Goal: Task Accomplishment & Management: Complete application form

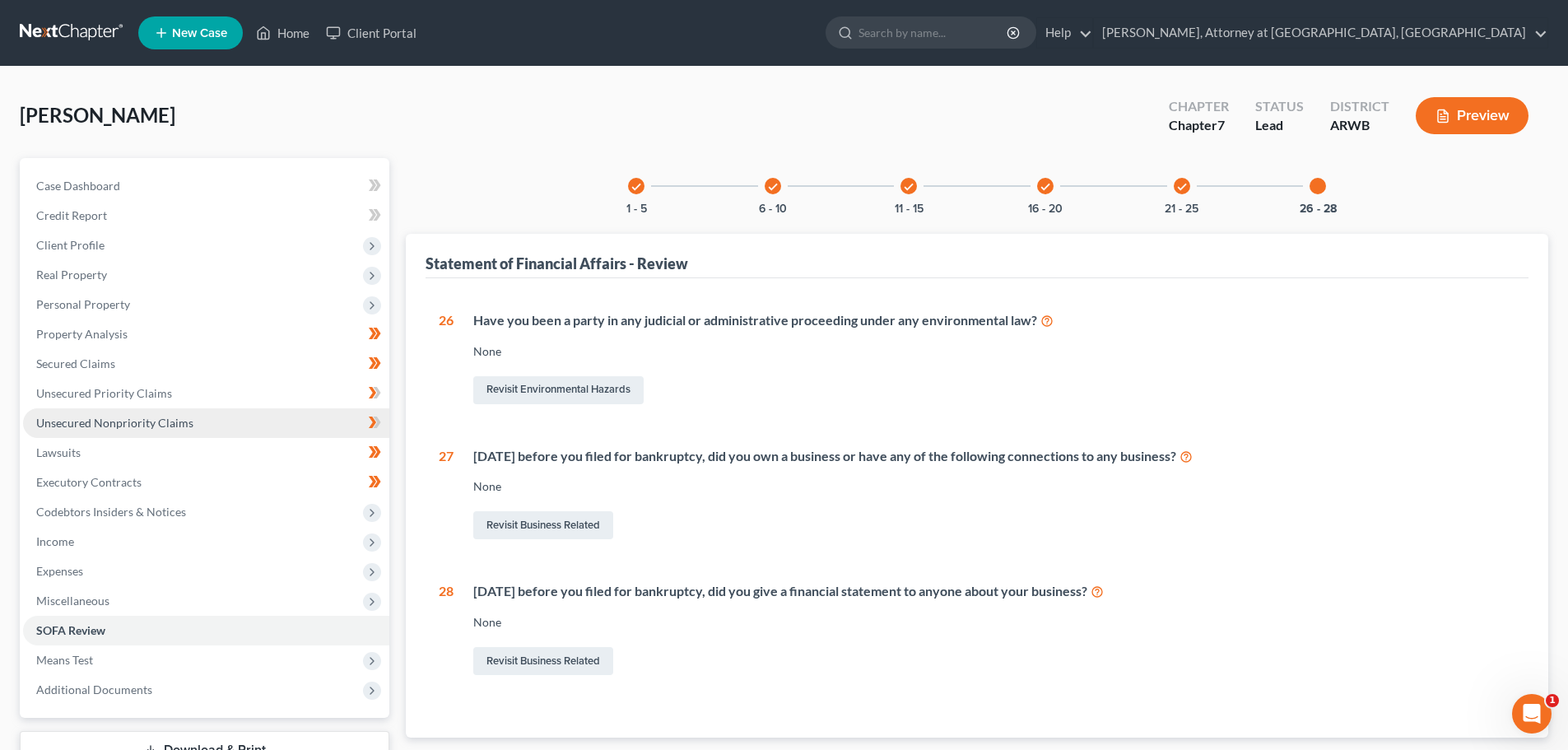
click at [115, 418] on span "Unsecured Nonpriority Claims" at bounding box center [115, 422] width 158 height 14
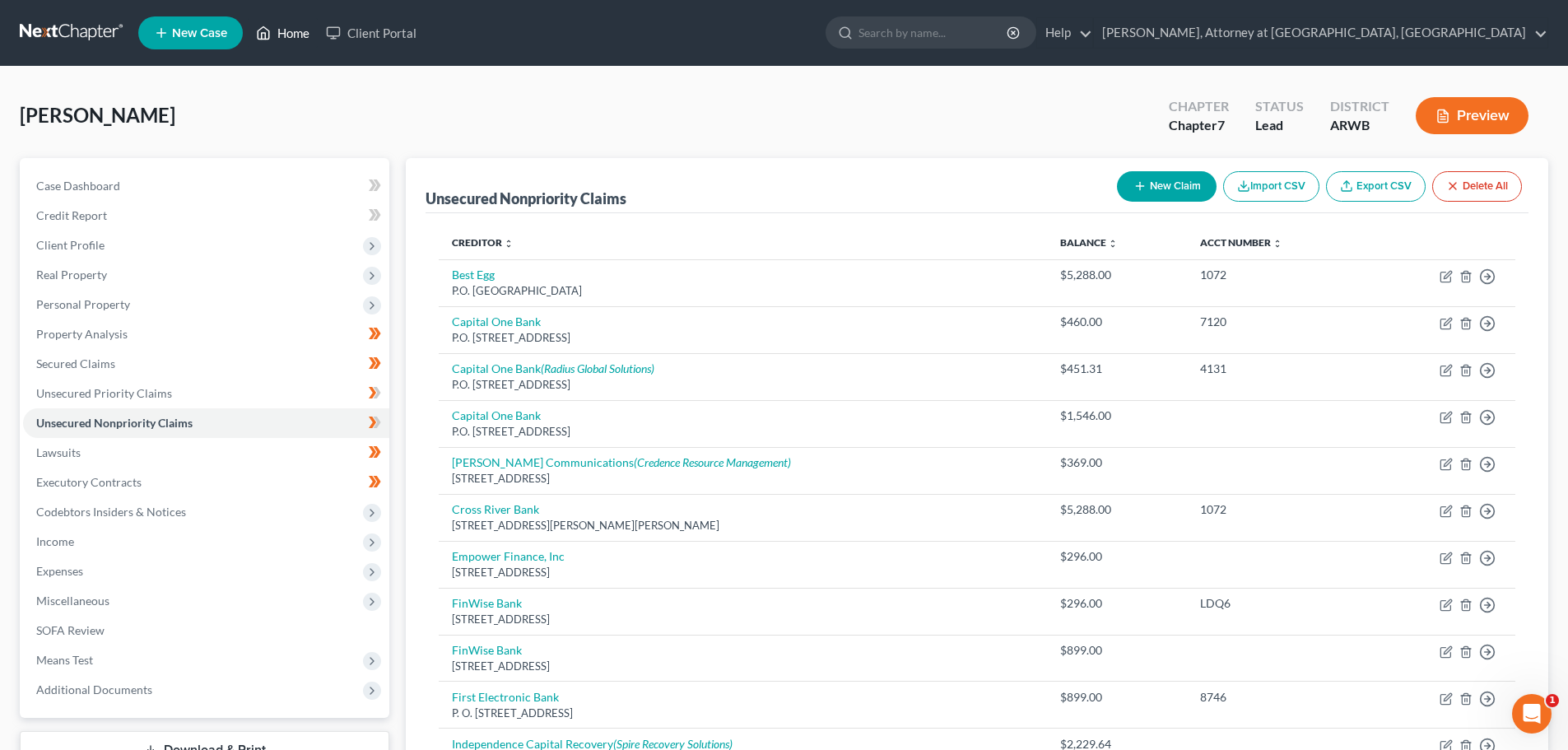
click at [278, 27] on link "Home" at bounding box center [282, 33] width 70 height 29
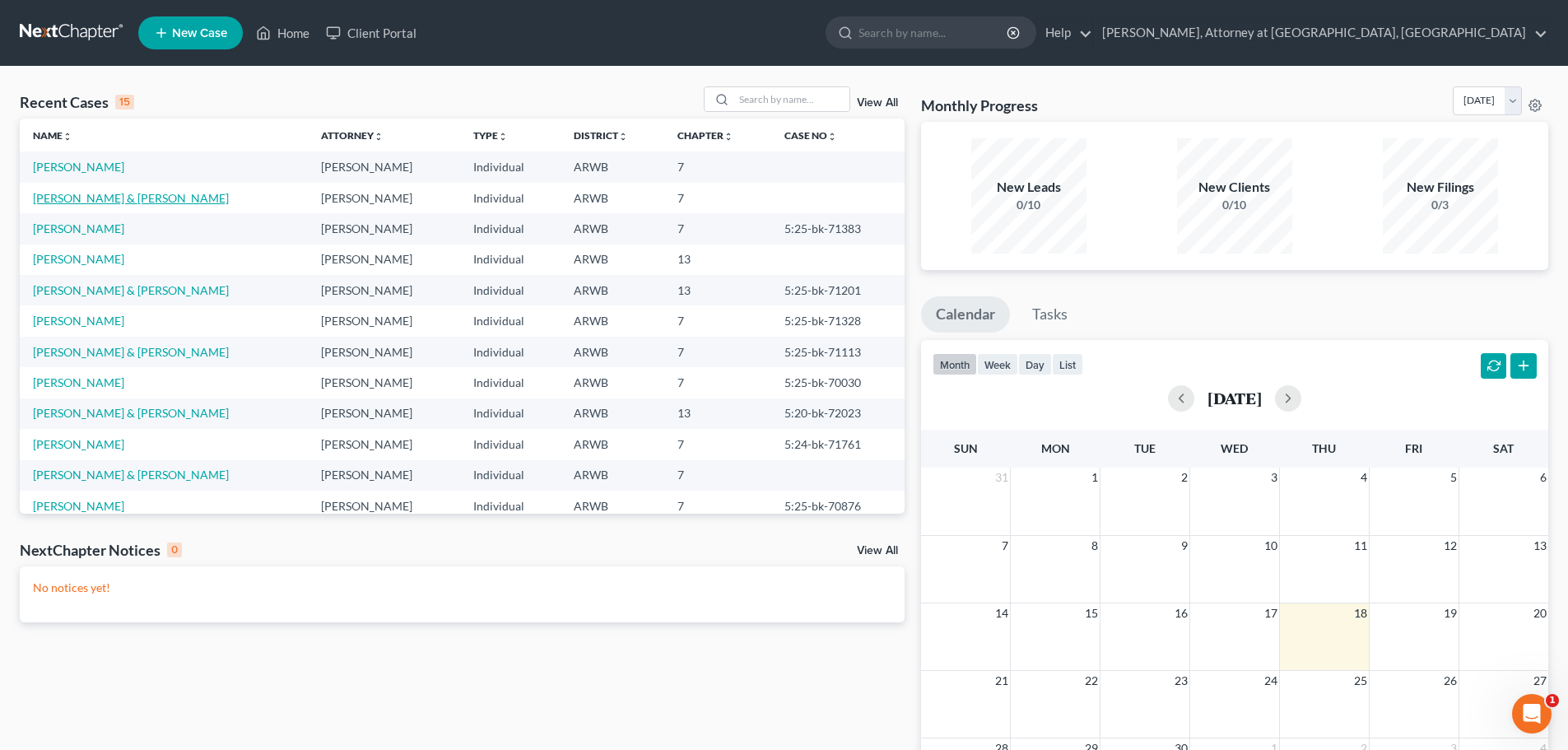
click at [69, 198] on link "[PERSON_NAME] & [PERSON_NAME]" at bounding box center [131, 197] width 196 height 14
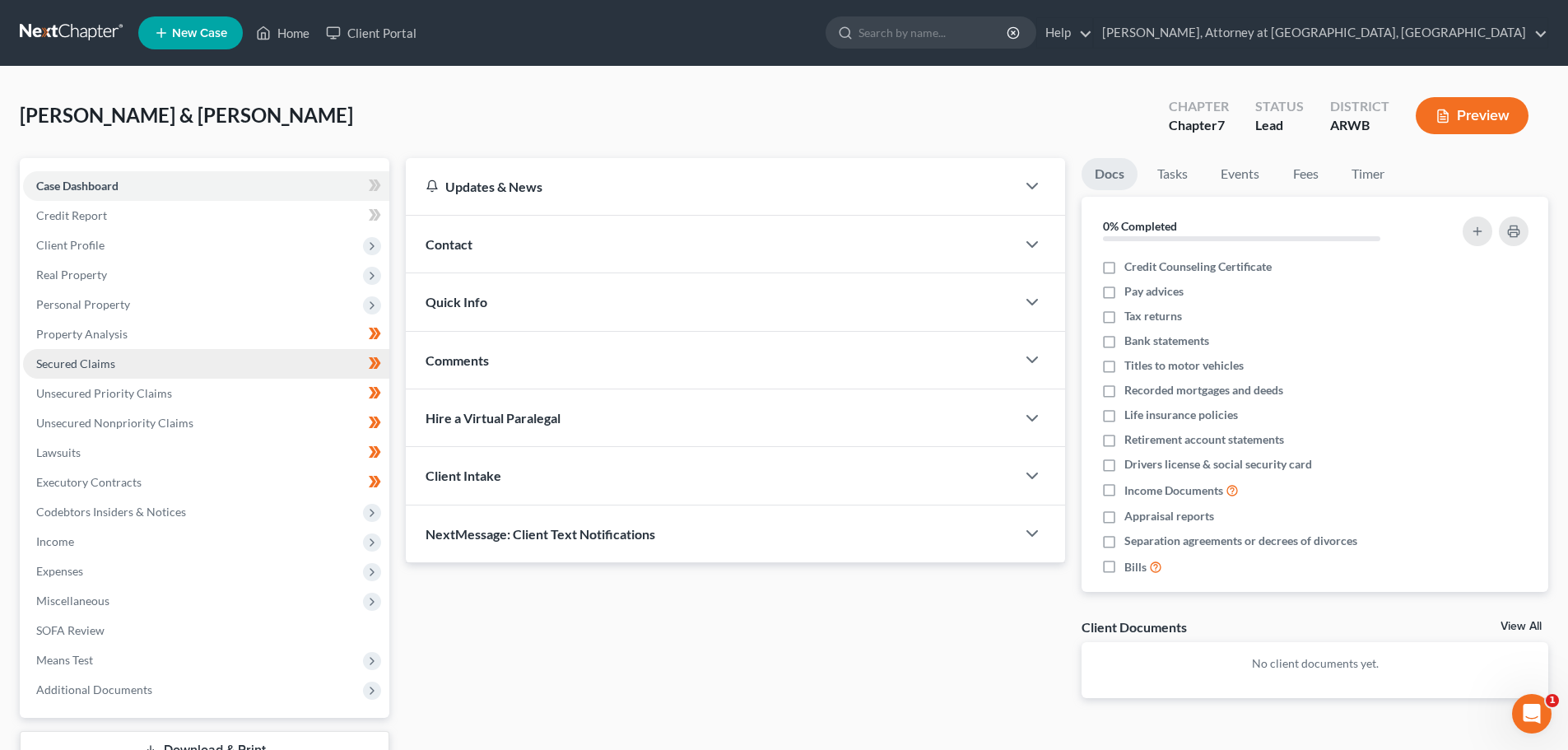
click at [105, 361] on span "Secured Claims" at bounding box center [76, 363] width 79 height 14
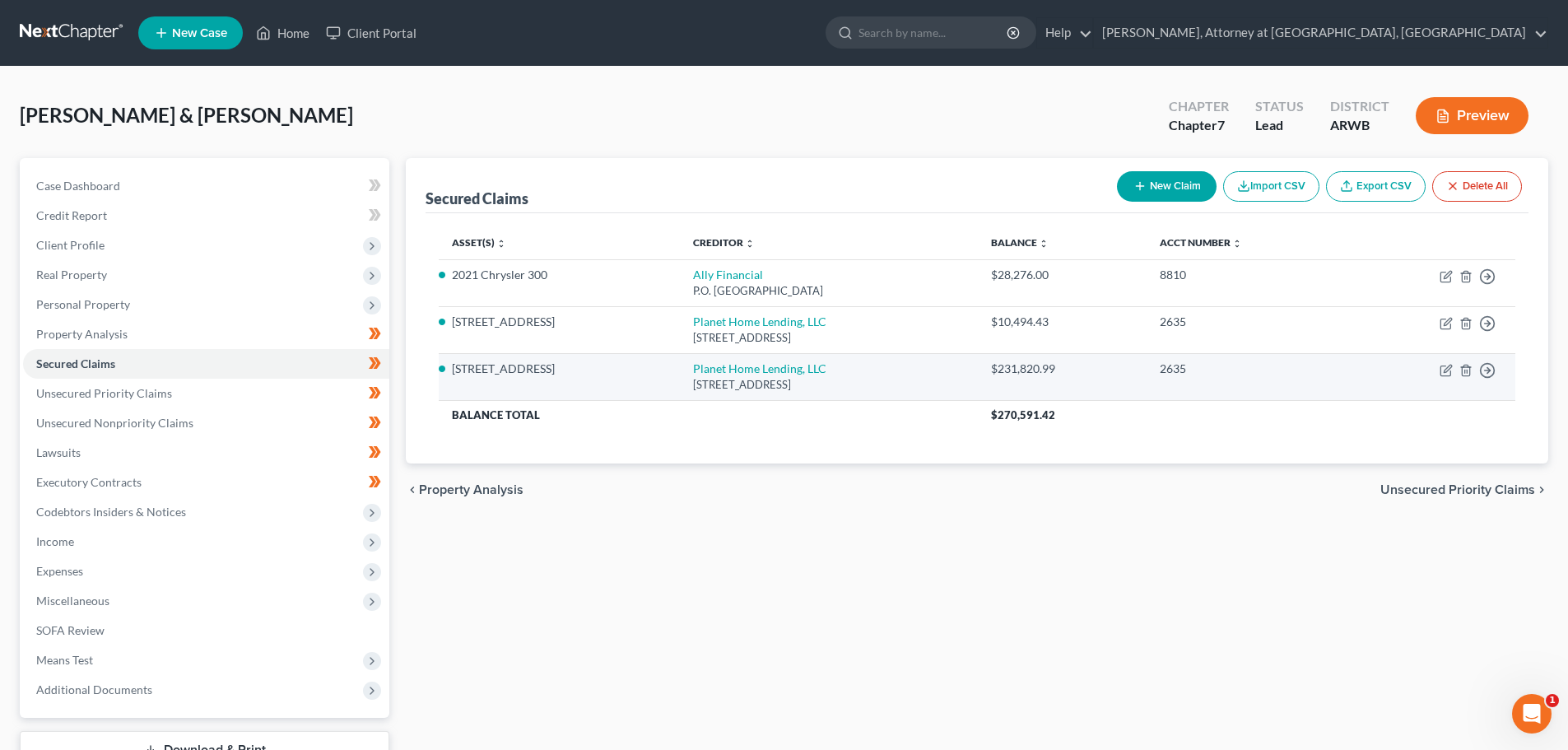
drag, startPoint x: 1495, startPoint y: 342, endPoint x: 1479, endPoint y: 353, distance: 19.4
click at [1495, 342] on td "Move to E Move to F Move to G Move to Notice Only" at bounding box center [1432, 329] width 166 height 47
click at [1447, 366] on icon "button" at bounding box center [1445, 370] width 13 height 13
select select "6"
select select "2"
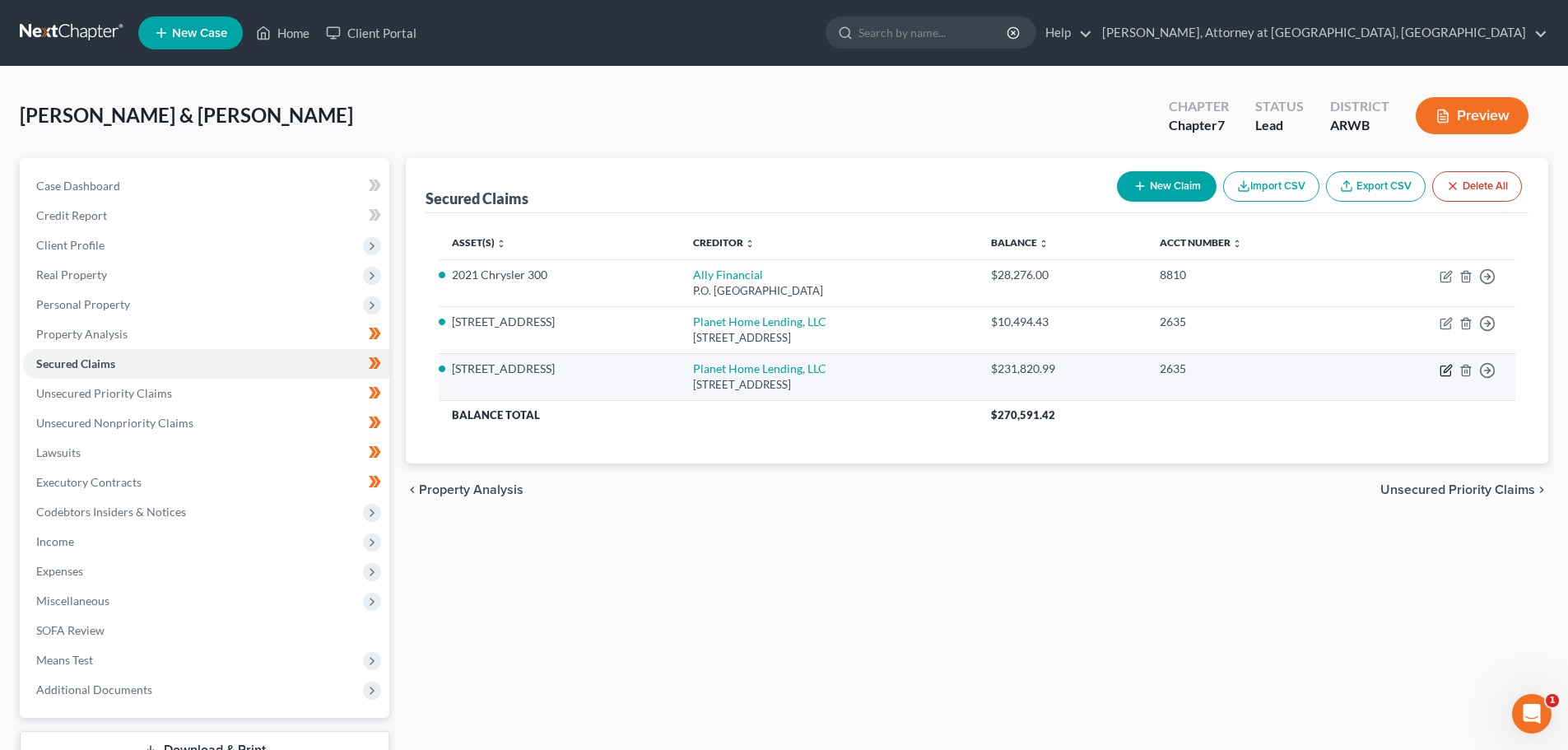
select select "0"
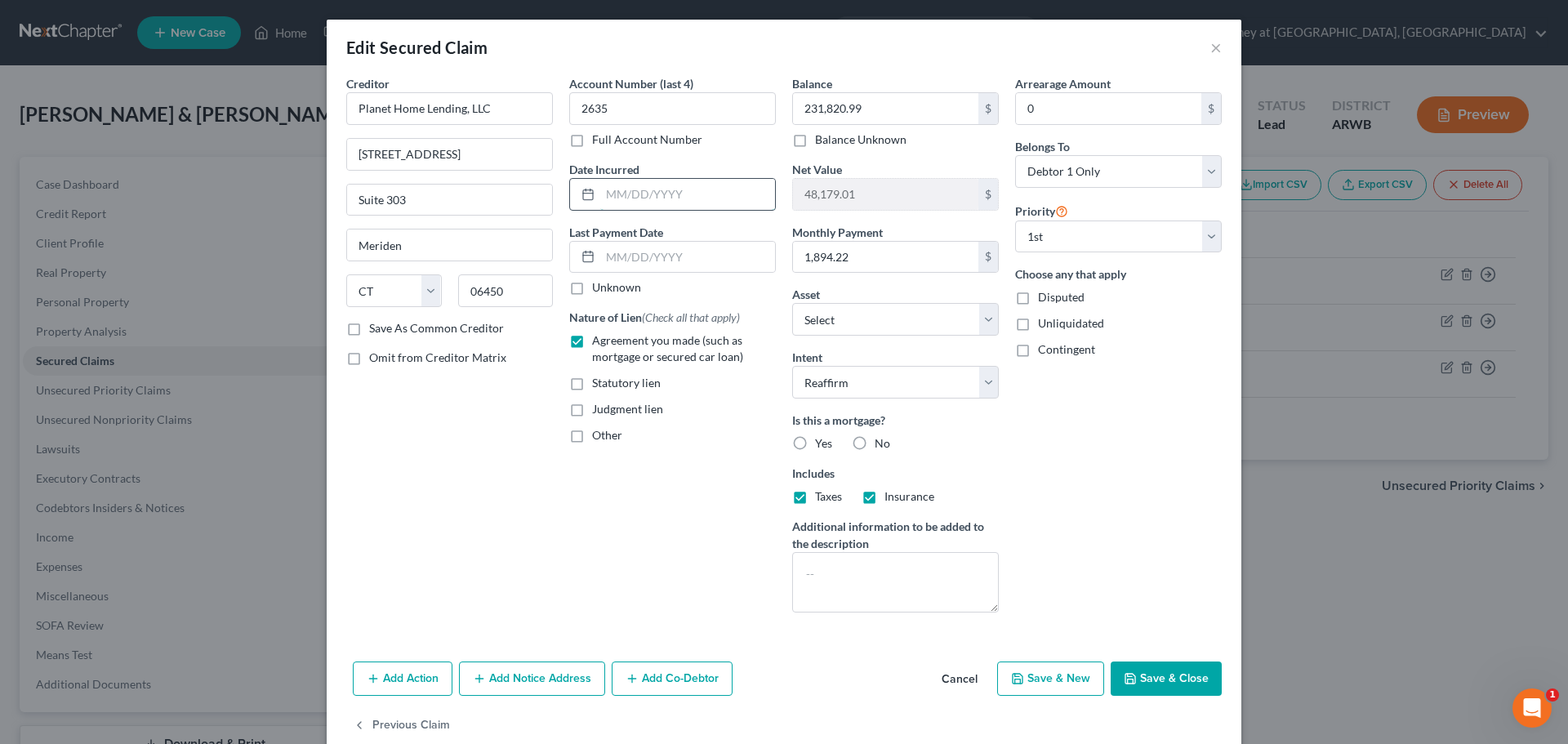
click at [672, 197] on input "text" at bounding box center [687, 194] width 175 height 31
type input "07/2023"
type input "254,072.00"
click at [887, 150] on div "Balance 254,072.00 $ Balance Unknown Balance Undetermined 254,072.00 $ Balance …" at bounding box center [895, 351] width 223 height 551
click at [815, 440] on label "Yes" at bounding box center [824, 443] width 17 height 16
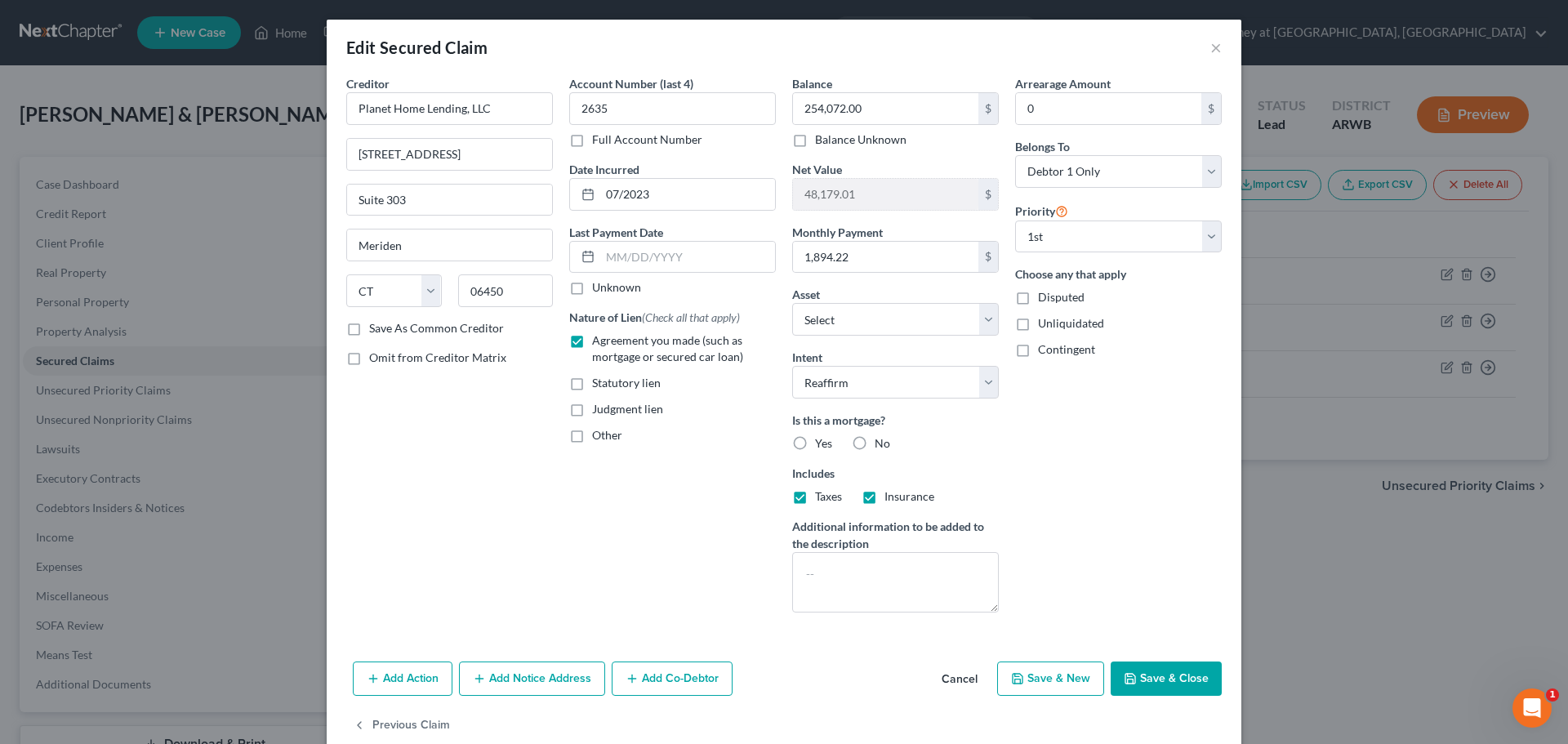
click at [822, 440] on input "Yes" at bounding box center [827, 441] width 11 height 11
radio input "true"
drag, startPoint x: 892, startPoint y: 467, endPoint x: 901, endPoint y: 465, distance: 9.2
click at [895, 464] on label "Includes" at bounding box center [895, 472] width 206 height 17
click at [1208, 169] on select "Select Debtor 1 Only Debtor 2 Only Debtor 1 And Debtor 2 Only At Least One Of T…" at bounding box center [1118, 172] width 206 height 33
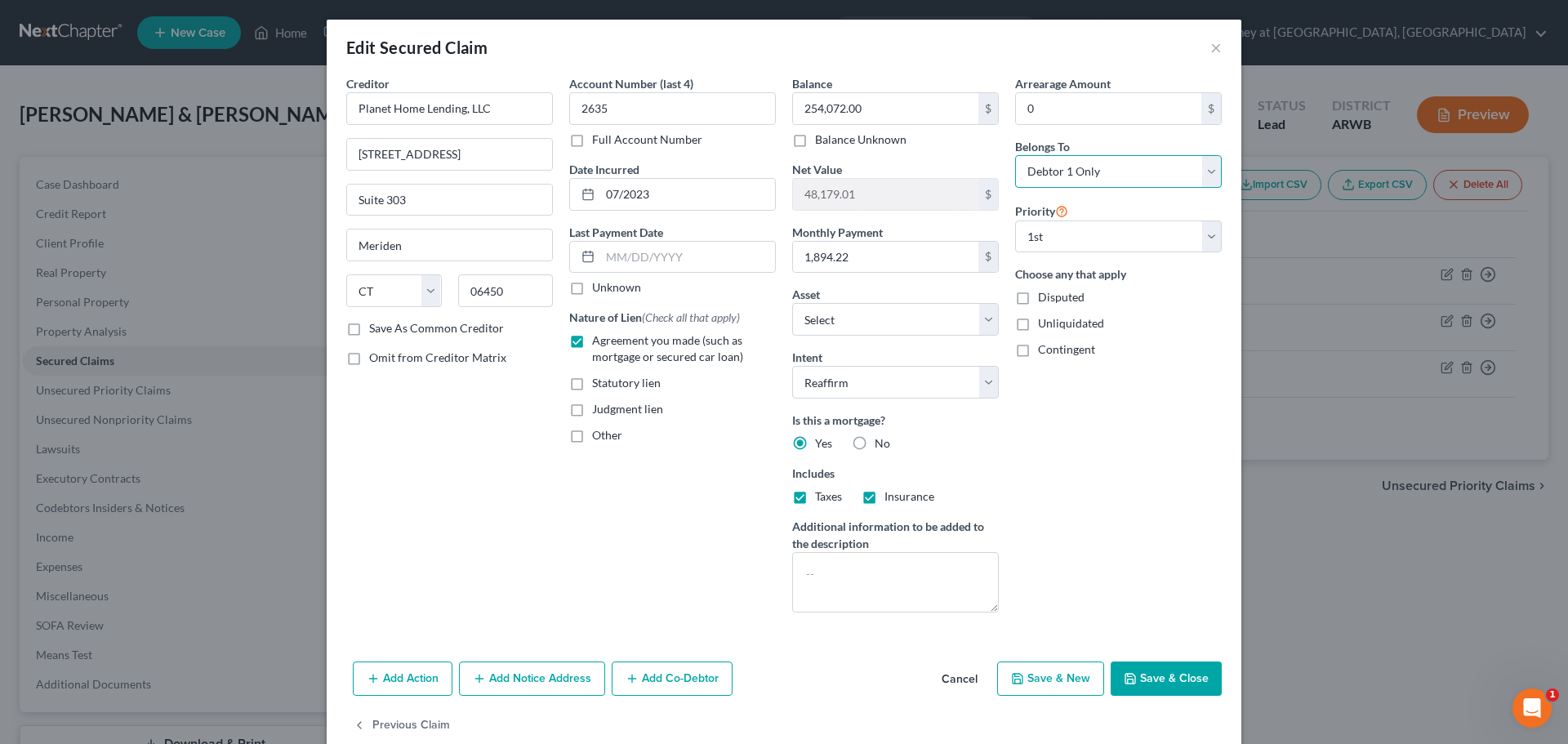
select select "2"
click at [1015, 155] on select "Select Debtor 1 Only Debtor 2 Only Debtor 1 And Debtor 2 Only At Least One Of T…" at bounding box center [1118, 172] width 206 height 33
click at [1154, 672] on button "Save & Close" at bounding box center [1166, 679] width 111 height 35
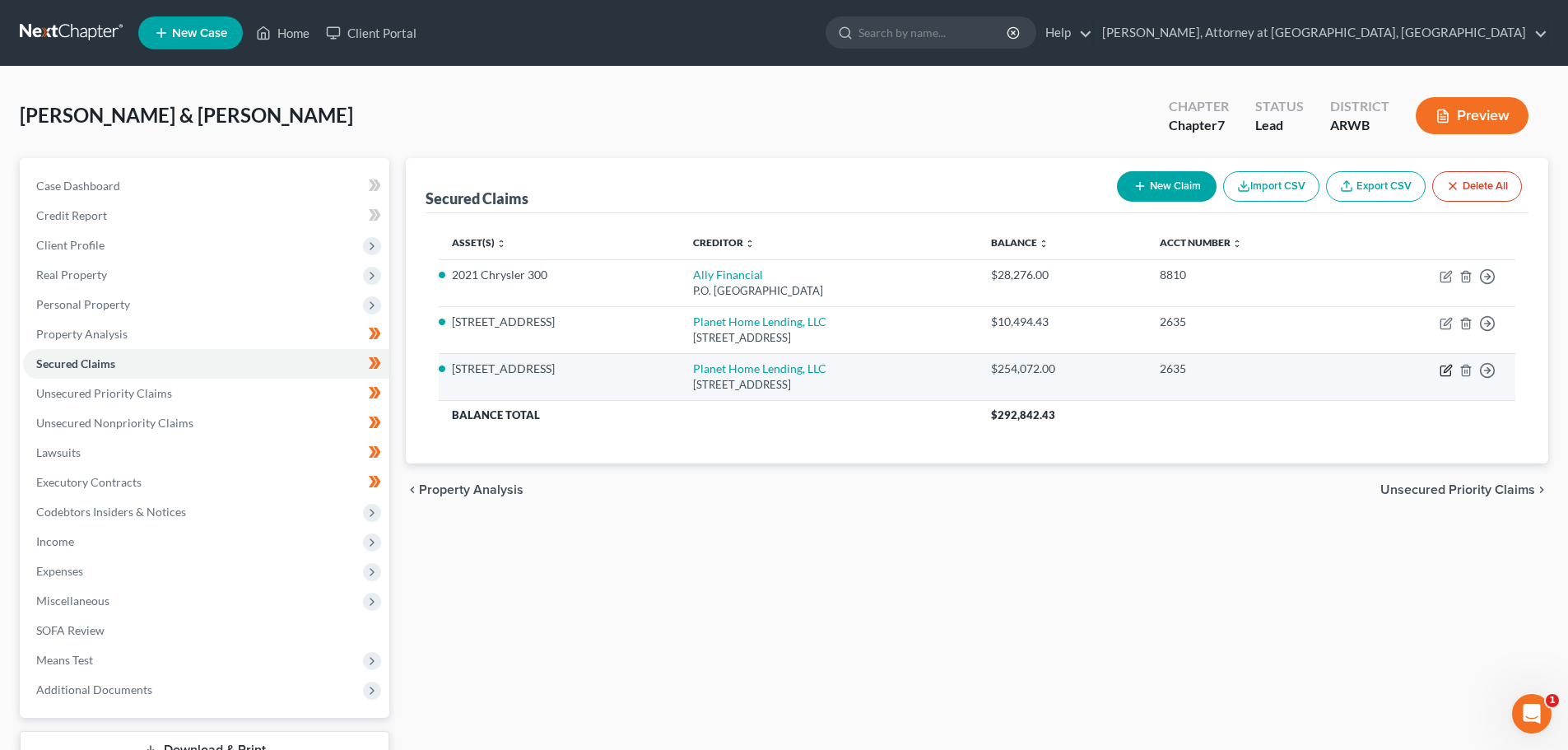
click at [1447, 365] on icon "button" at bounding box center [1445, 370] width 13 height 13
select select "6"
select select "2"
select select "0"
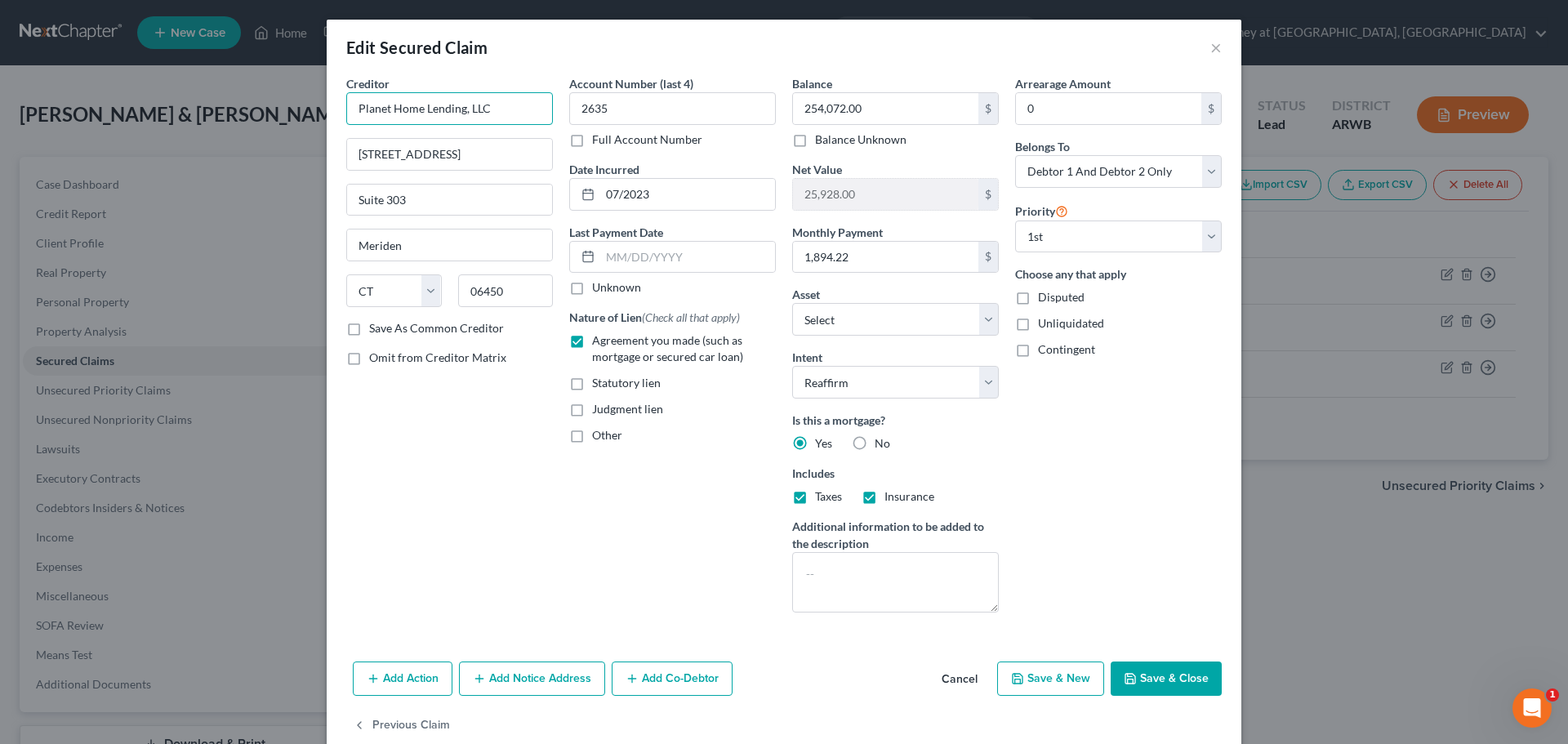
drag, startPoint x: 492, startPoint y: 108, endPoint x: 309, endPoint y: 108, distance: 183.0
click at [309, 108] on div "Edit Secured Claim × Creditor * Planet Home Lending, LLC [GEOGRAPHIC_DATA][US_S…" at bounding box center [784, 372] width 1568 height 744
type input "Green Planet Mortgage, LLC"
click at [369, 325] on label "Save As Common Creditor" at bounding box center [436, 328] width 135 height 16
click at [375, 325] on input "Save As Common Creditor" at bounding box center [381, 325] width 11 height 11
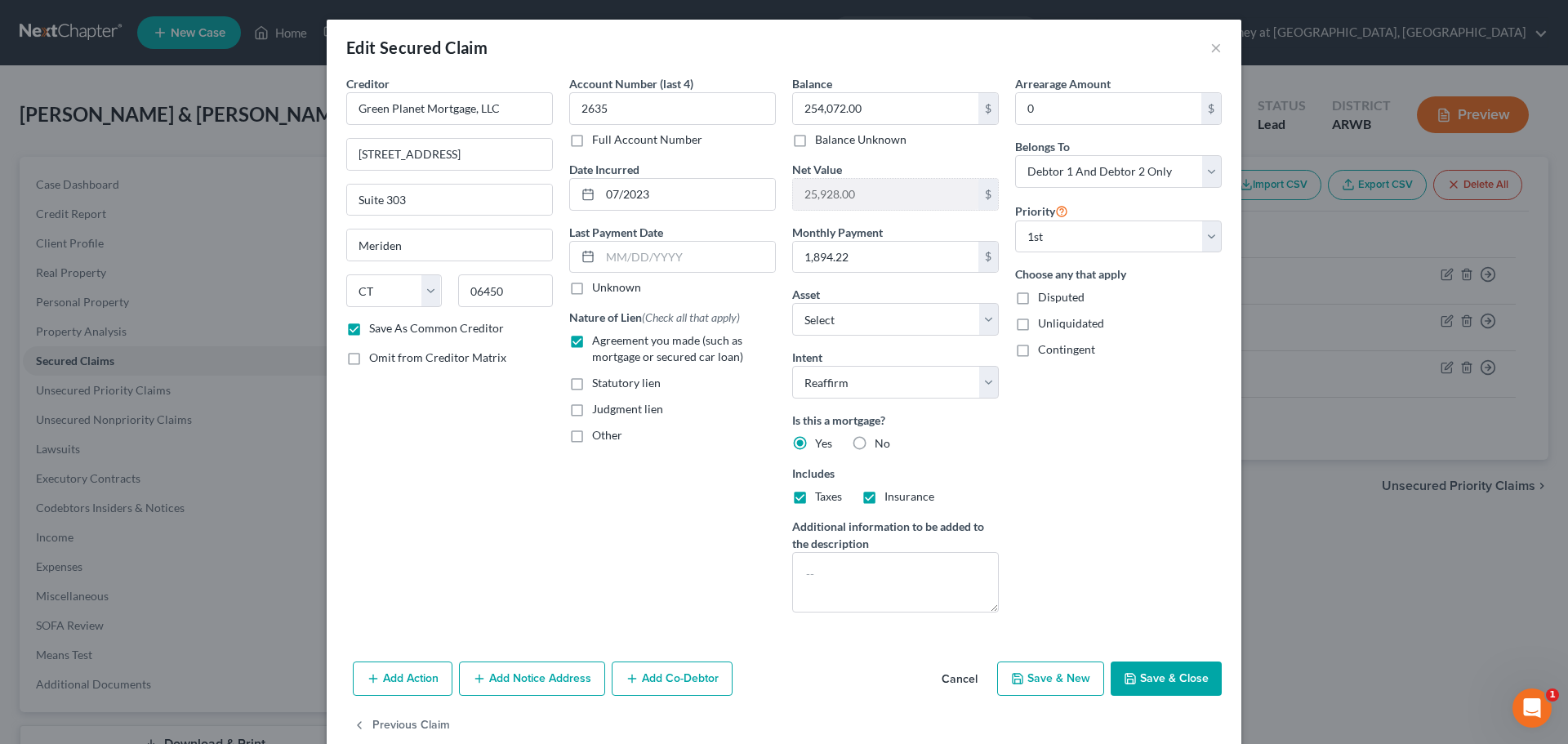
click at [1168, 674] on button "Save & Close" at bounding box center [1166, 679] width 111 height 35
checkbox input "false"
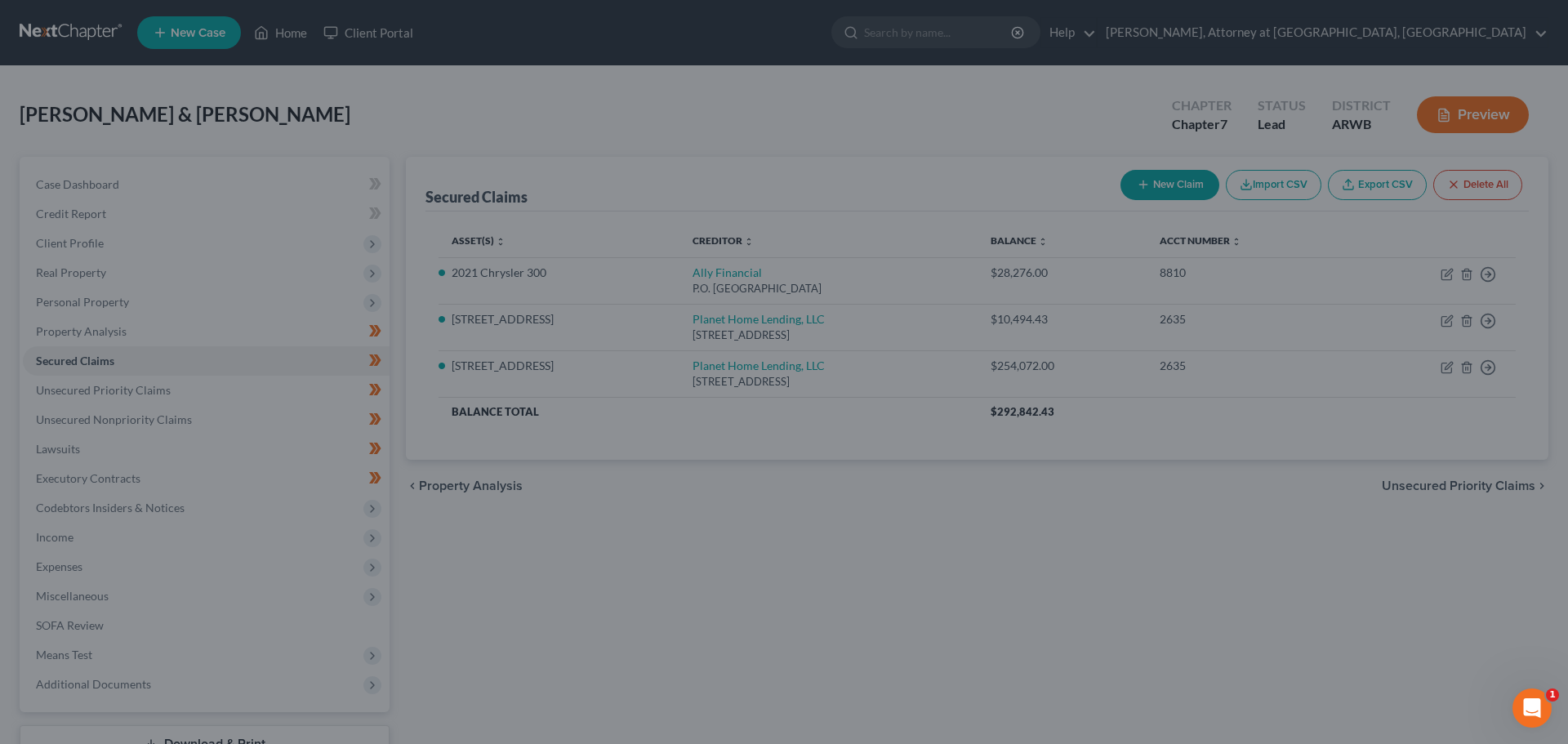
select select "2"
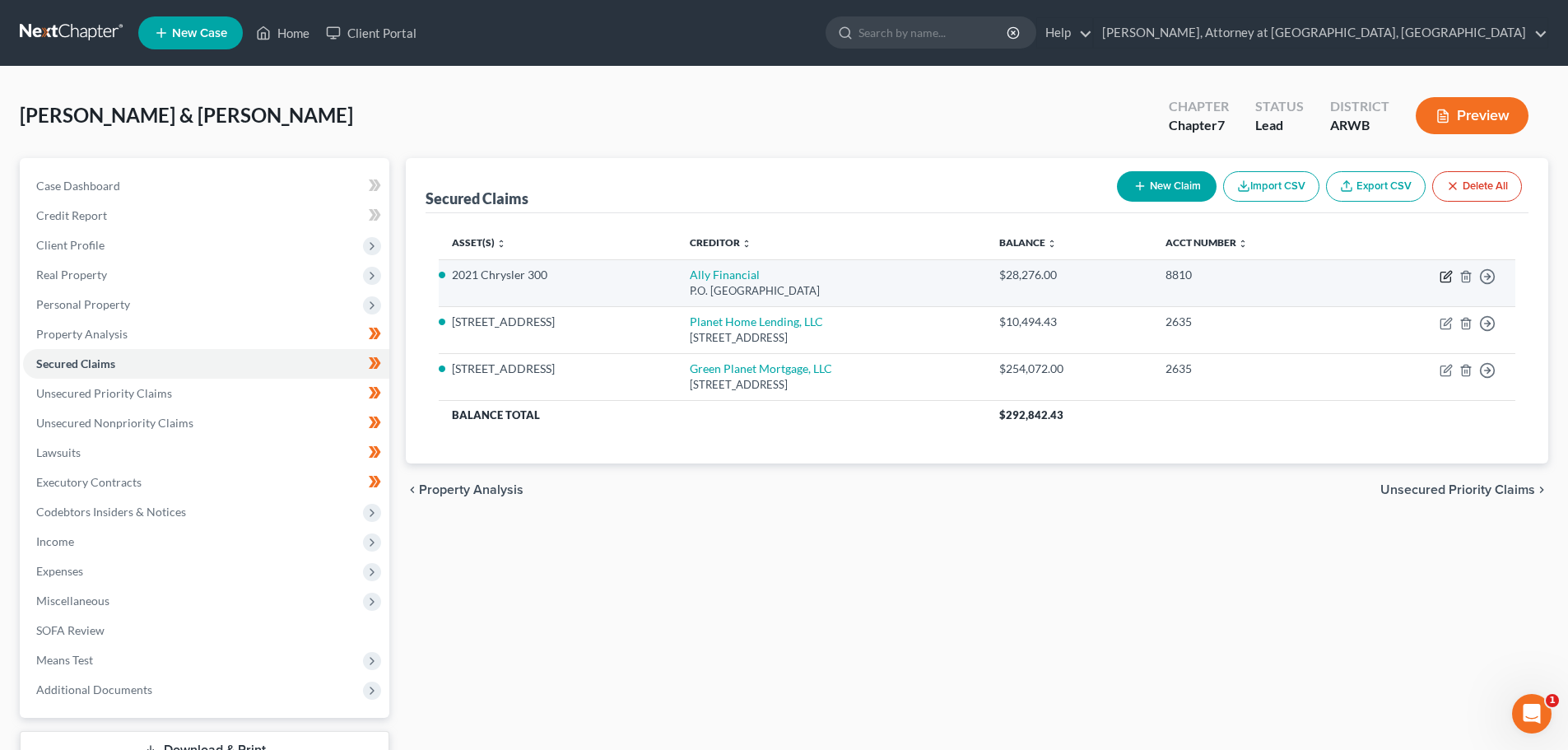
click at [1446, 272] on icon "button" at bounding box center [1445, 277] width 13 height 13
select select "24"
select select "2"
select select "0"
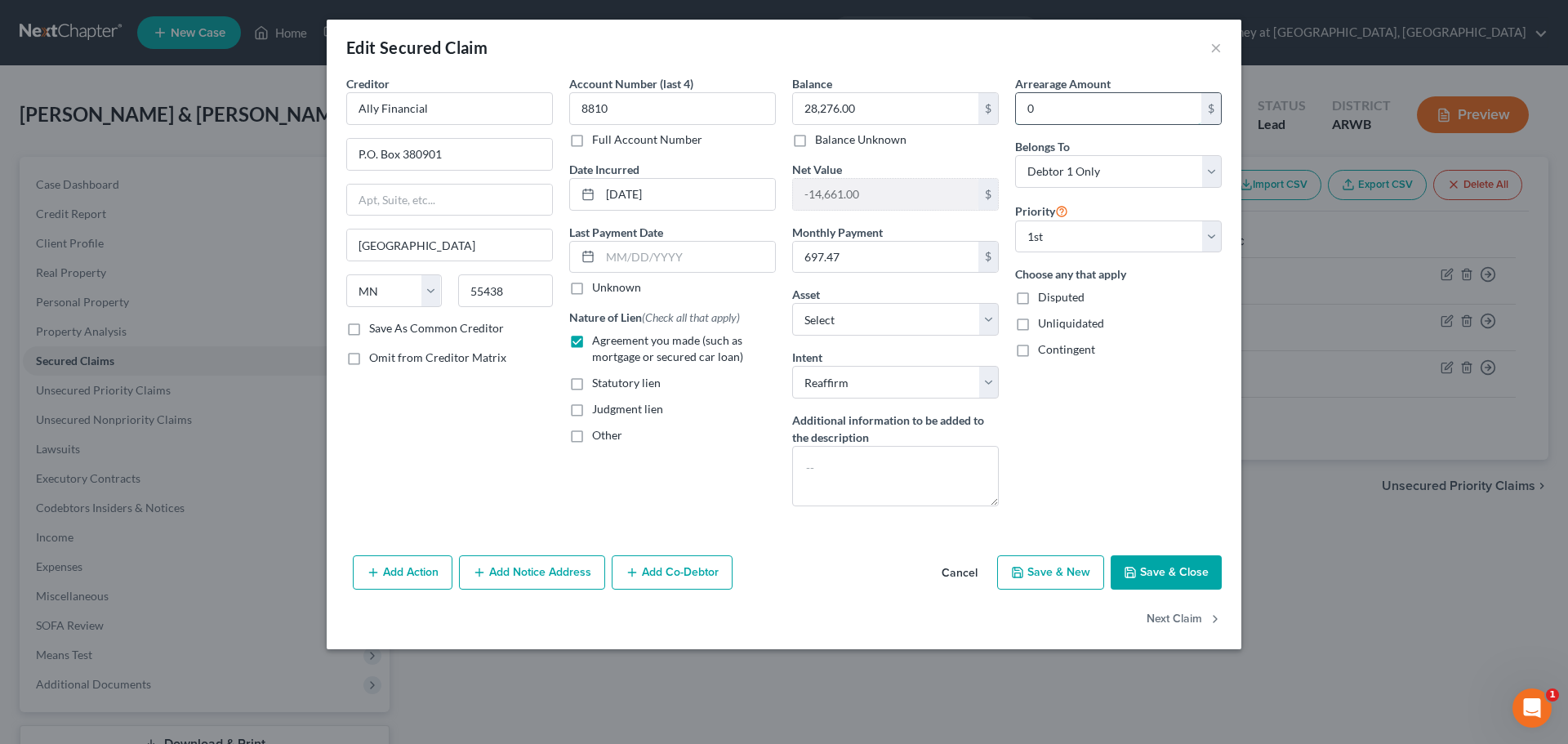
click at [1080, 106] on input "0" at bounding box center [1109, 108] width 185 height 31
type input "2,899.23"
click at [1157, 426] on div "Arrearage Amount 2,899.23 $ Belongs To * Select Debtor 1 Only Debtor 2 Only Deb…" at bounding box center [1118, 297] width 223 height 444
click at [1183, 573] on button "Save & Close" at bounding box center [1166, 572] width 111 height 35
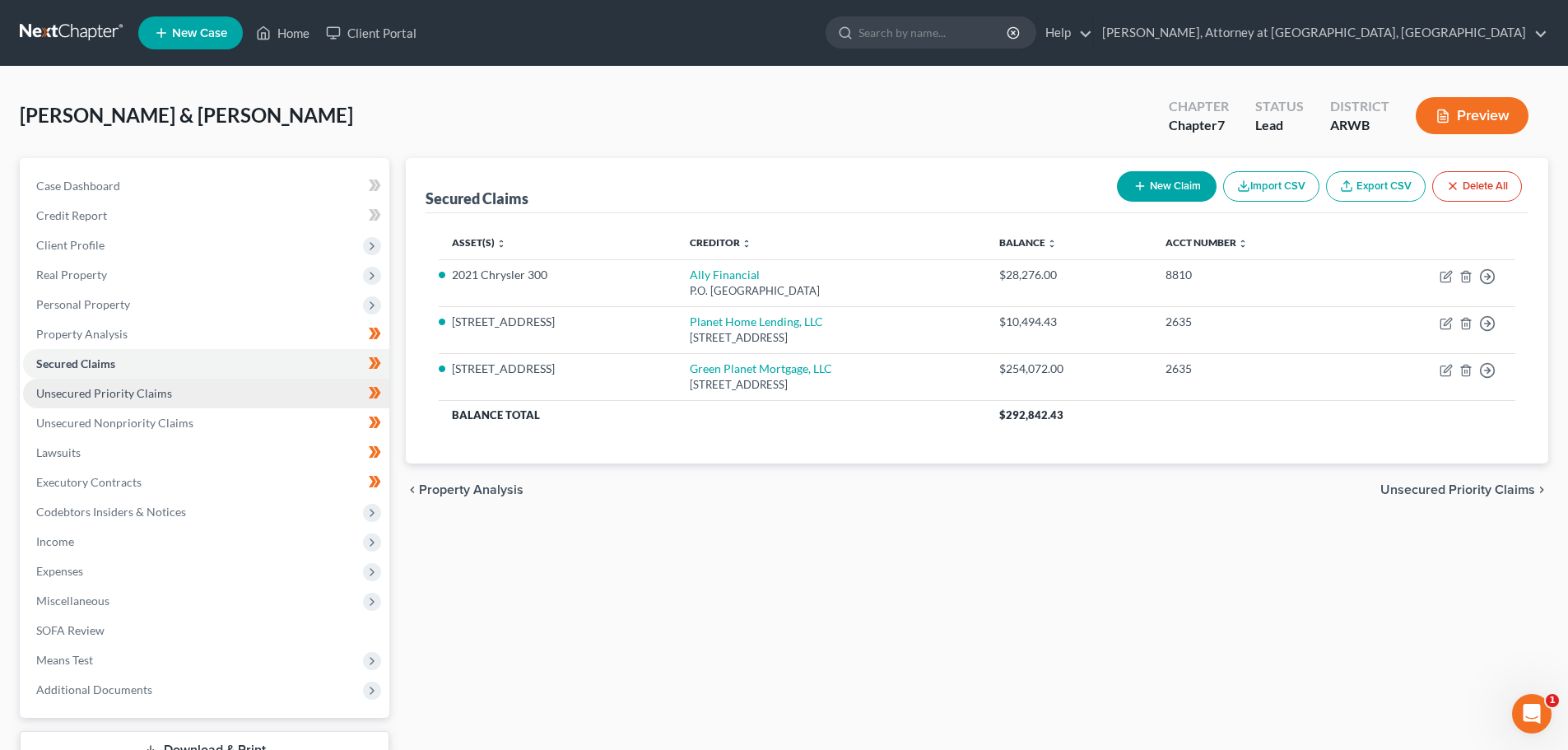
click at [77, 388] on span "Unsecured Priority Claims" at bounding box center [104, 392] width 136 height 14
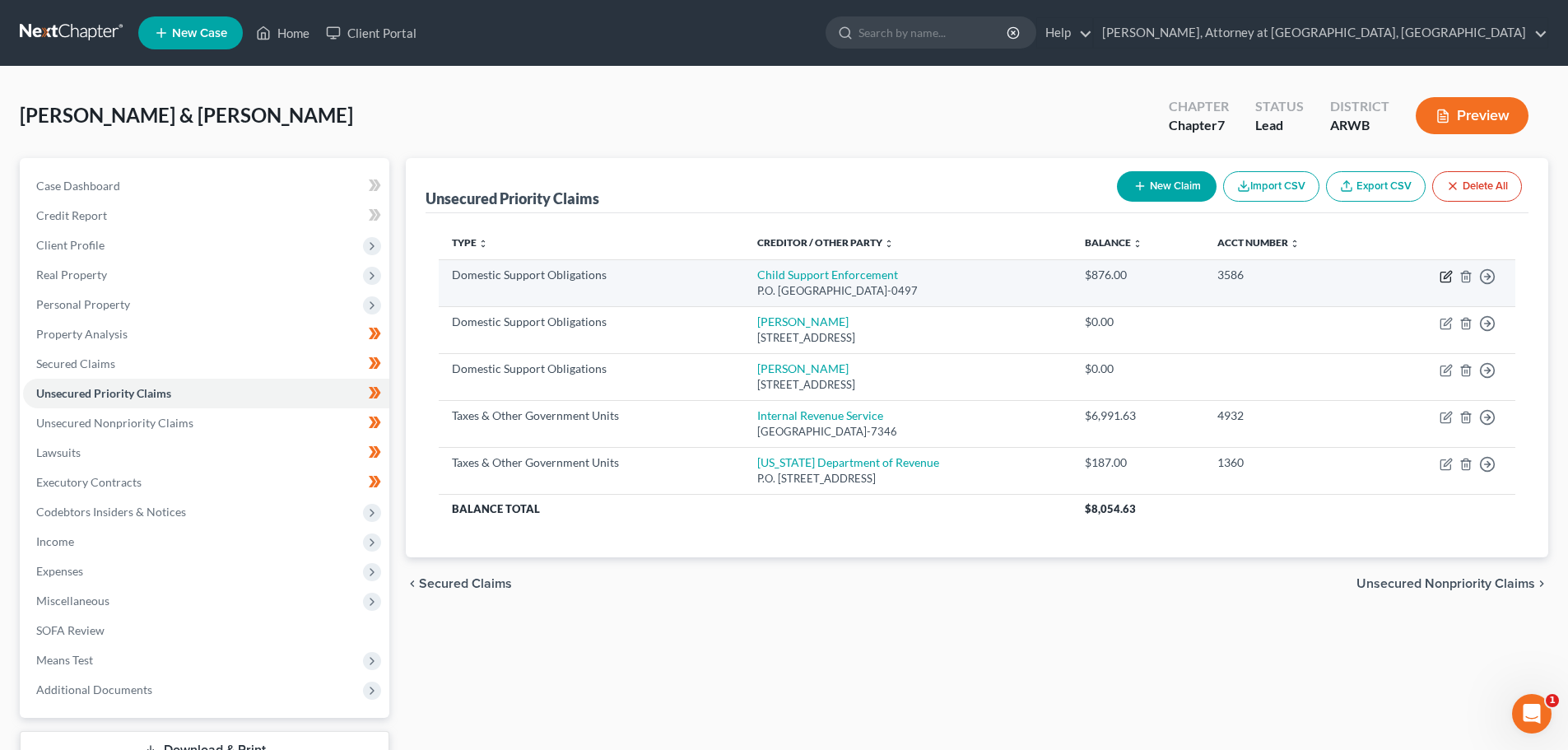
click at [1445, 273] on icon "button" at bounding box center [1445, 277] width 13 height 13
select select "17"
select select "1"
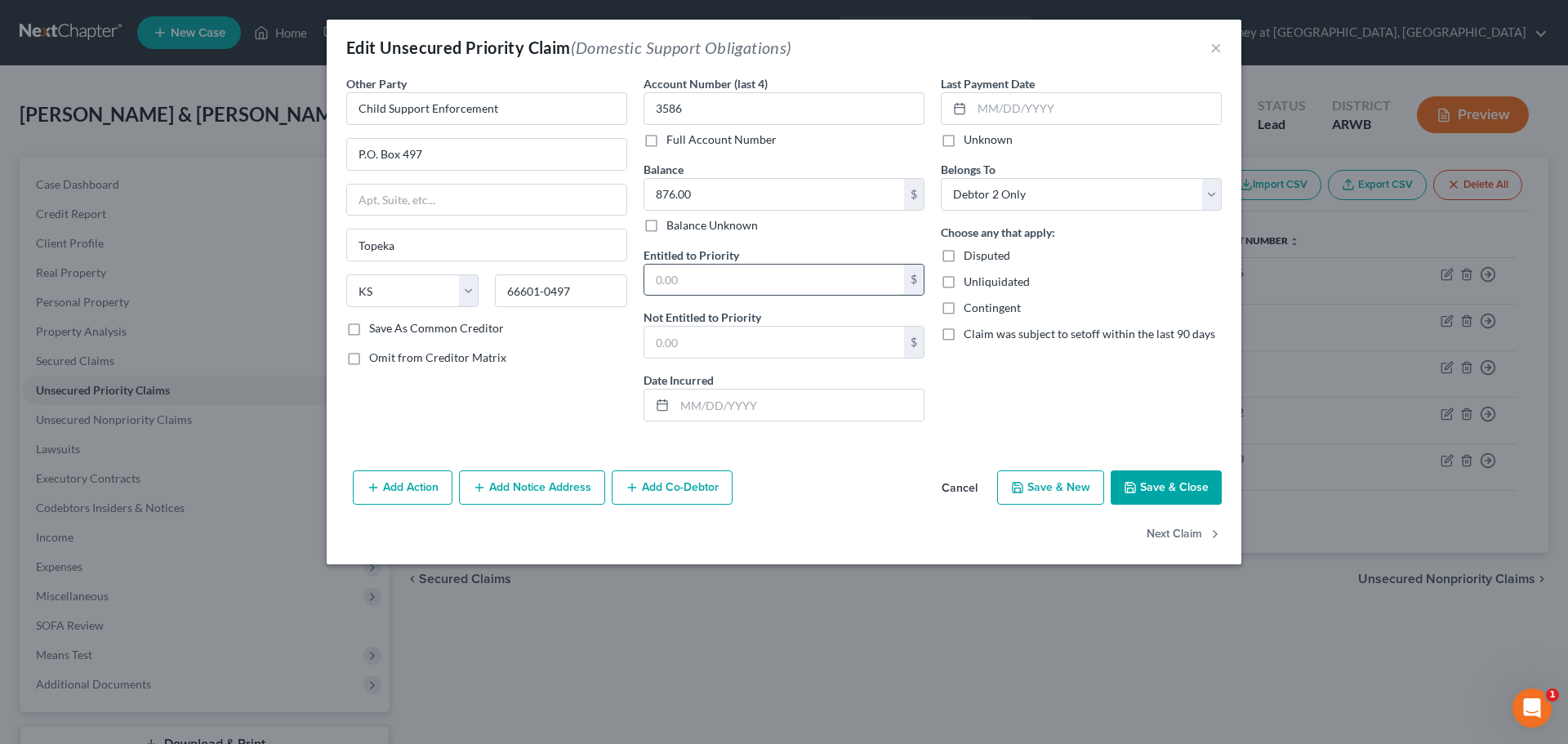
click at [739, 280] on input "text" at bounding box center [774, 280] width 260 height 31
type input "876.00"
click at [510, 350] on div "Omit from Creditor Matrix" at bounding box center [486, 358] width 281 height 16
click at [1189, 483] on button "Save & Close" at bounding box center [1166, 488] width 111 height 35
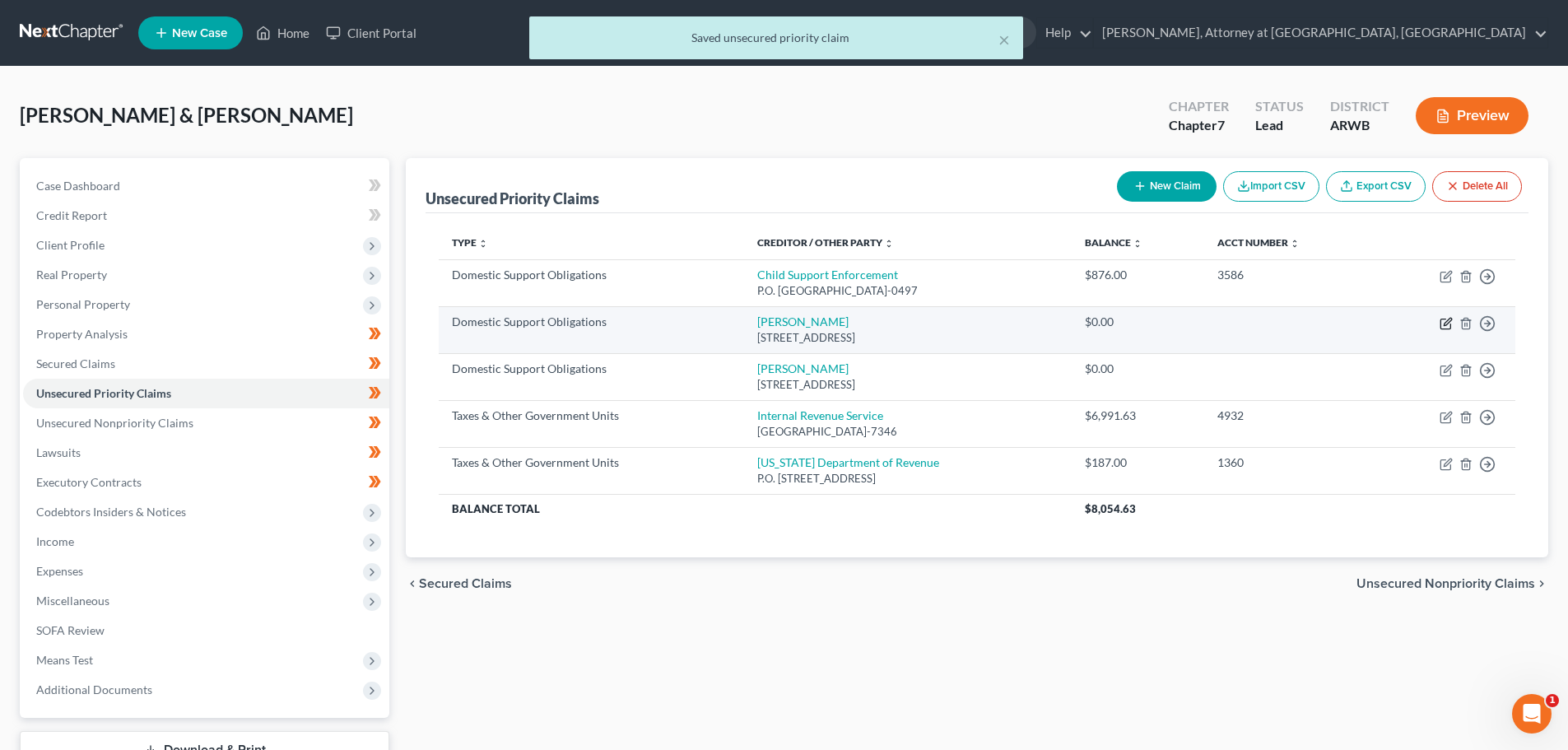
click at [1440, 321] on icon "button" at bounding box center [1444, 324] width 10 height 10
select select "17"
select select "1"
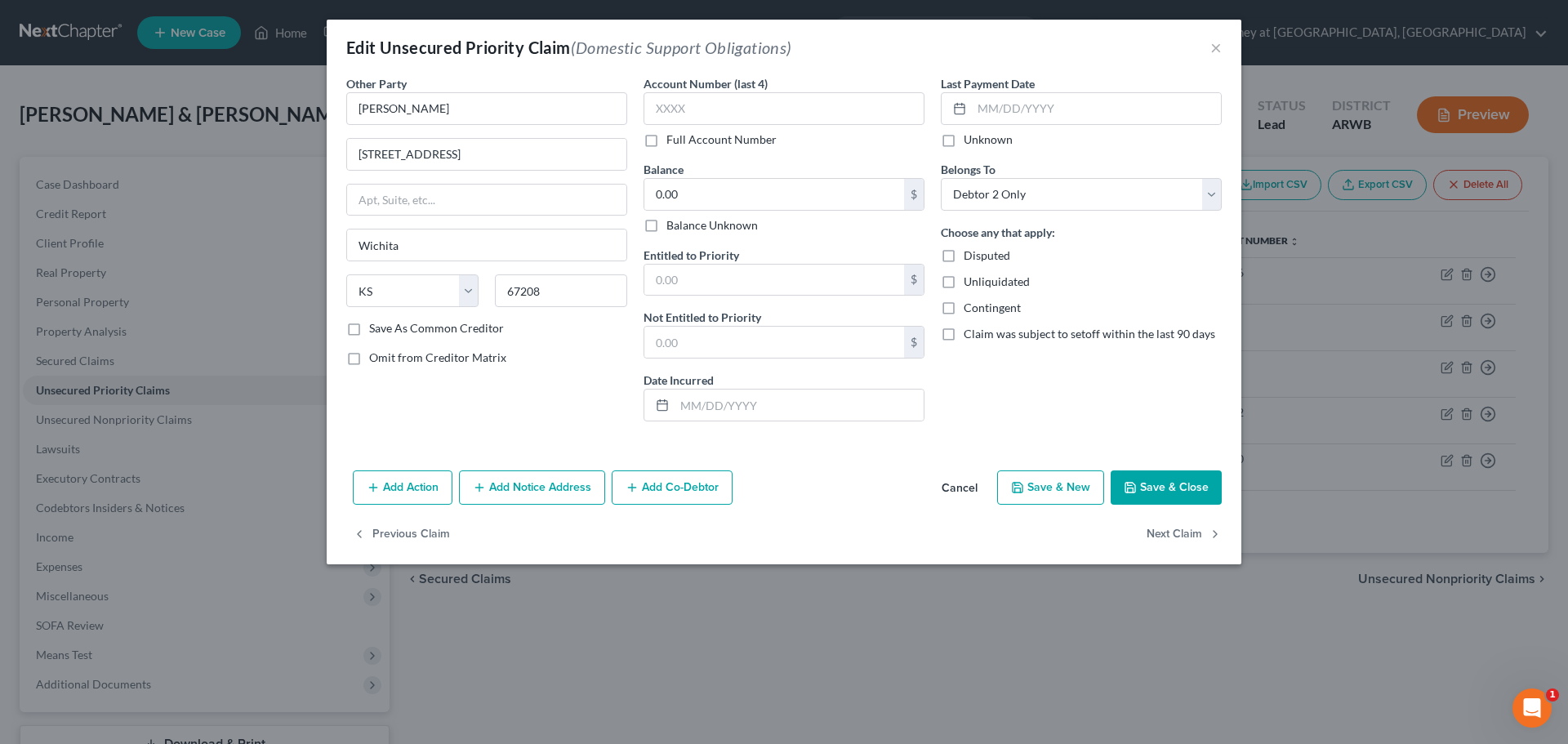
click at [1158, 479] on button "Save & Close" at bounding box center [1166, 488] width 111 height 35
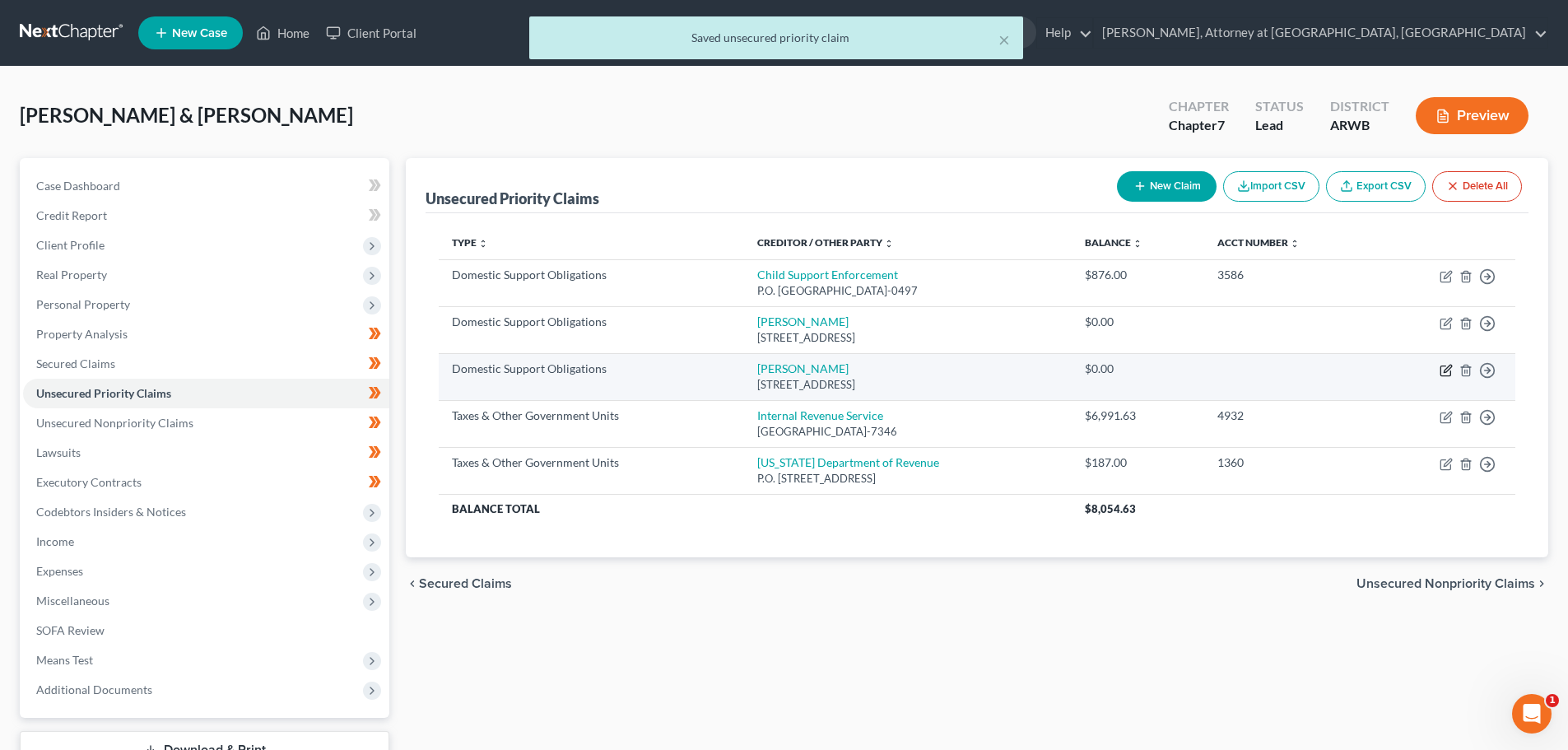
click at [1442, 368] on icon "button" at bounding box center [1445, 370] width 13 height 13
select select "17"
select select "1"
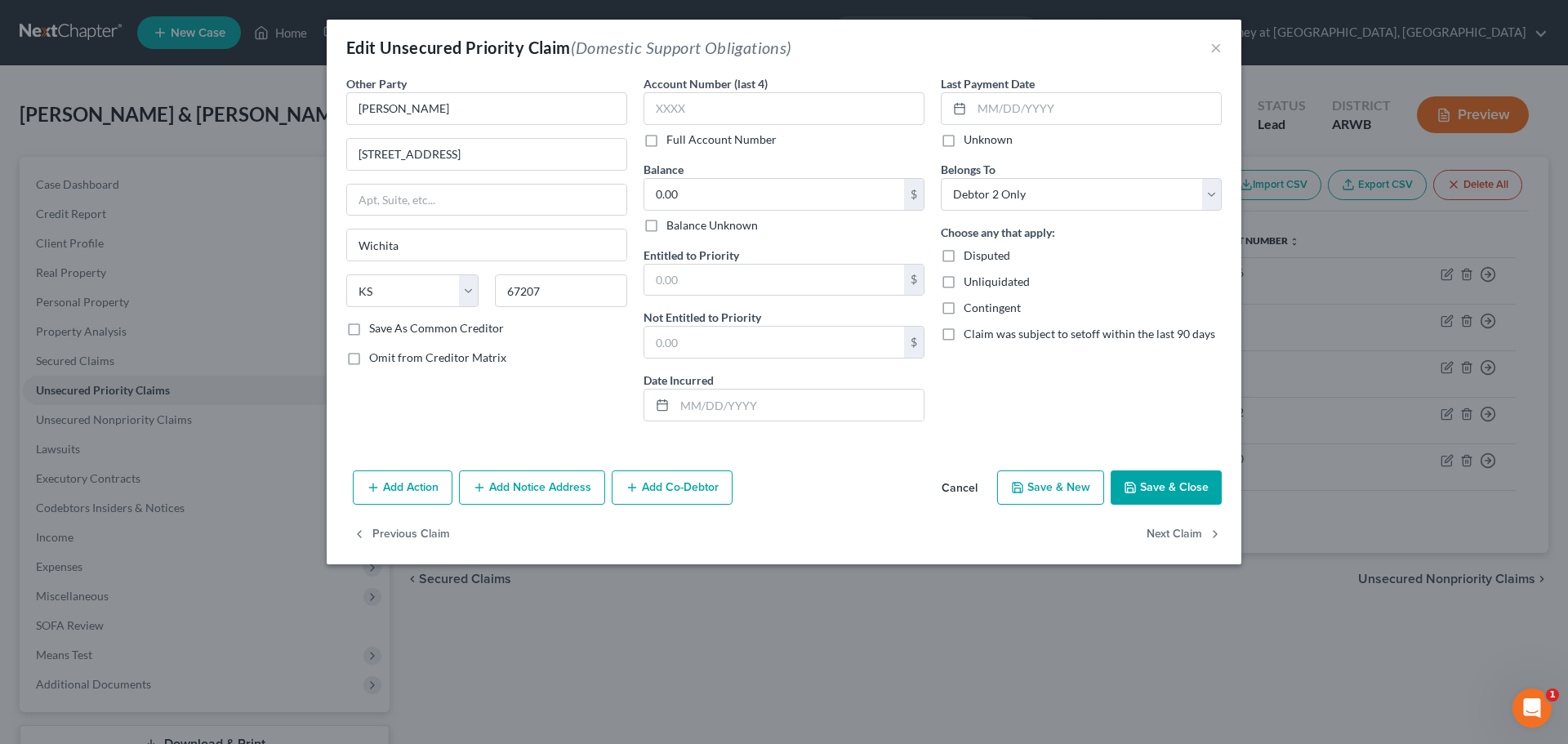
click at [1173, 478] on button "Save & Close" at bounding box center [1166, 488] width 111 height 35
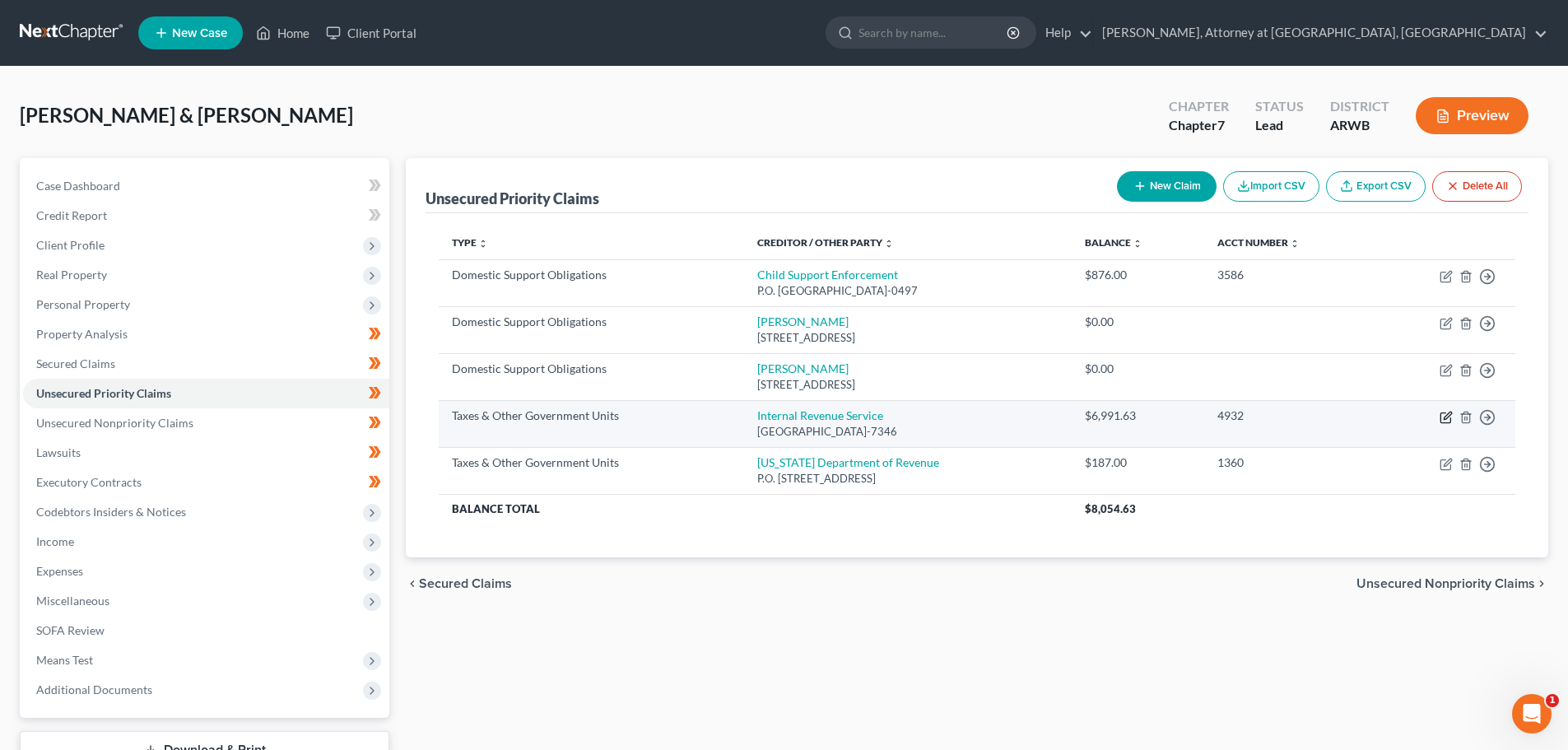
click at [1446, 416] on icon "button" at bounding box center [1447, 415] width 7 height 7
select select "0"
select select "39"
select select "0"
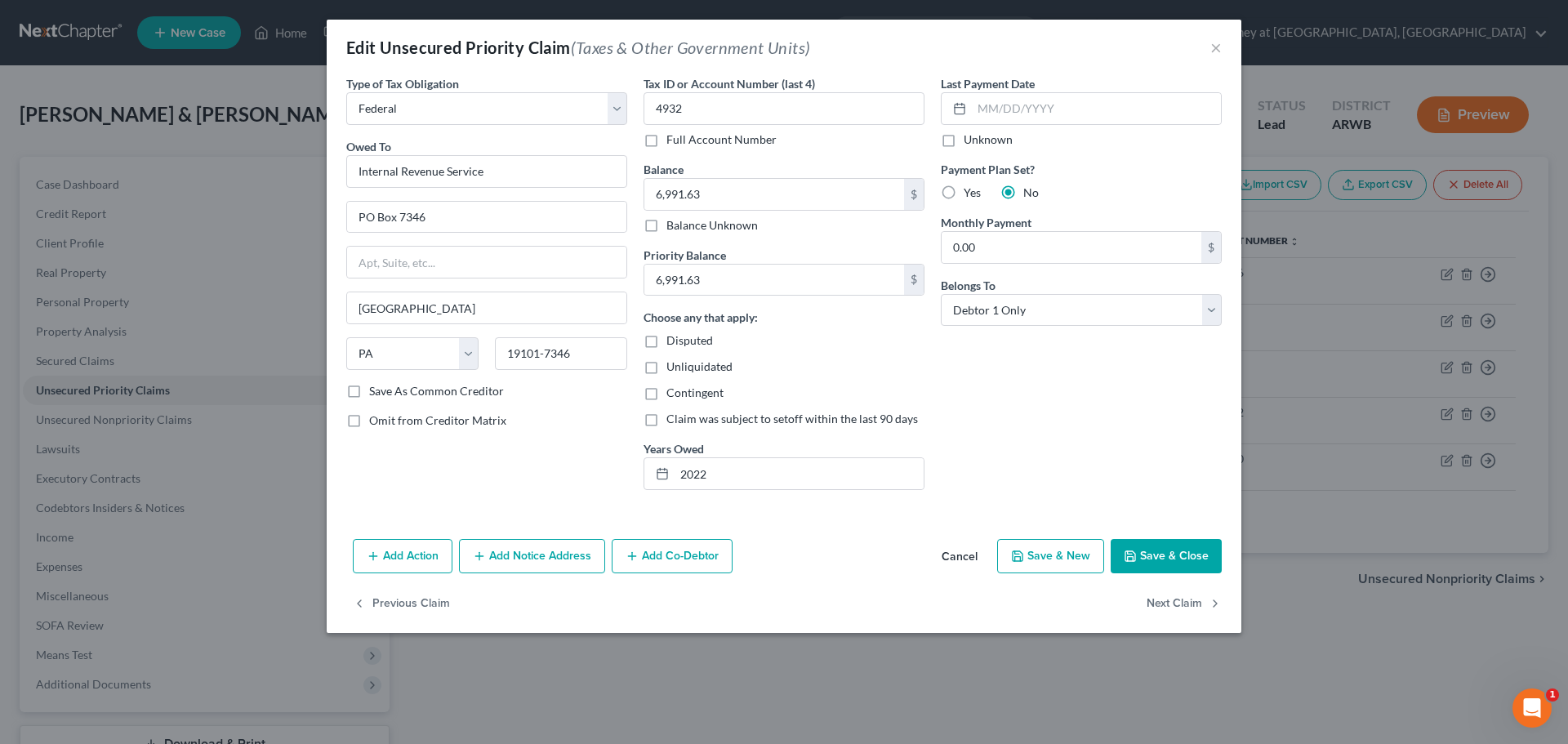
click at [1164, 548] on button "Save & Close" at bounding box center [1166, 556] width 111 height 35
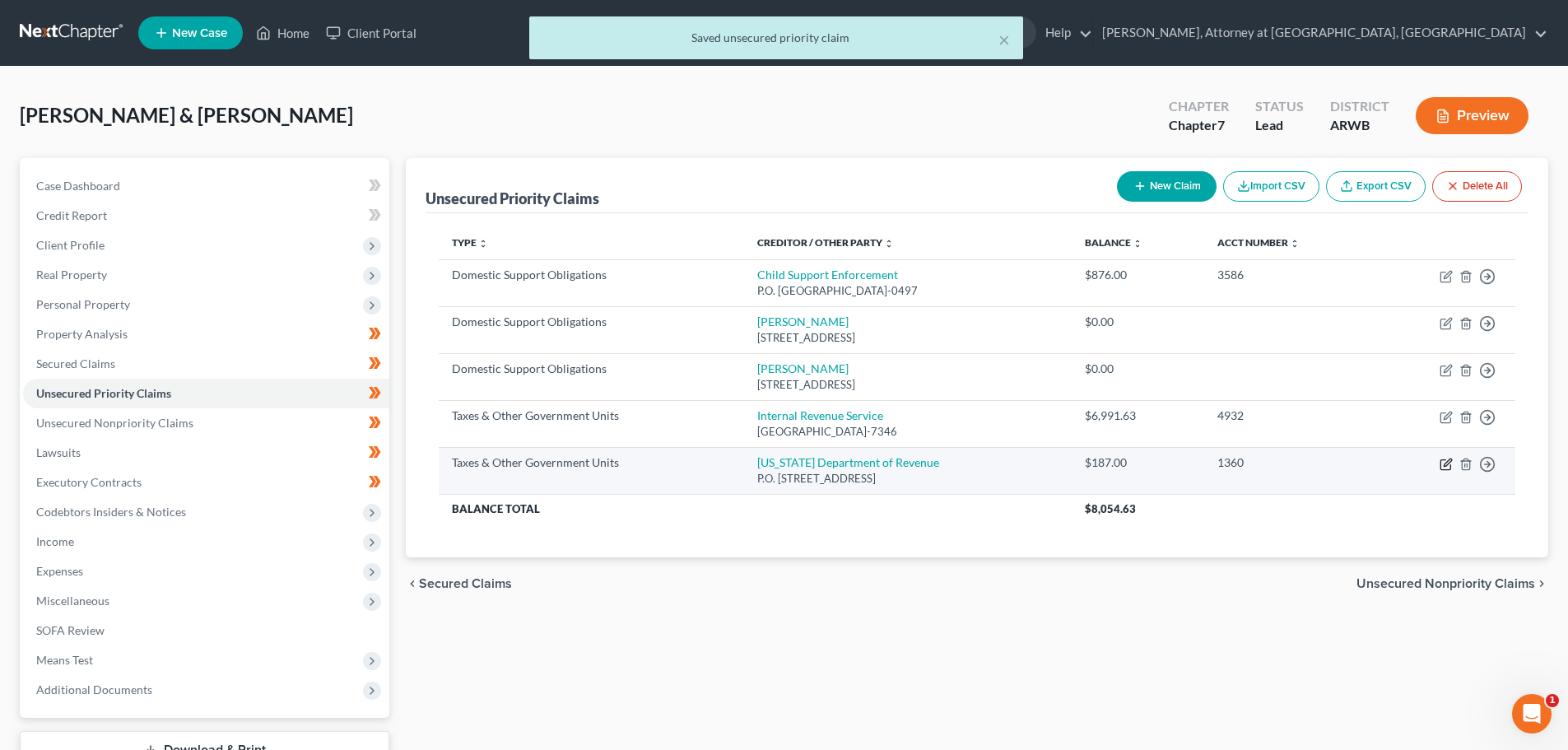
click at [1447, 458] on icon "button" at bounding box center [1445, 464] width 13 height 13
select select "2"
select select "26"
select select "1"
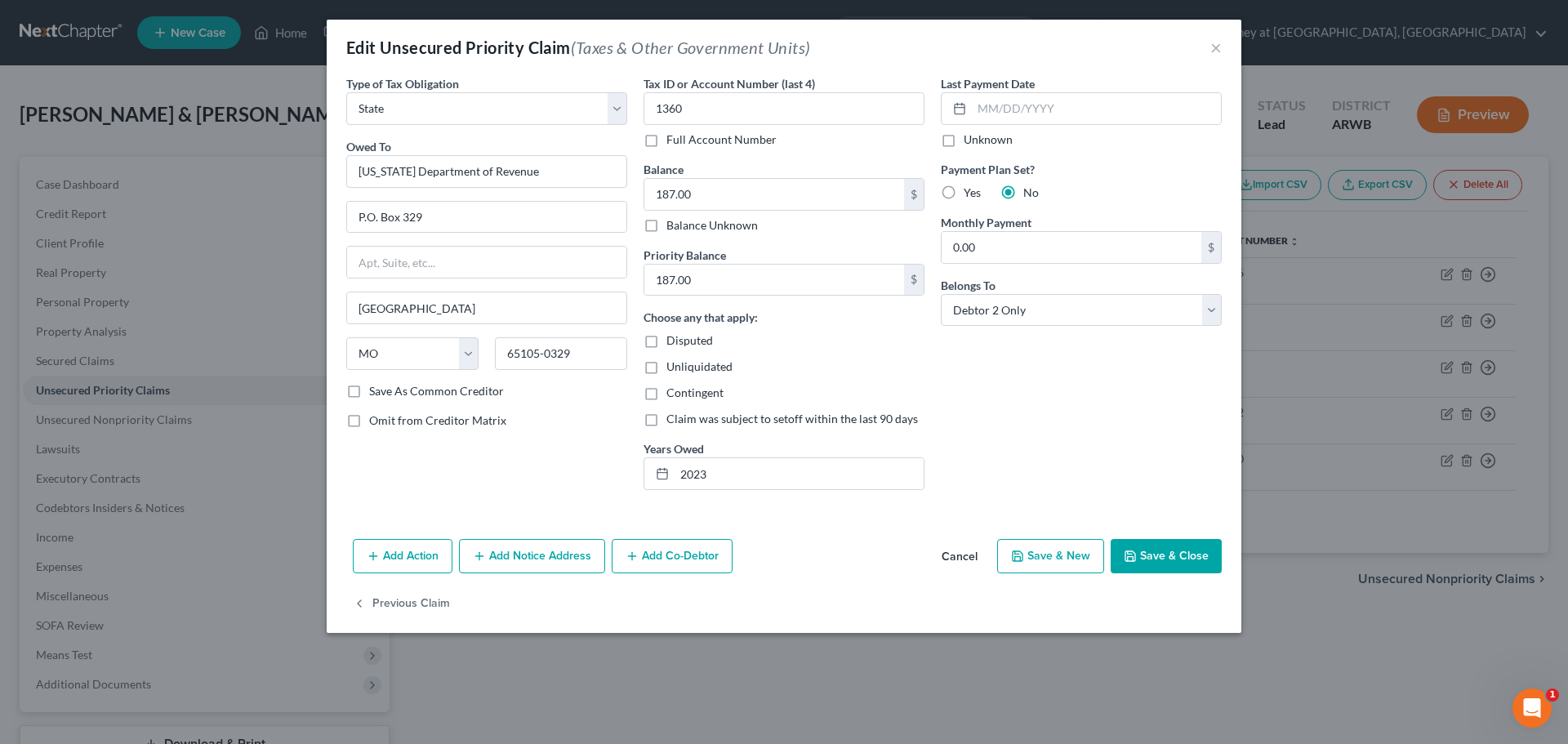
click at [1172, 552] on button "Save & Close" at bounding box center [1166, 556] width 111 height 35
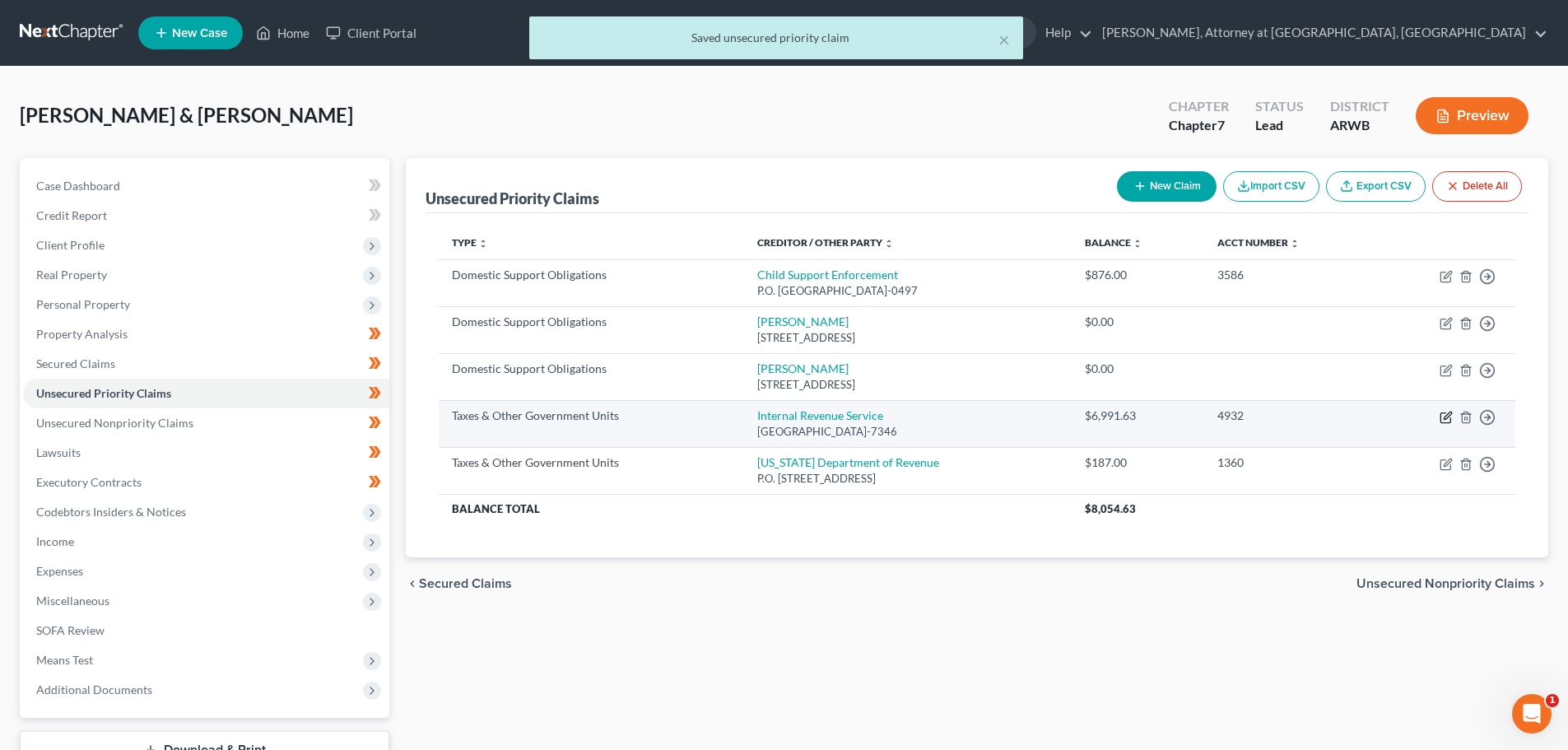
click at [1447, 416] on icon "button" at bounding box center [1445, 417] width 13 height 13
select select "0"
select select "39"
select select "0"
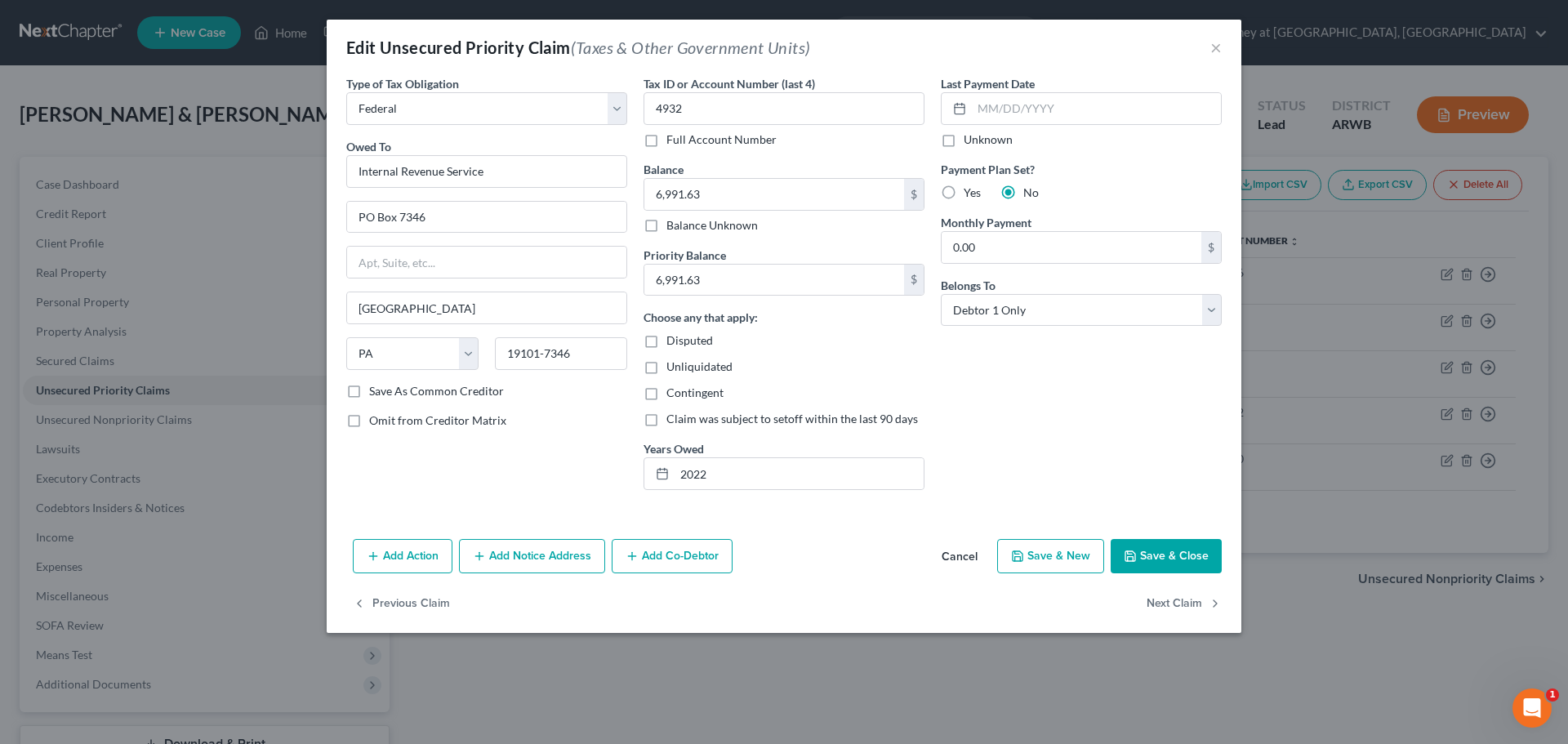
click at [1165, 551] on button "Save & Close" at bounding box center [1166, 556] width 111 height 35
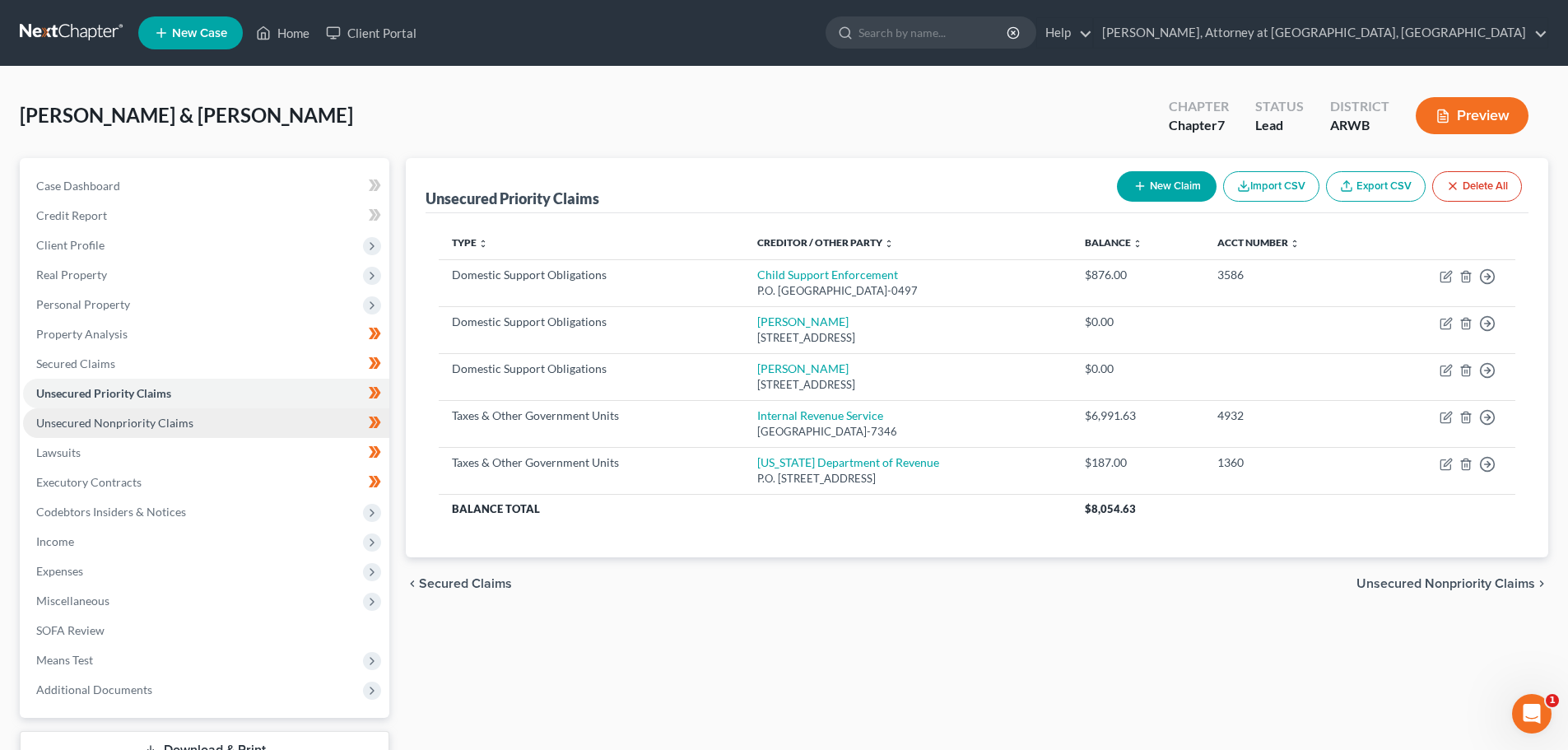
click at [87, 418] on span "Unsecured Nonpriority Claims" at bounding box center [115, 422] width 158 height 14
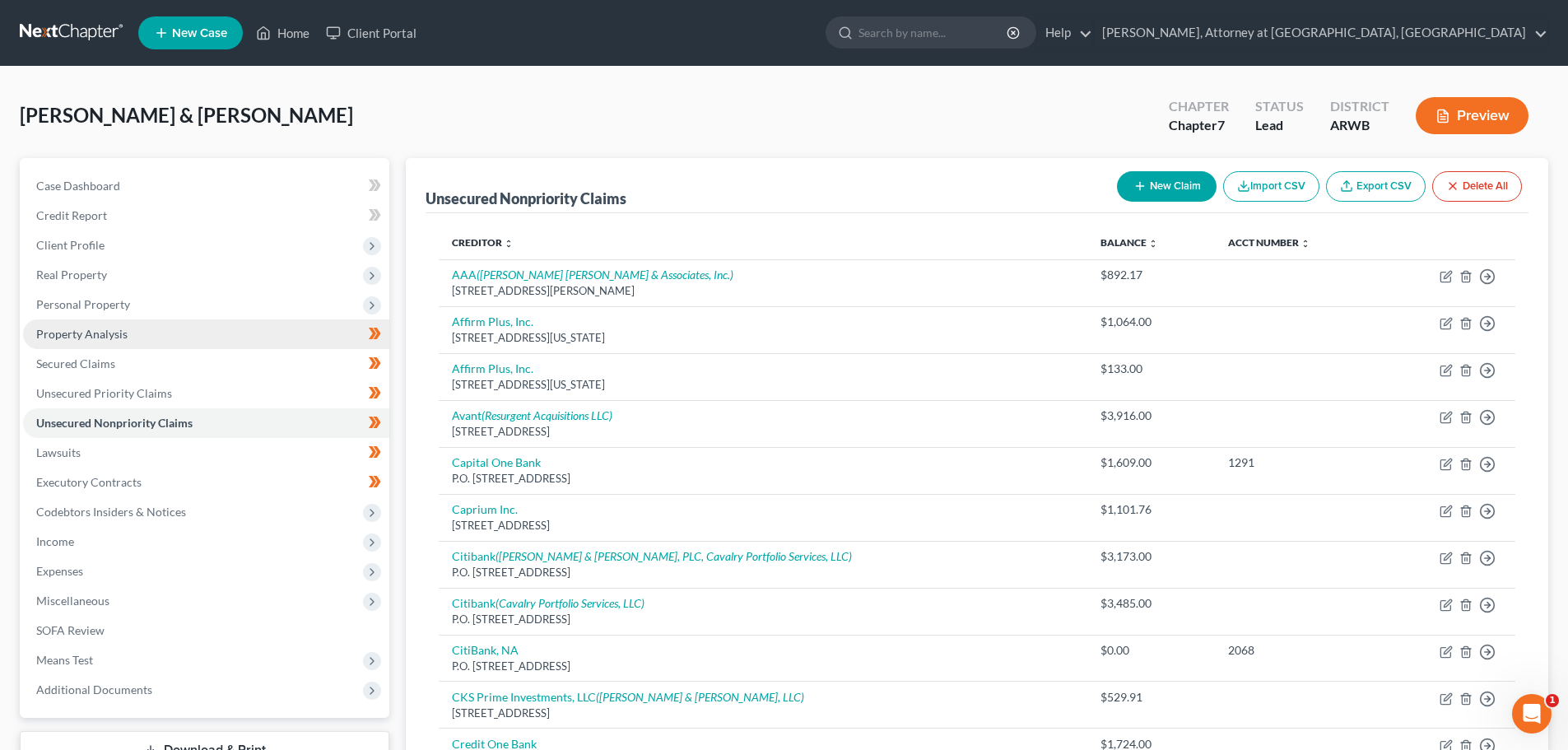
click at [76, 332] on span "Property Analysis" at bounding box center [82, 333] width 92 height 14
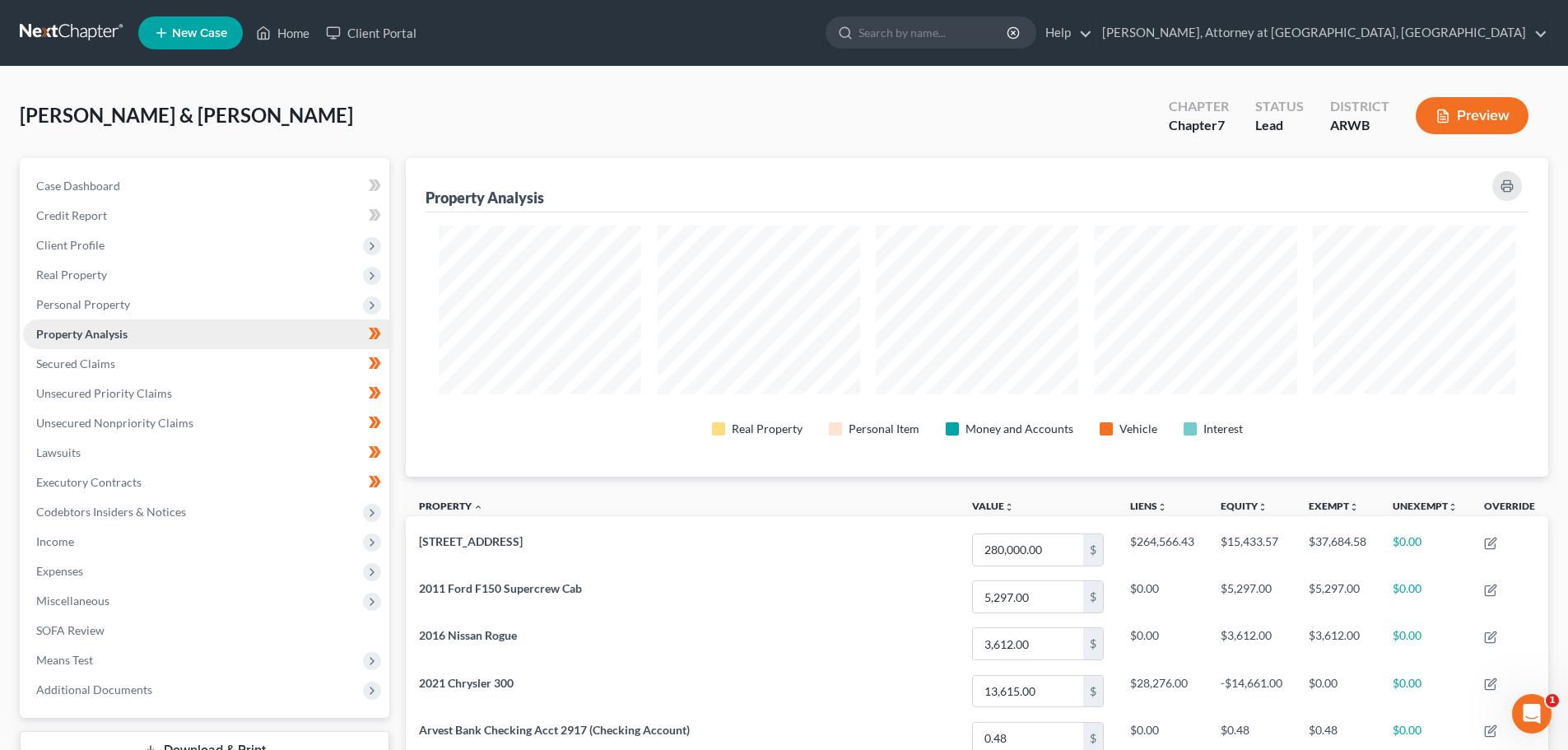
scroll to position [319, 1142]
click at [82, 295] on span "Personal Property" at bounding box center [206, 304] width 366 height 29
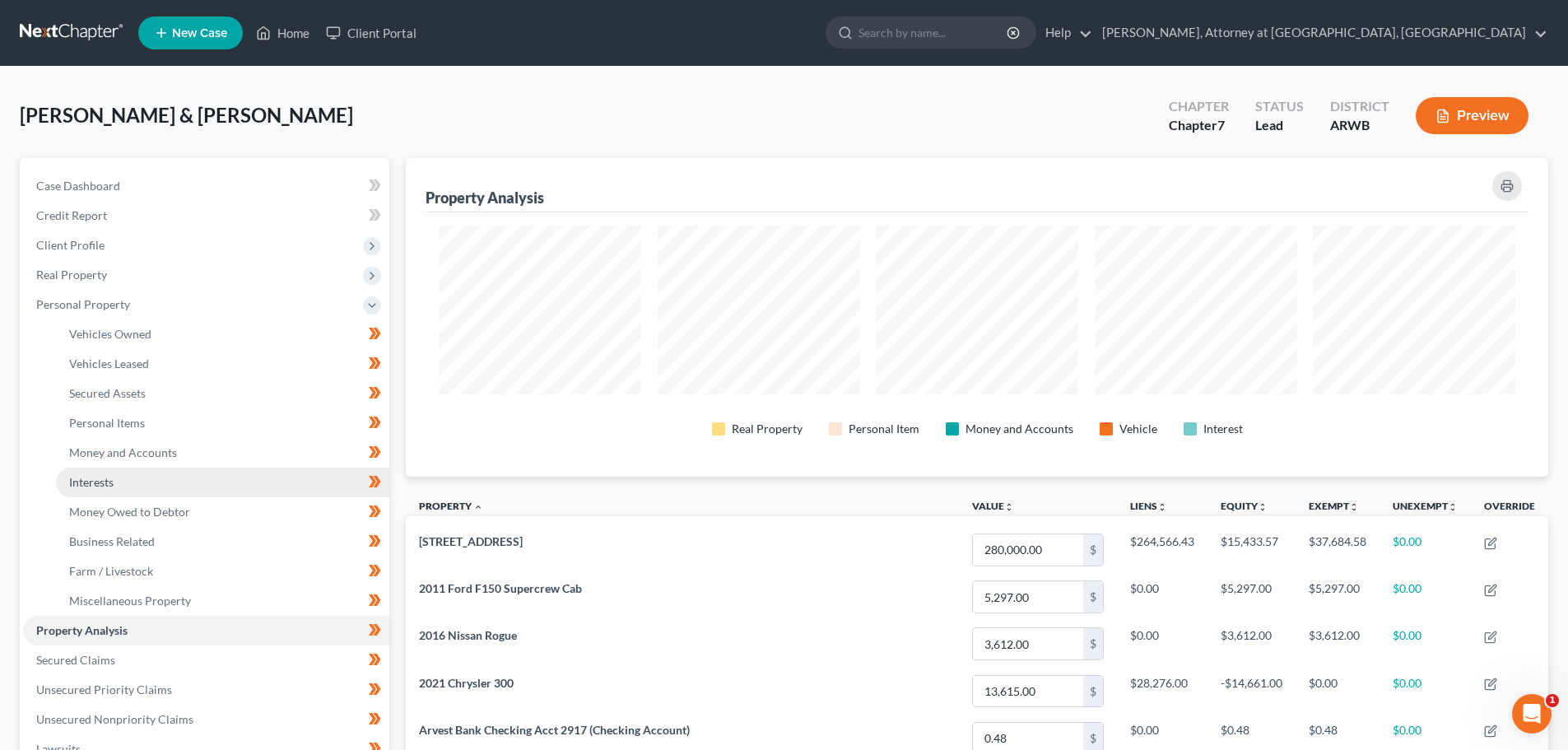
click at [93, 479] on span "Interests" at bounding box center [91, 481] width 45 height 14
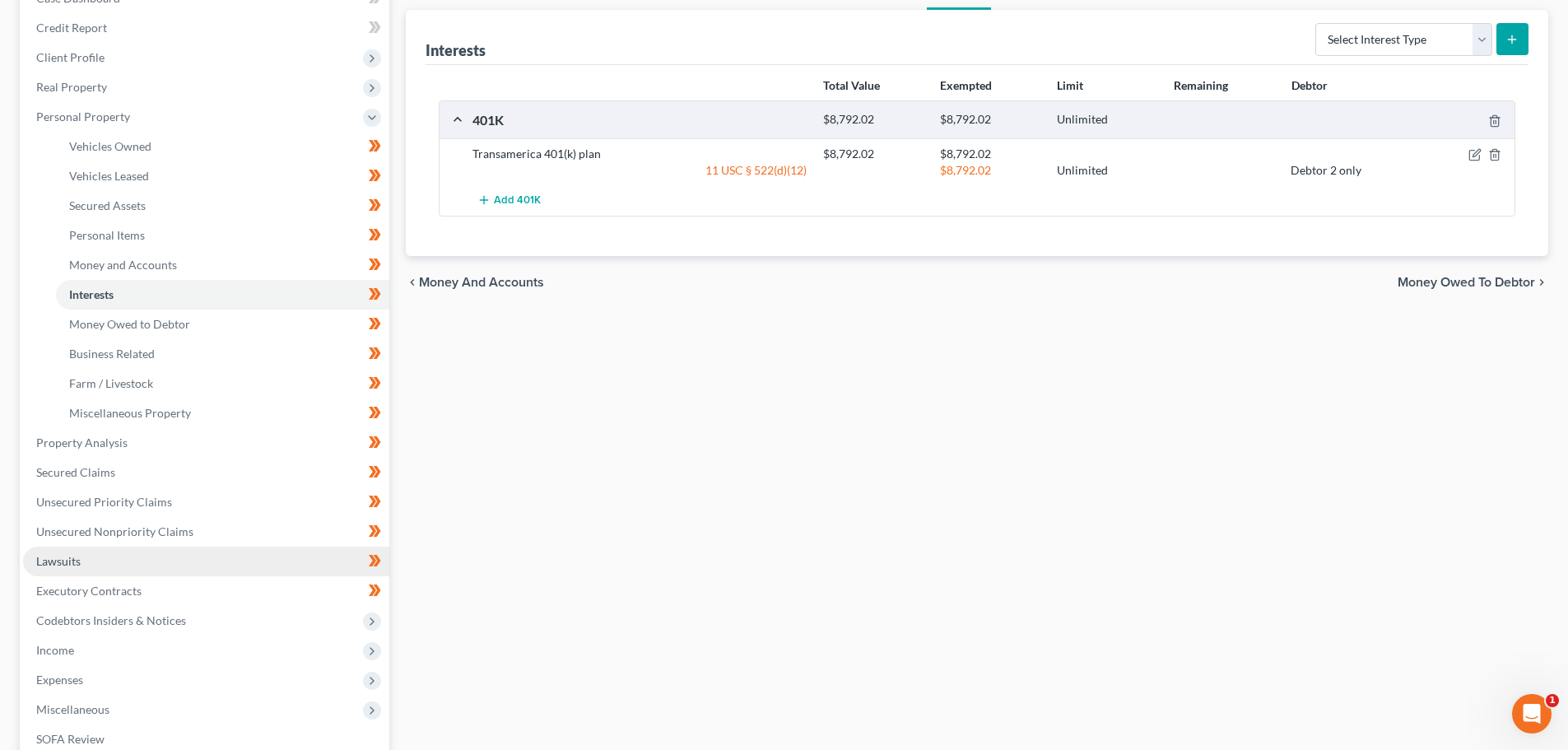
scroll to position [329, 0]
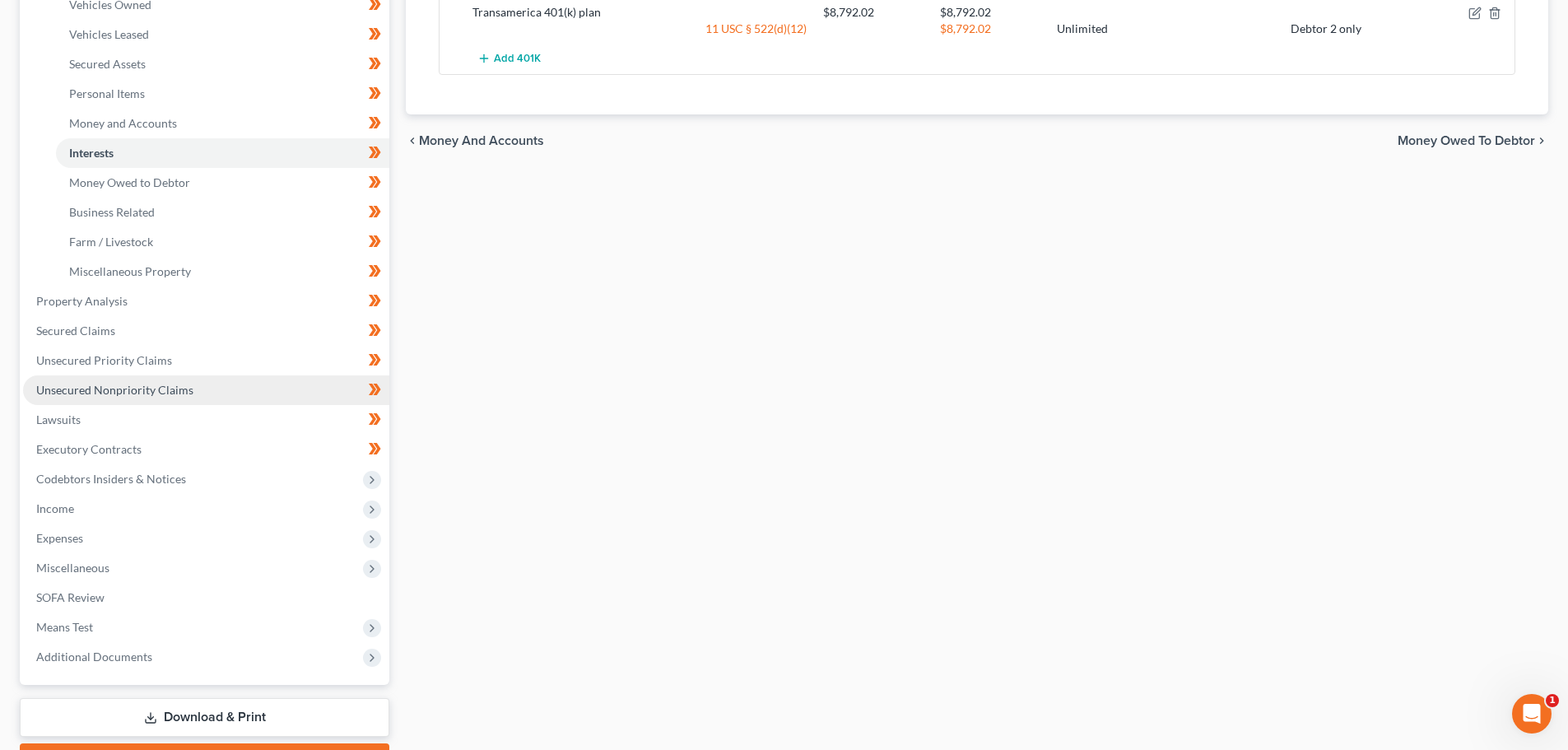
click at [82, 389] on span "Unsecured Nonpriority Claims" at bounding box center [115, 389] width 158 height 14
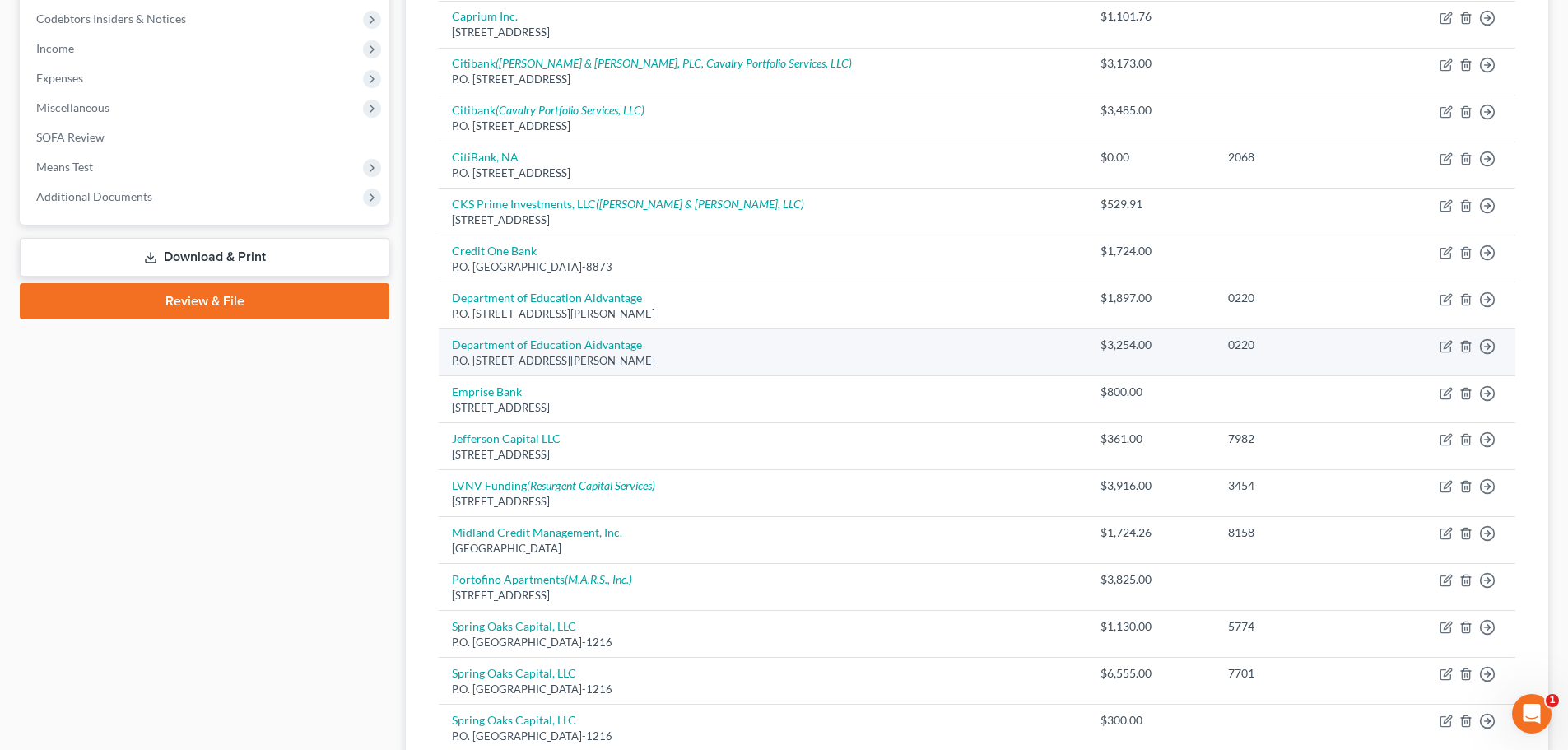
scroll to position [494, 0]
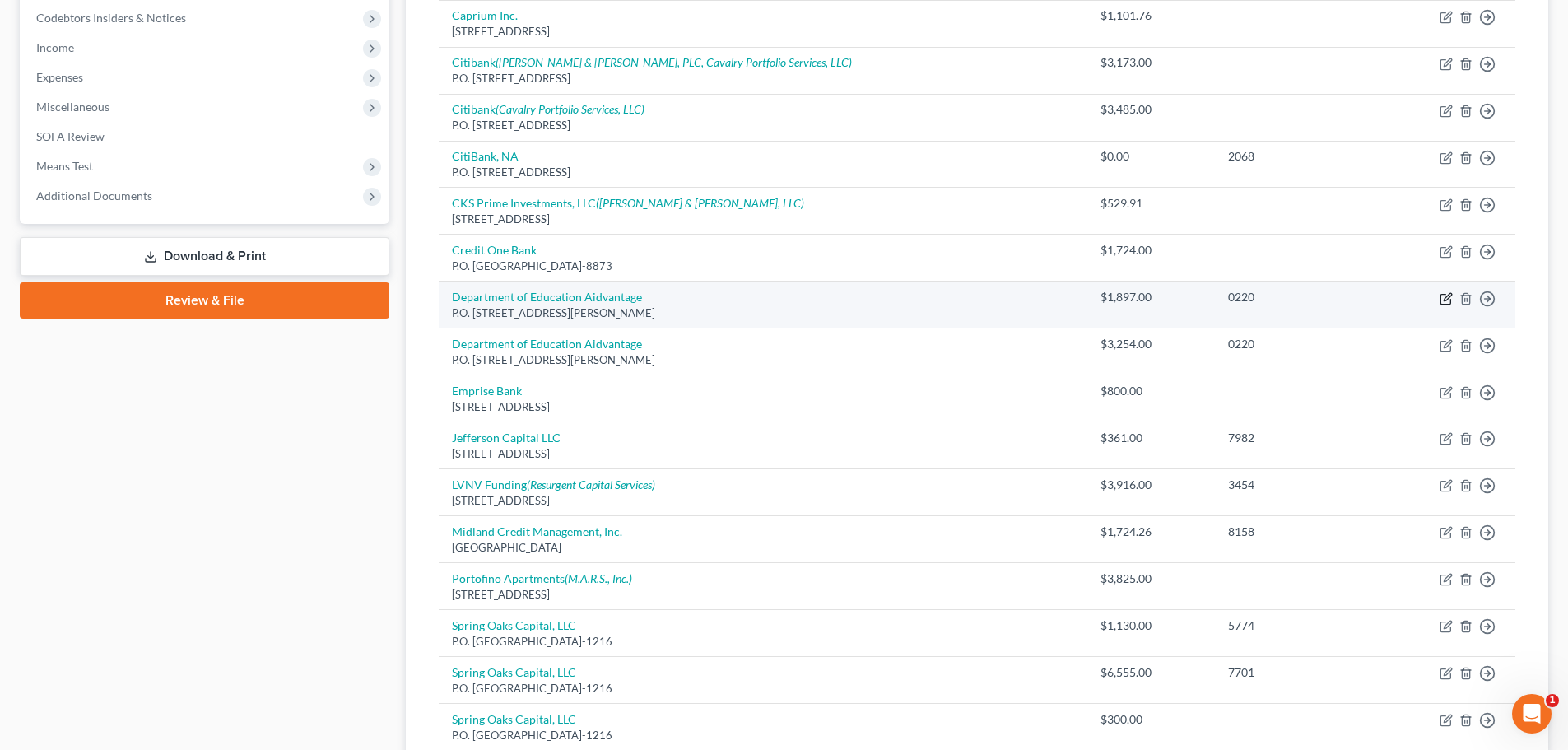
click at [1445, 299] on icon "button" at bounding box center [1445, 299] width 13 height 13
select select "39"
select select "17"
select select "0"
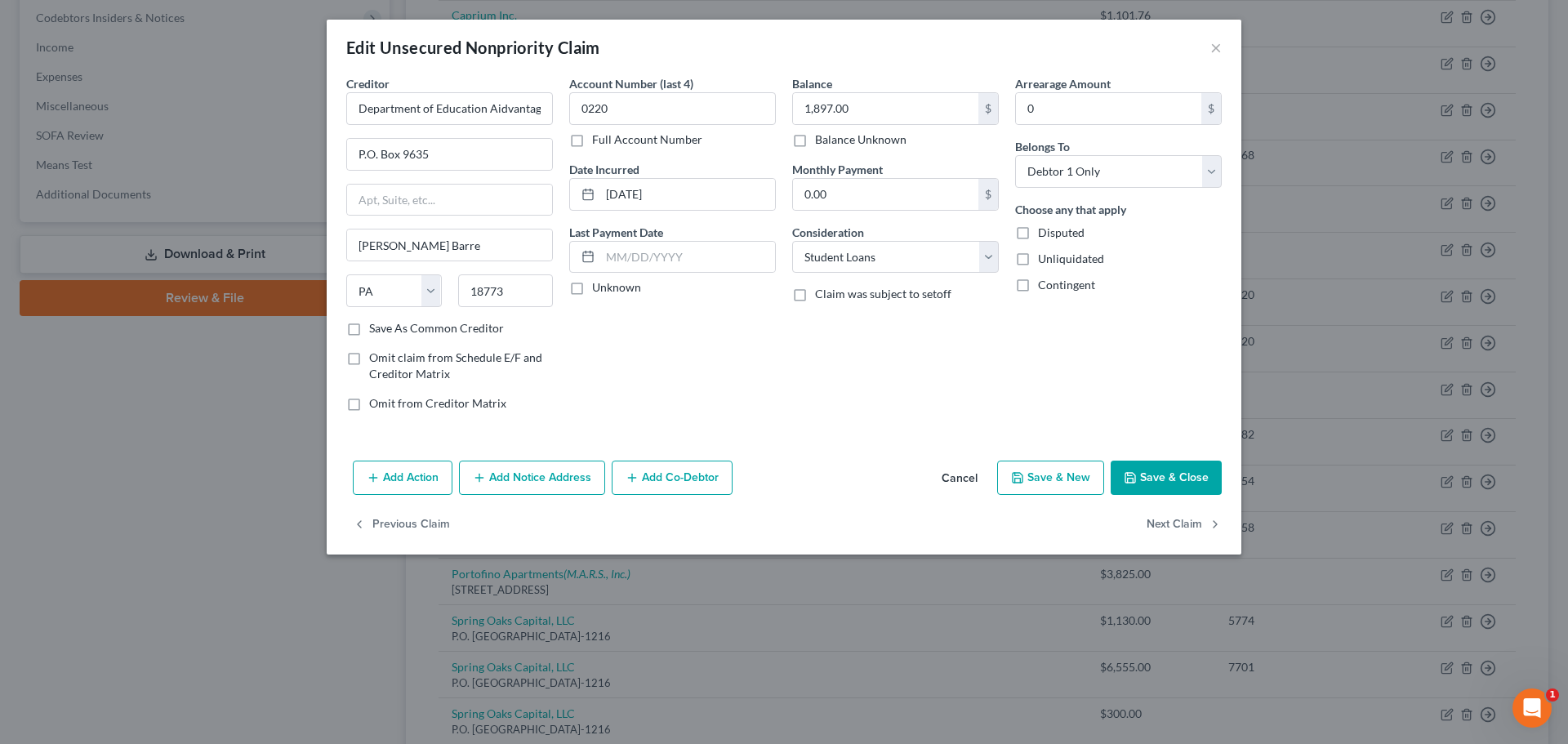
click at [1173, 468] on button "Save & Close" at bounding box center [1166, 478] width 111 height 35
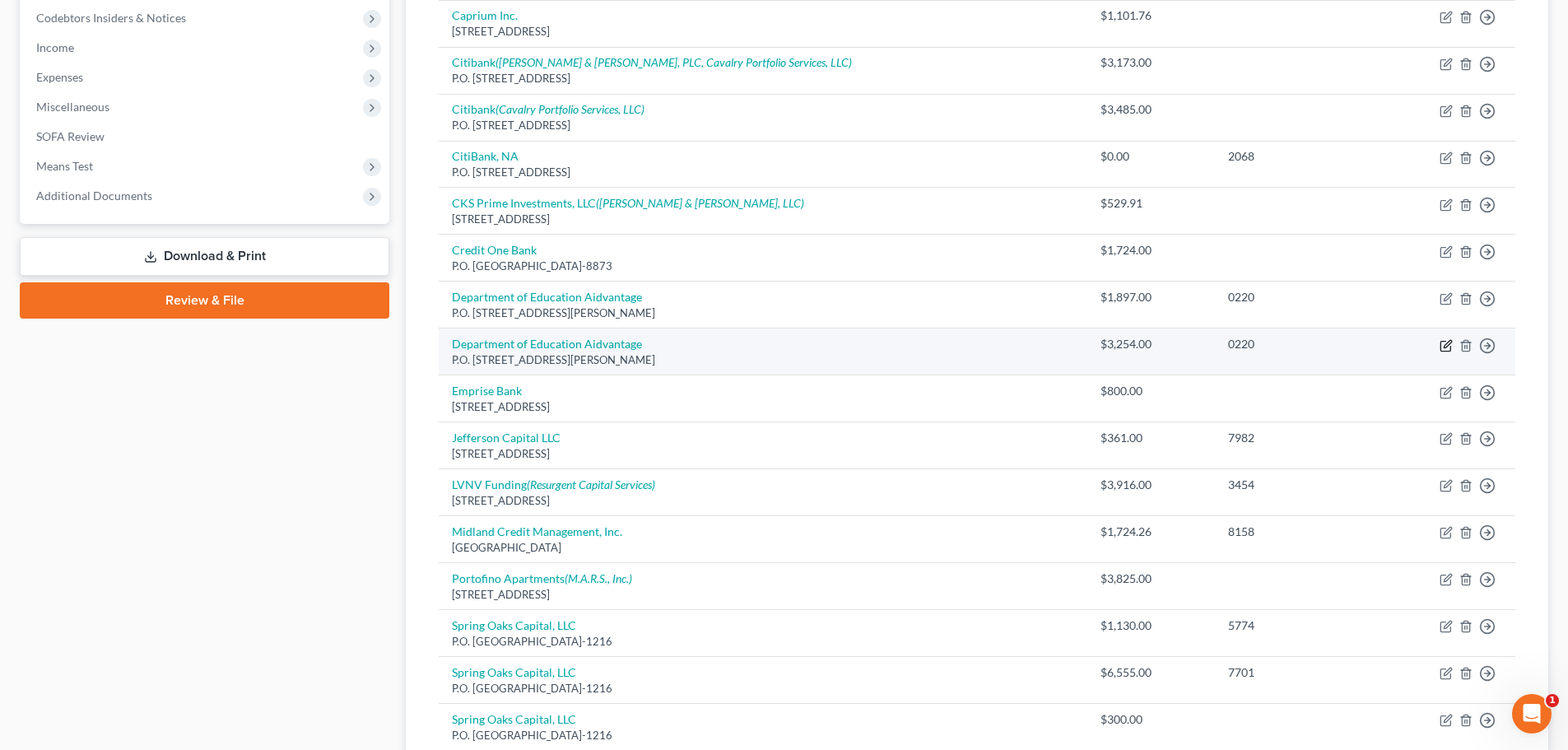
click at [1442, 340] on icon "button" at bounding box center [1445, 345] width 13 height 13
select select "39"
select select "17"
select select "0"
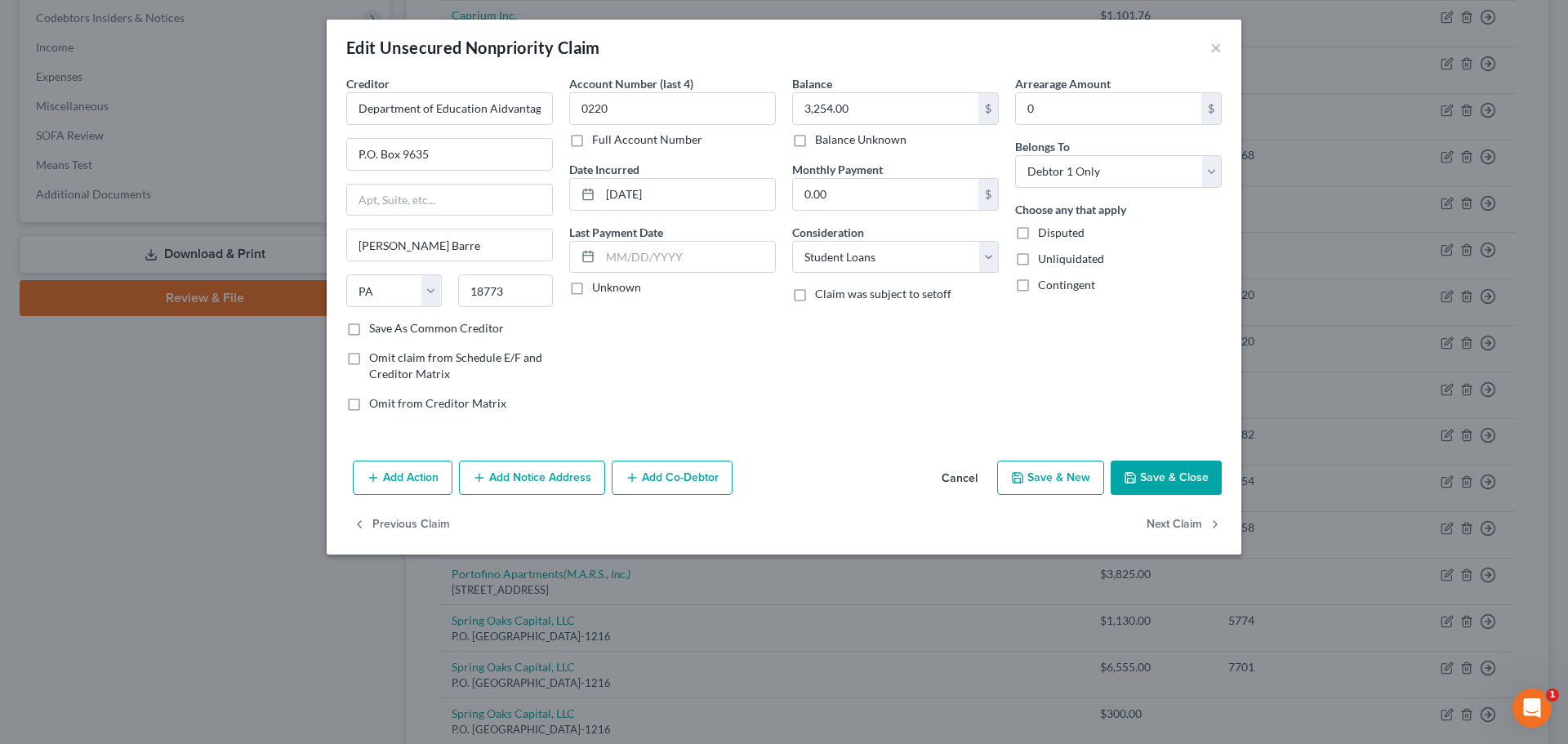
click at [1149, 468] on button "Save & Close" at bounding box center [1166, 478] width 111 height 35
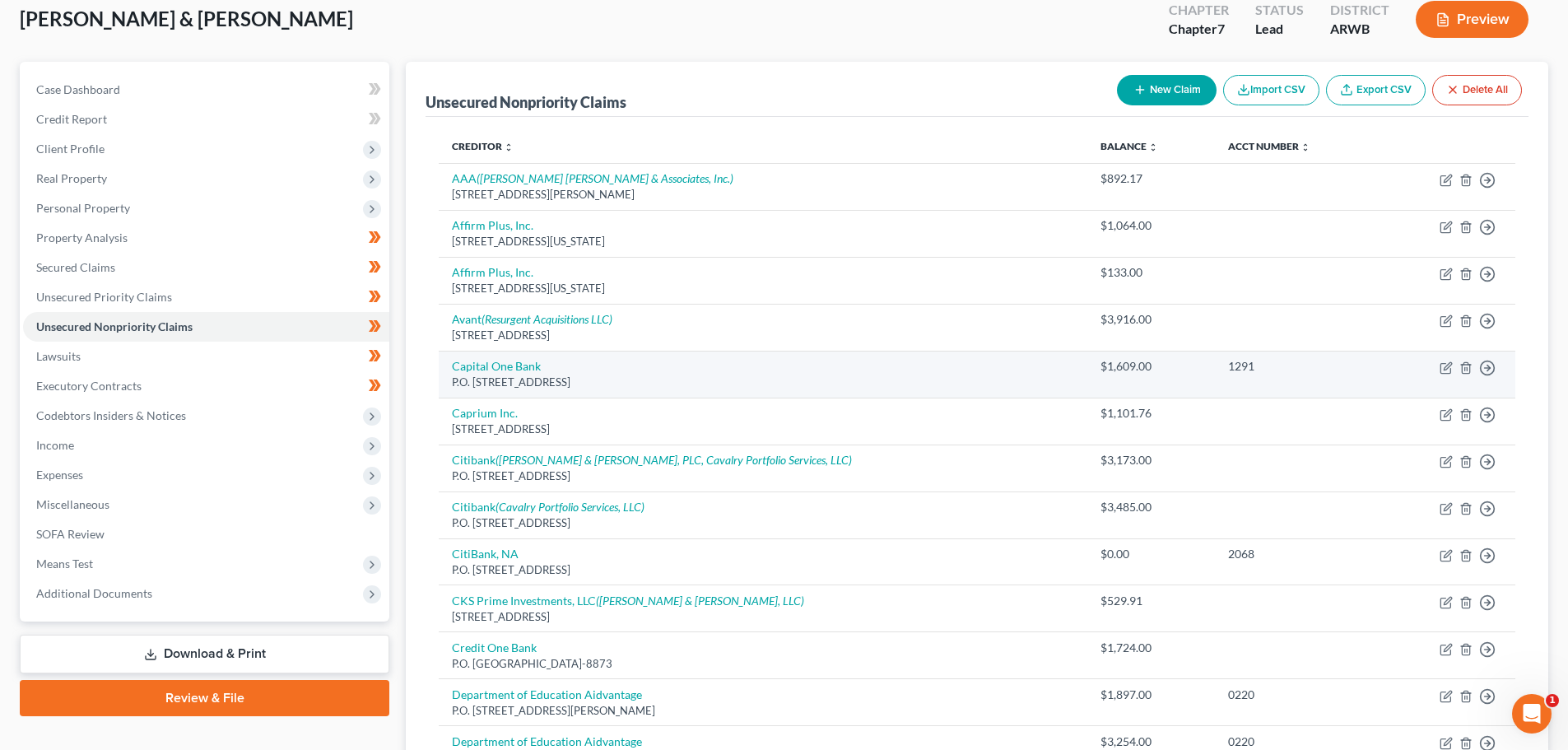
scroll to position [82, 0]
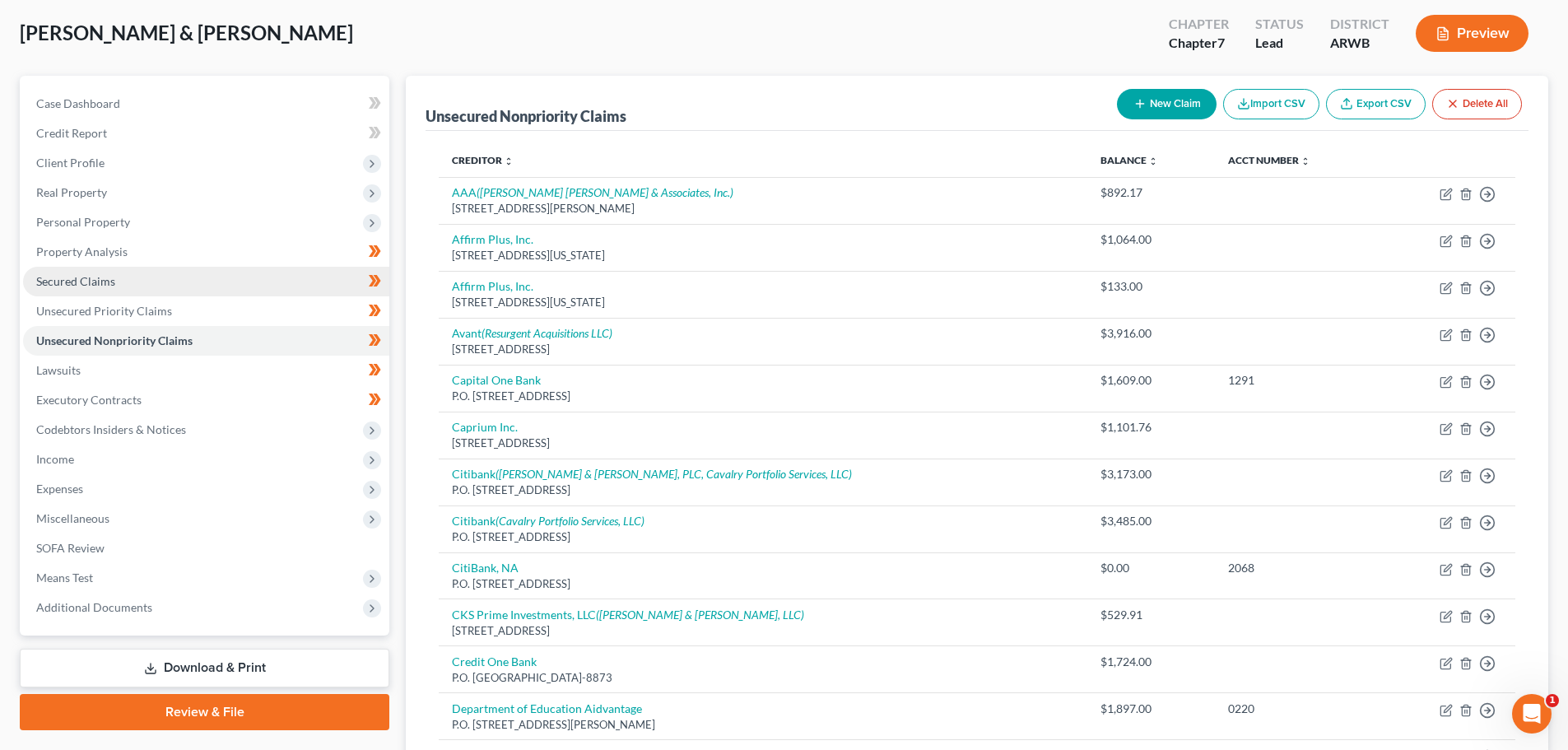
click at [51, 277] on span "Secured Claims" at bounding box center [76, 280] width 79 height 14
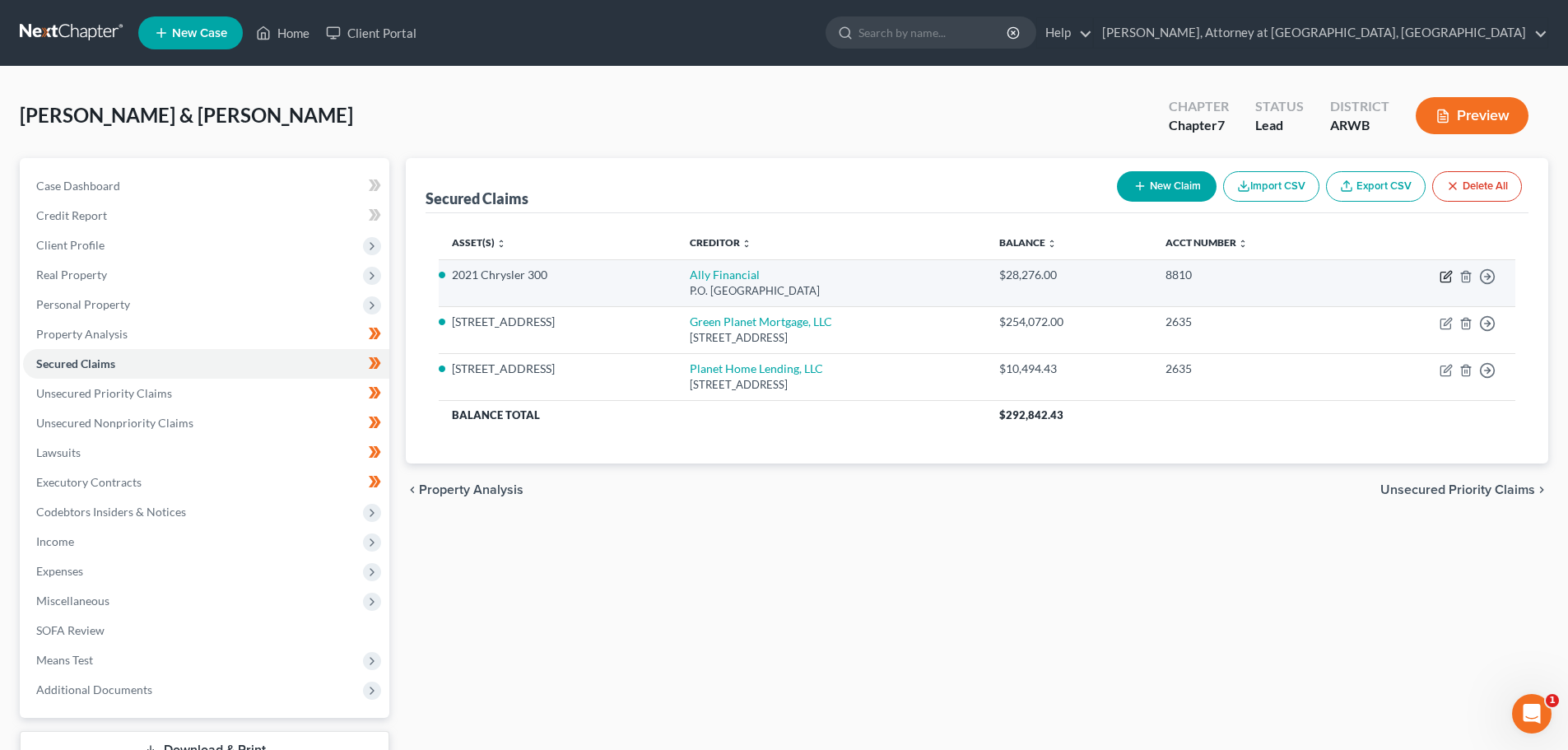
click at [1447, 272] on icon "button" at bounding box center [1445, 277] width 13 height 13
select select "24"
select select "2"
select select "0"
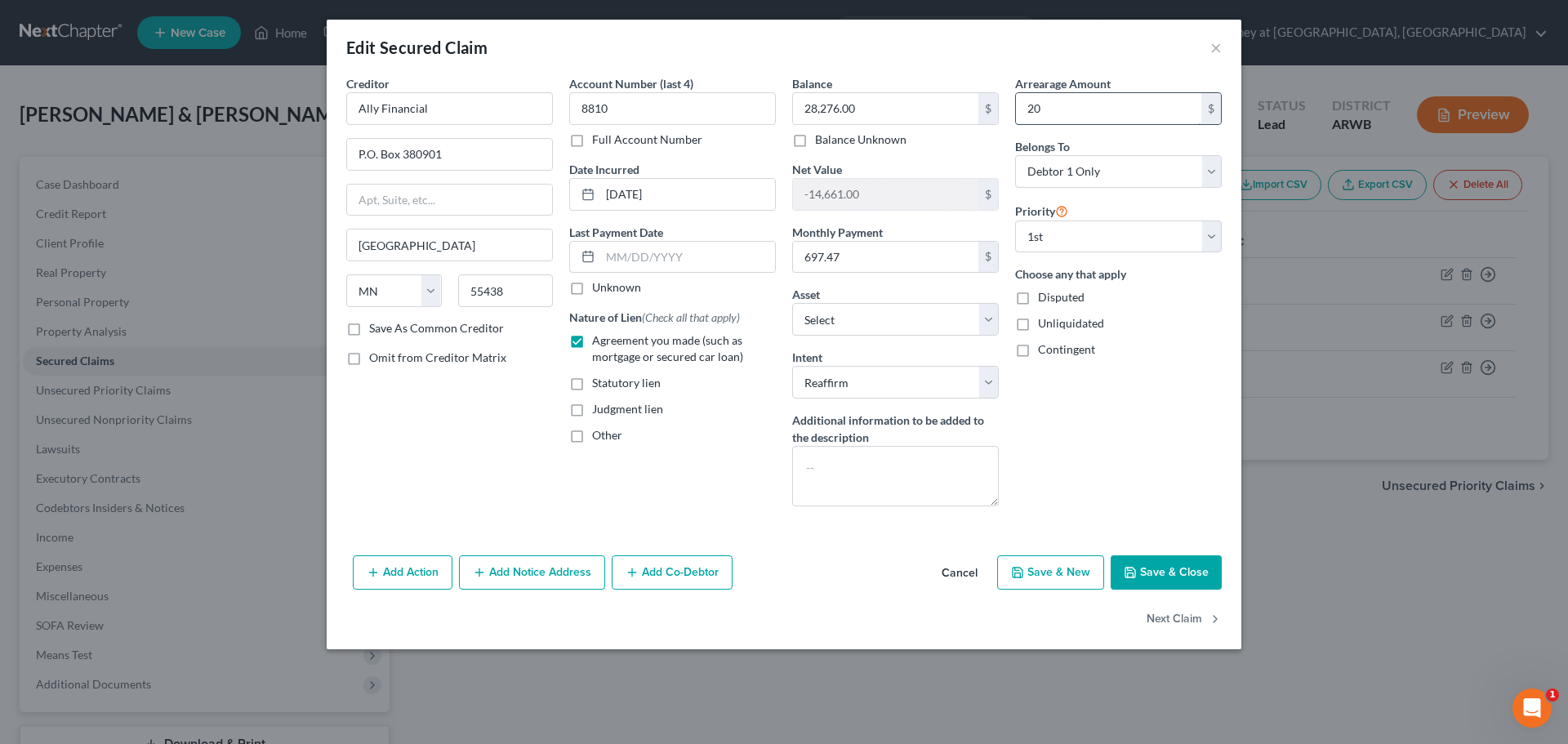
type input "2"
type input "2,039.00"
click at [1179, 560] on button "Save & Close" at bounding box center [1166, 572] width 111 height 35
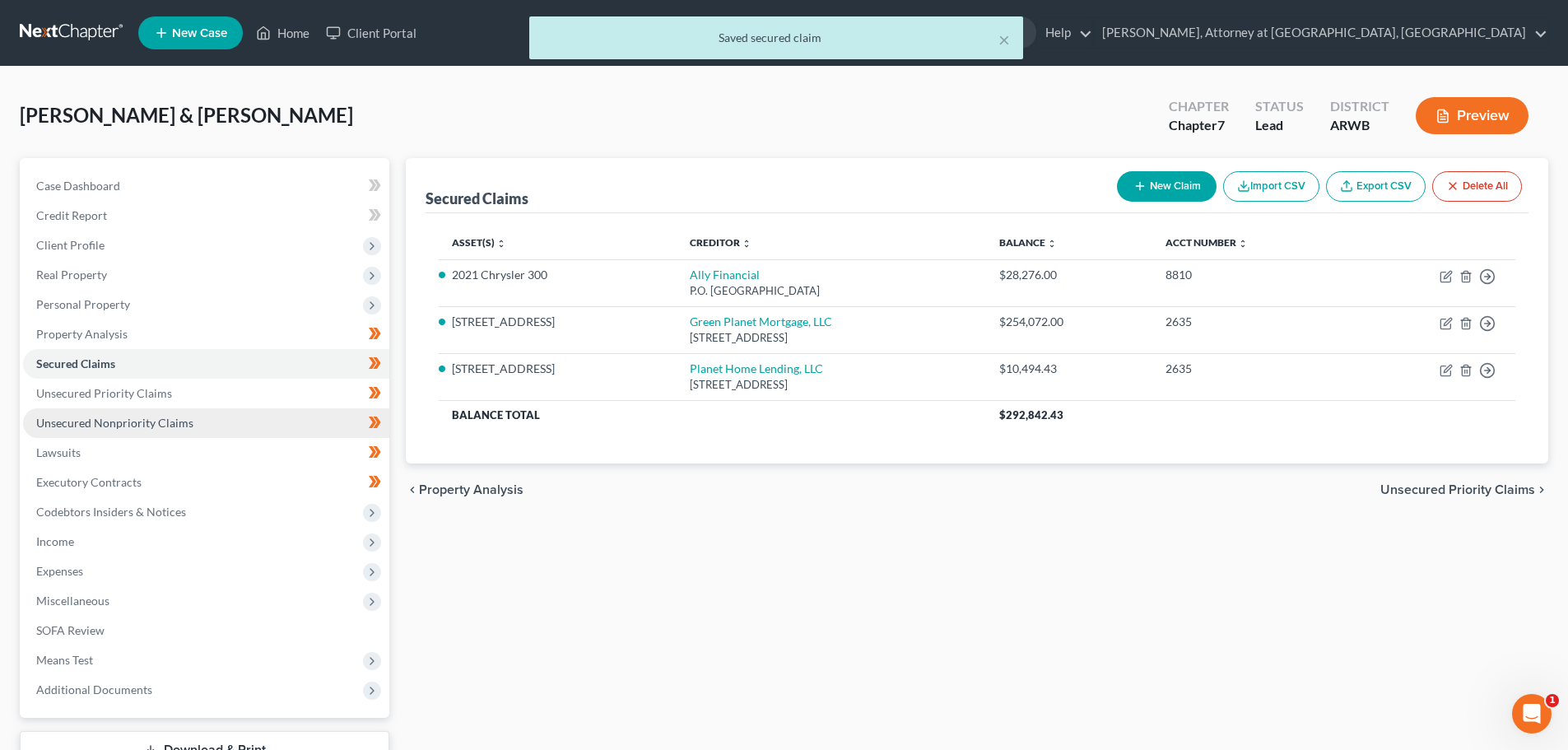
click at [78, 418] on span "Unsecured Nonpriority Claims" at bounding box center [115, 422] width 158 height 14
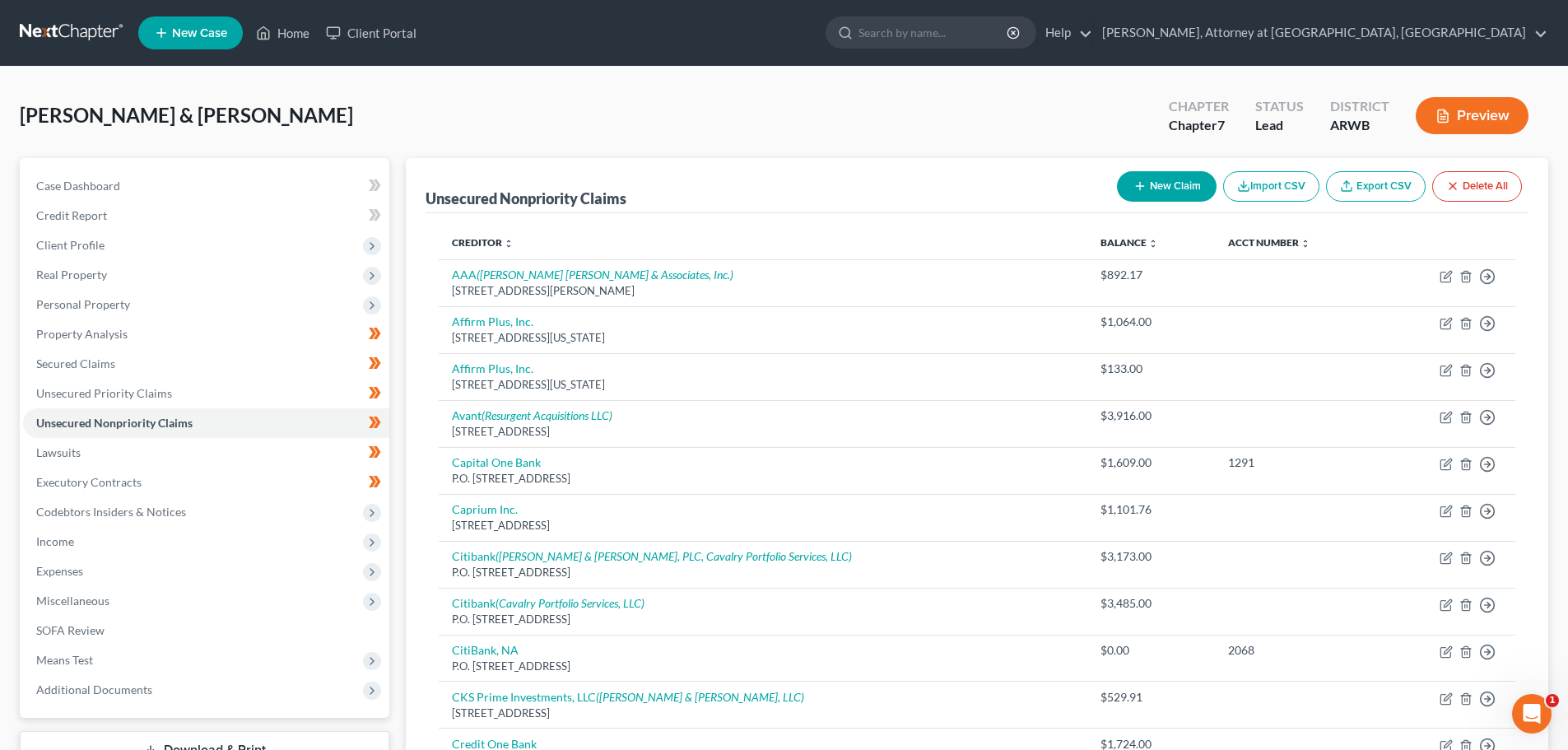
click at [1154, 168] on div "New Claim Import CSV Export CSV Delete All" at bounding box center [1319, 187] width 418 height 44
click at [1156, 175] on button "New Claim" at bounding box center [1166, 186] width 100 height 30
select select "2"
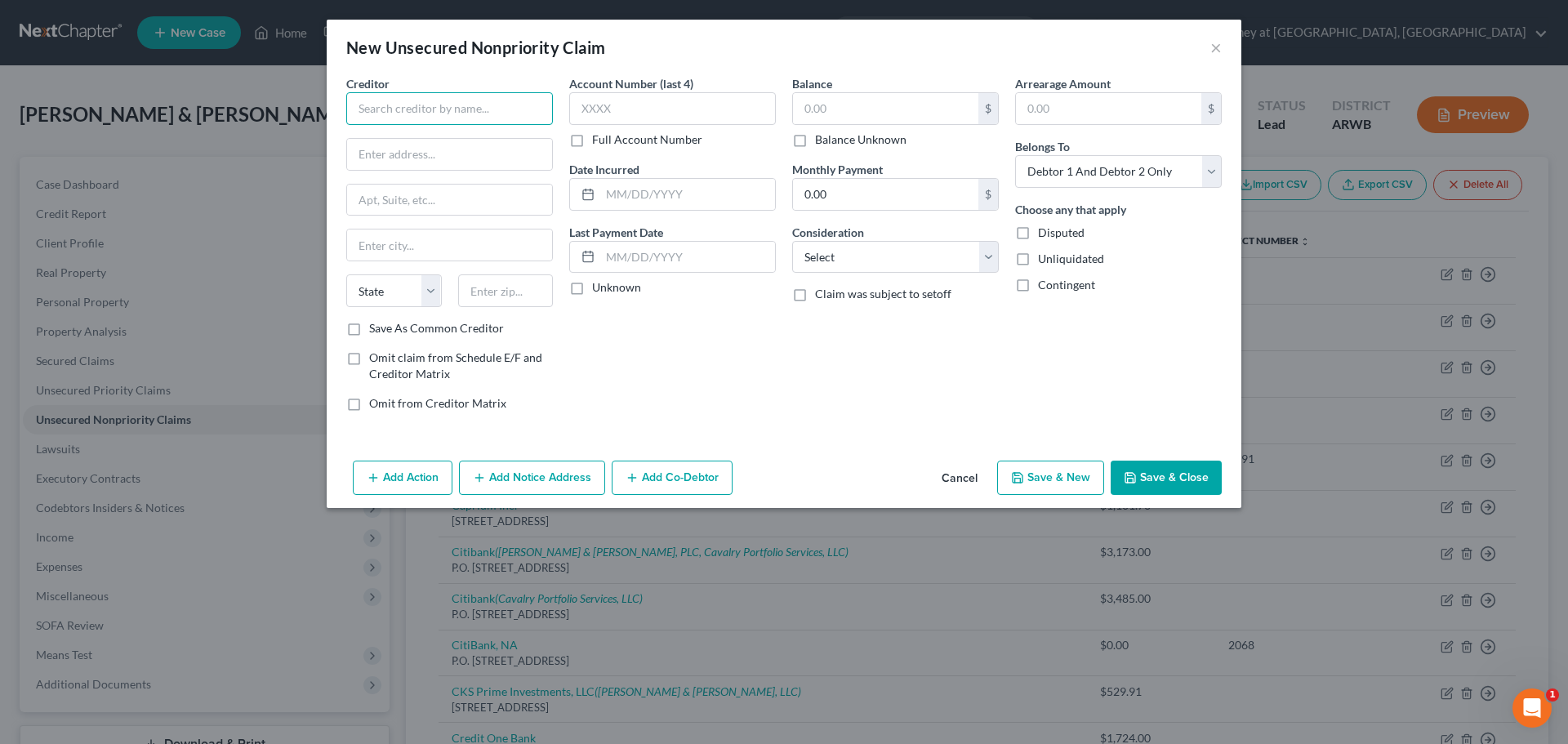
click at [390, 101] on input "text" at bounding box center [449, 109] width 206 height 33
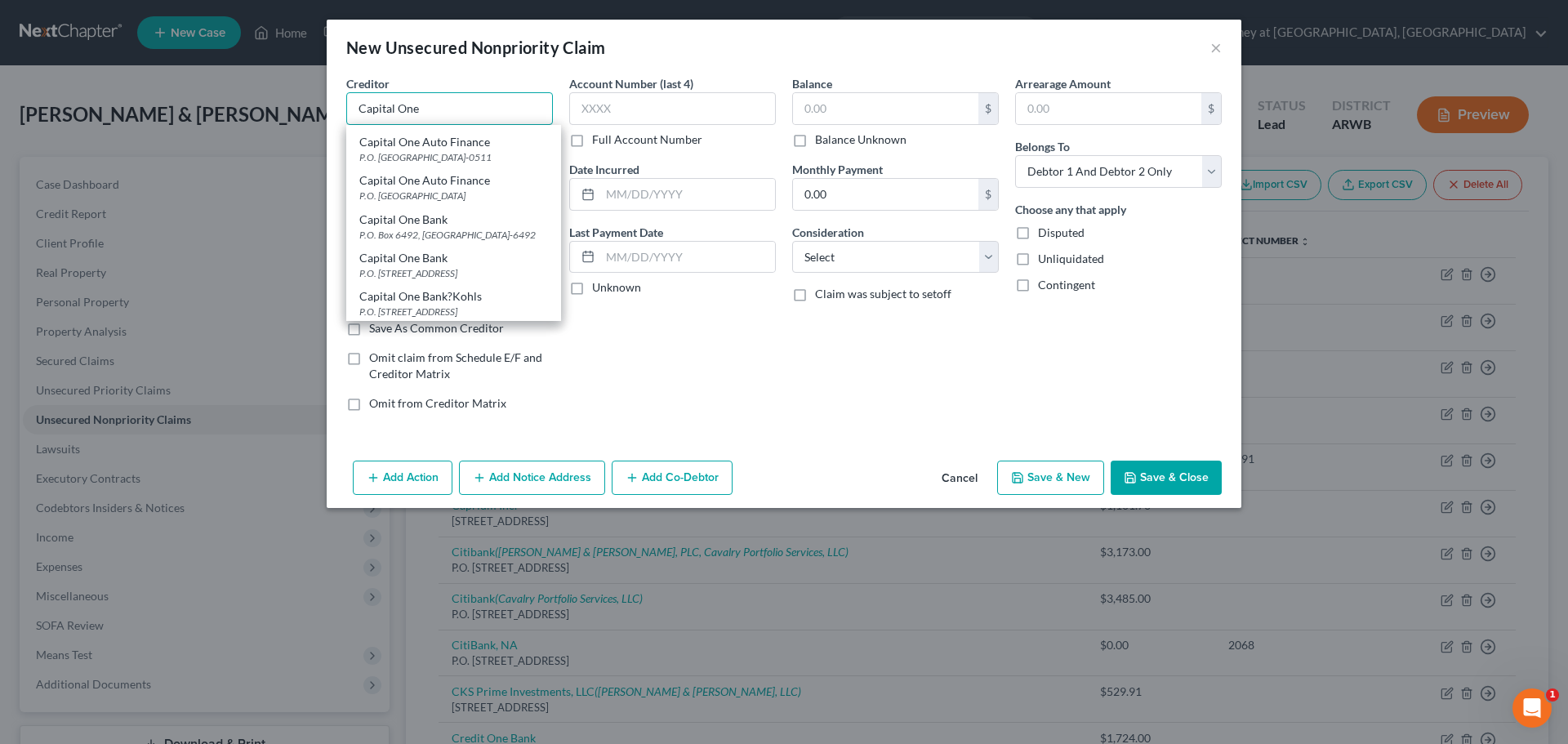
scroll to position [164, 0]
click at [416, 227] on div "Capital One Bank" at bounding box center [454, 219] width 189 height 16
type input "Capital One Bank"
type input "P.O. Box 30281"
type input "[GEOGRAPHIC_DATA]"
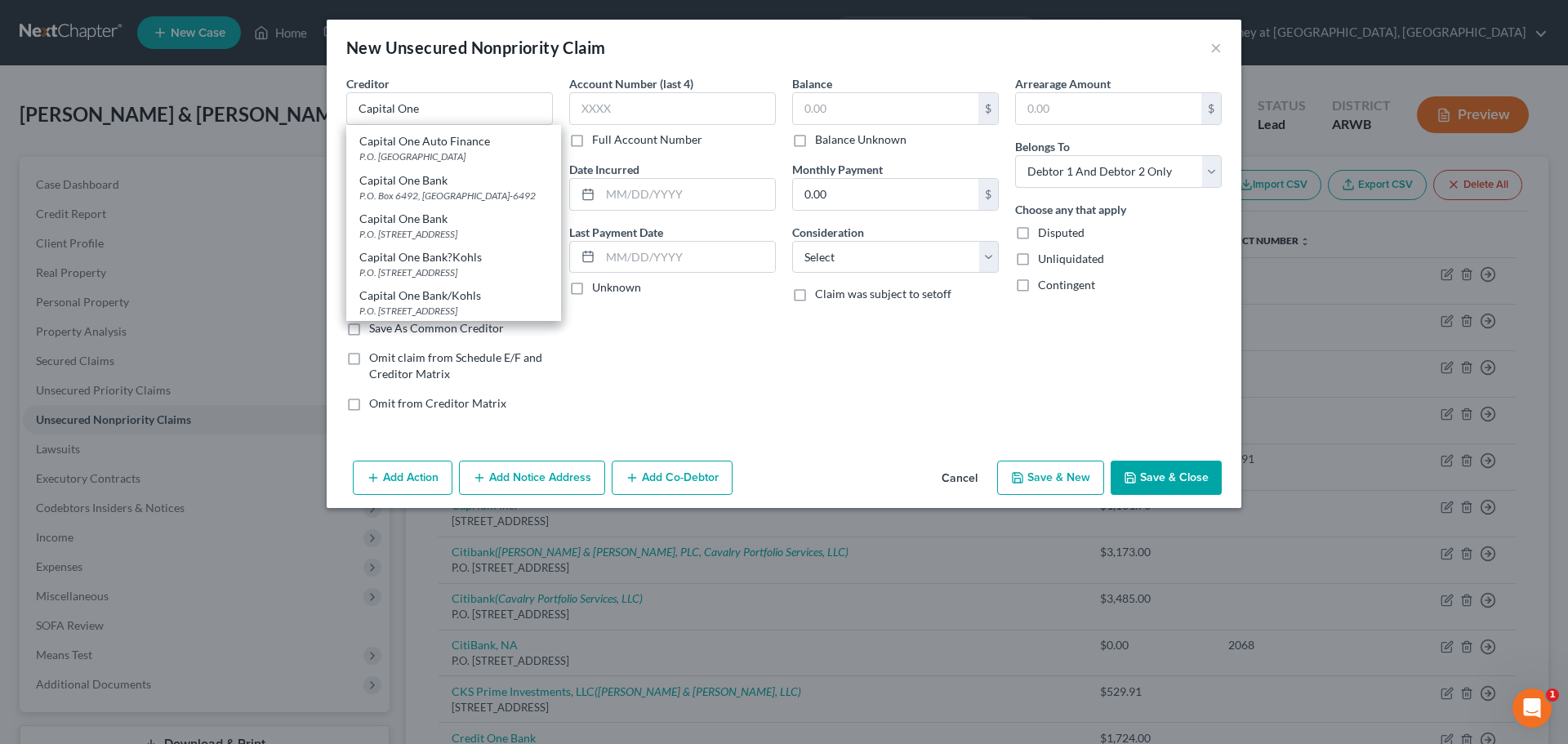
select select "46"
type input "84130"
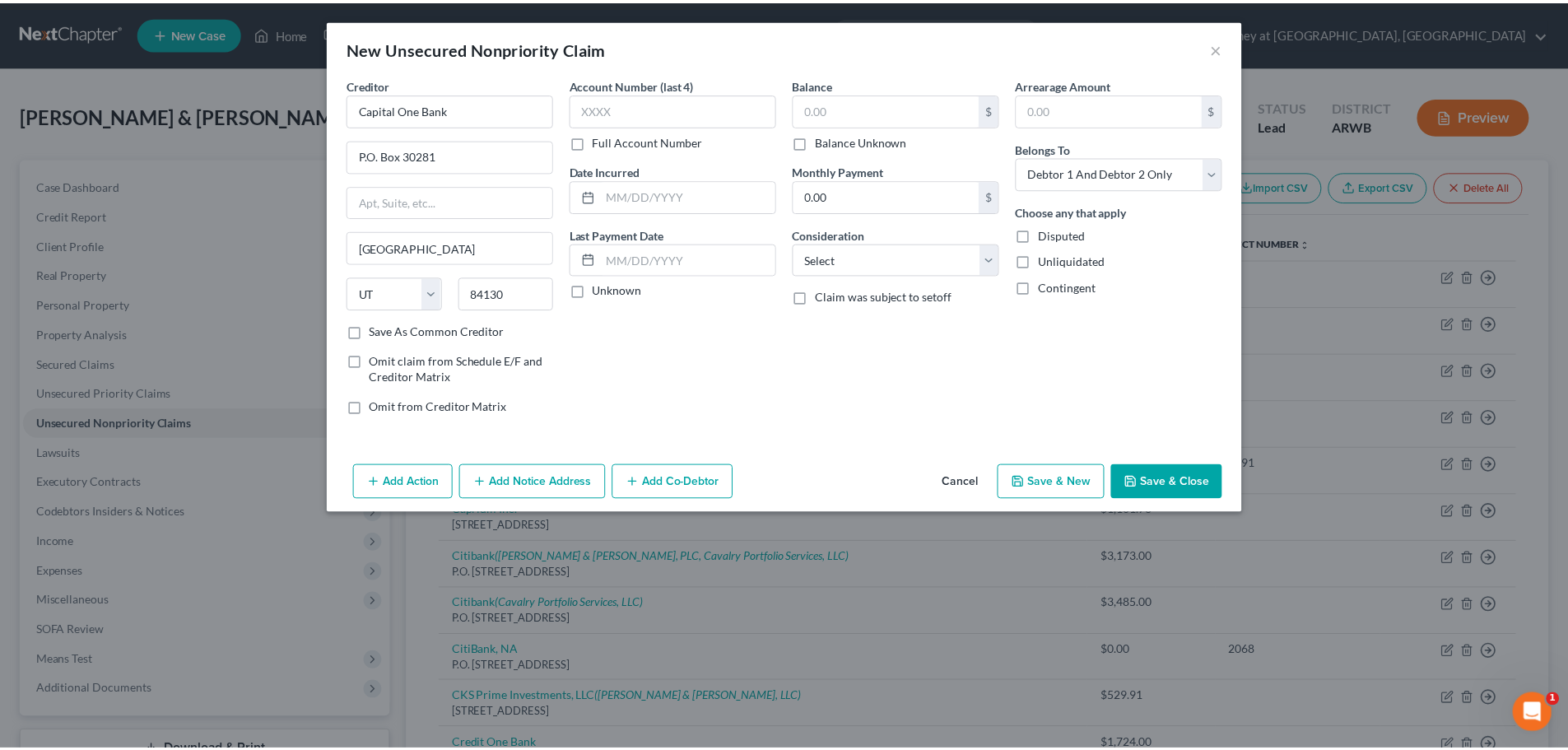
scroll to position [0, 0]
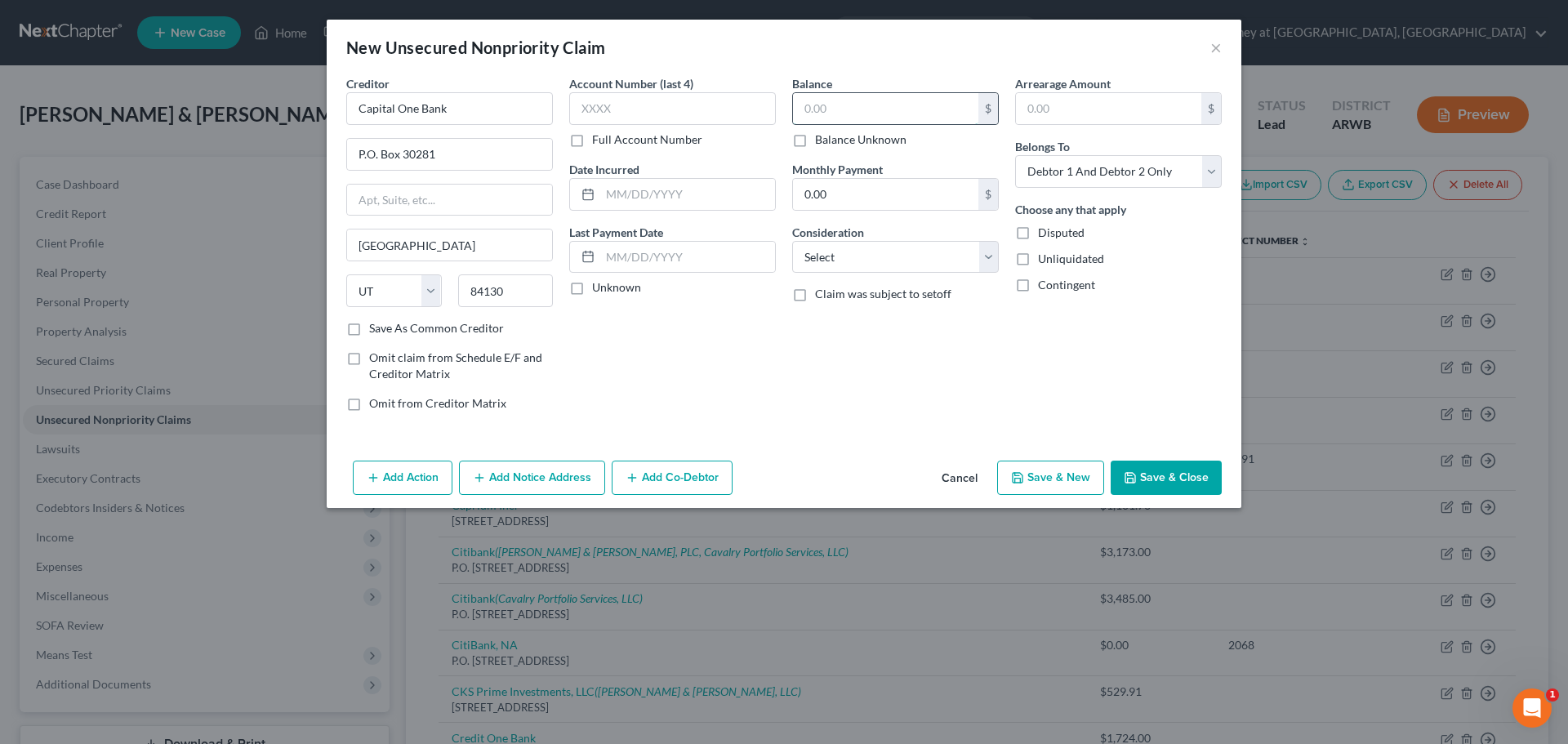
click at [826, 104] on input "text" at bounding box center [885, 108] width 185 height 31
type input "724.07"
click at [981, 261] on select "Select Cable / Satellite Services Collection Agency Credit Card Debt Debt Couns…" at bounding box center [895, 257] width 206 height 33
select select "2"
click at [793, 241] on select "Select Cable / Satellite Services Collection Agency Credit Card Debt Debt Couns…" at bounding box center [895, 257] width 206 height 33
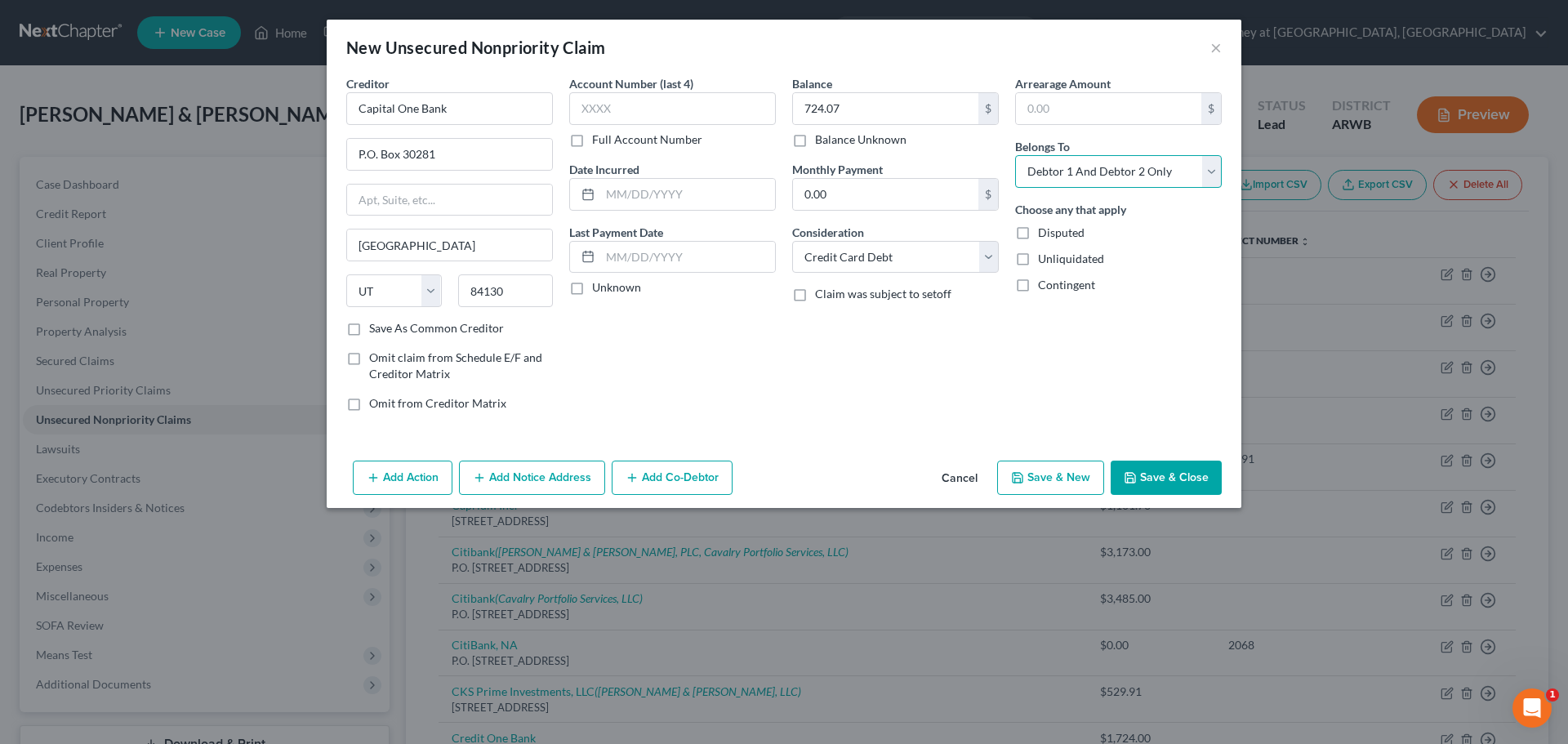
click at [1211, 172] on select "Select Debtor 1 Only Debtor 2 Only Debtor 1 And Debtor 2 Only At Least One Of T…" at bounding box center [1118, 172] width 206 height 33
select select "0"
click at [1015, 155] on select "Select Debtor 1 Only Debtor 2 Only Debtor 1 And Debtor 2 Only At Least One Of T…" at bounding box center [1118, 172] width 206 height 33
click at [1181, 469] on button "Save & Close" at bounding box center [1166, 478] width 111 height 35
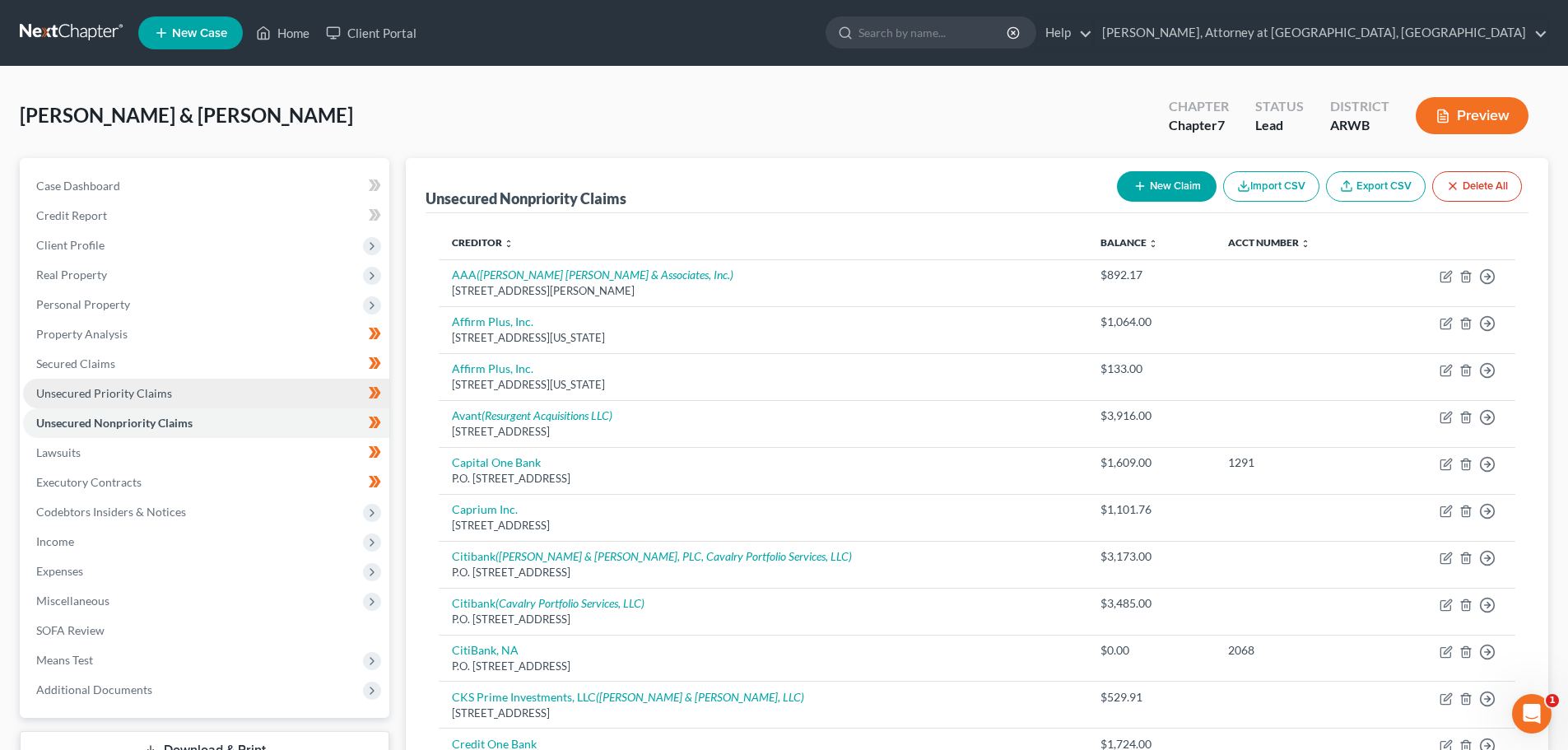
click at [92, 386] on span "Unsecured Priority Claims" at bounding box center [104, 392] width 136 height 14
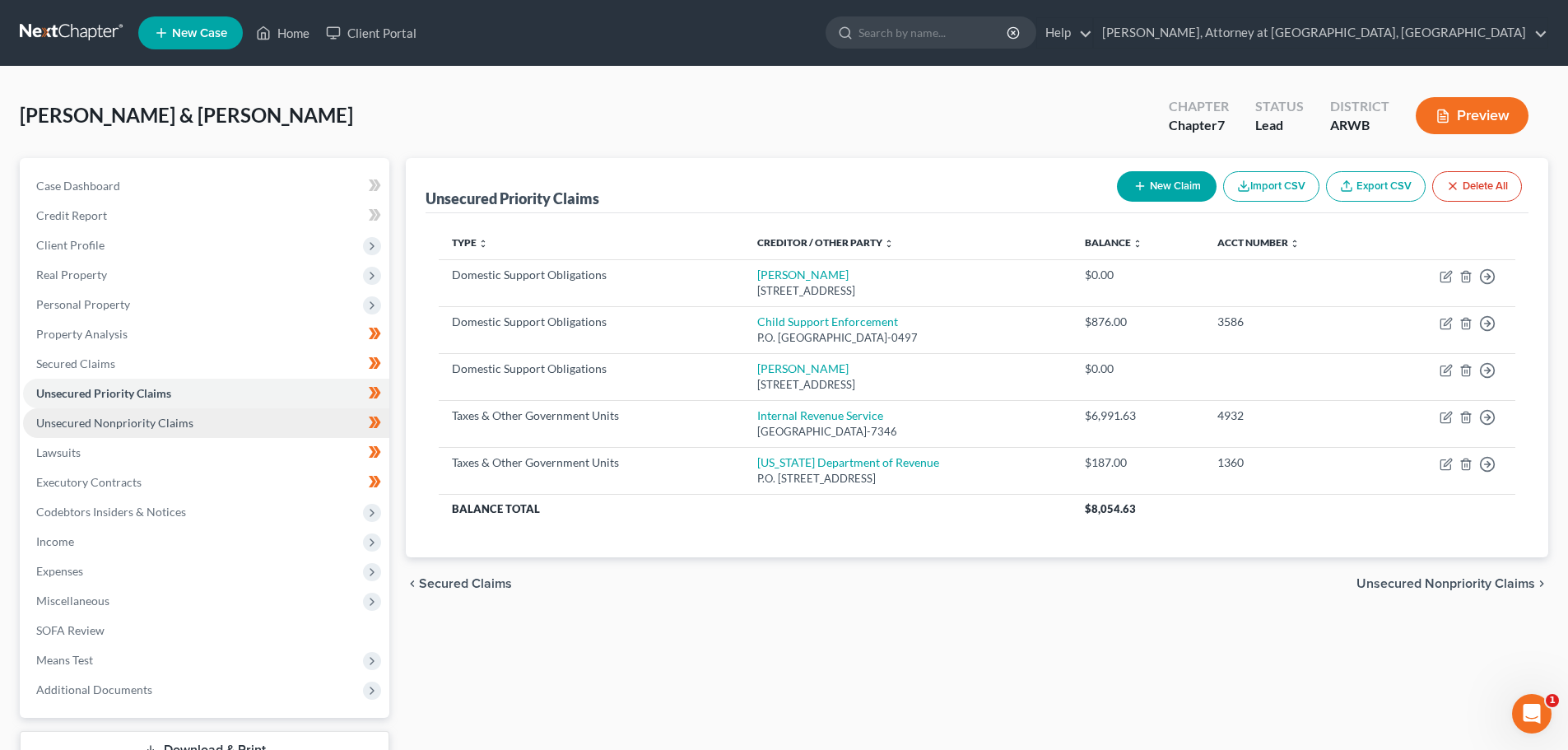
click at [108, 420] on span "Unsecured Nonpriority Claims" at bounding box center [115, 422] width 158 height 14
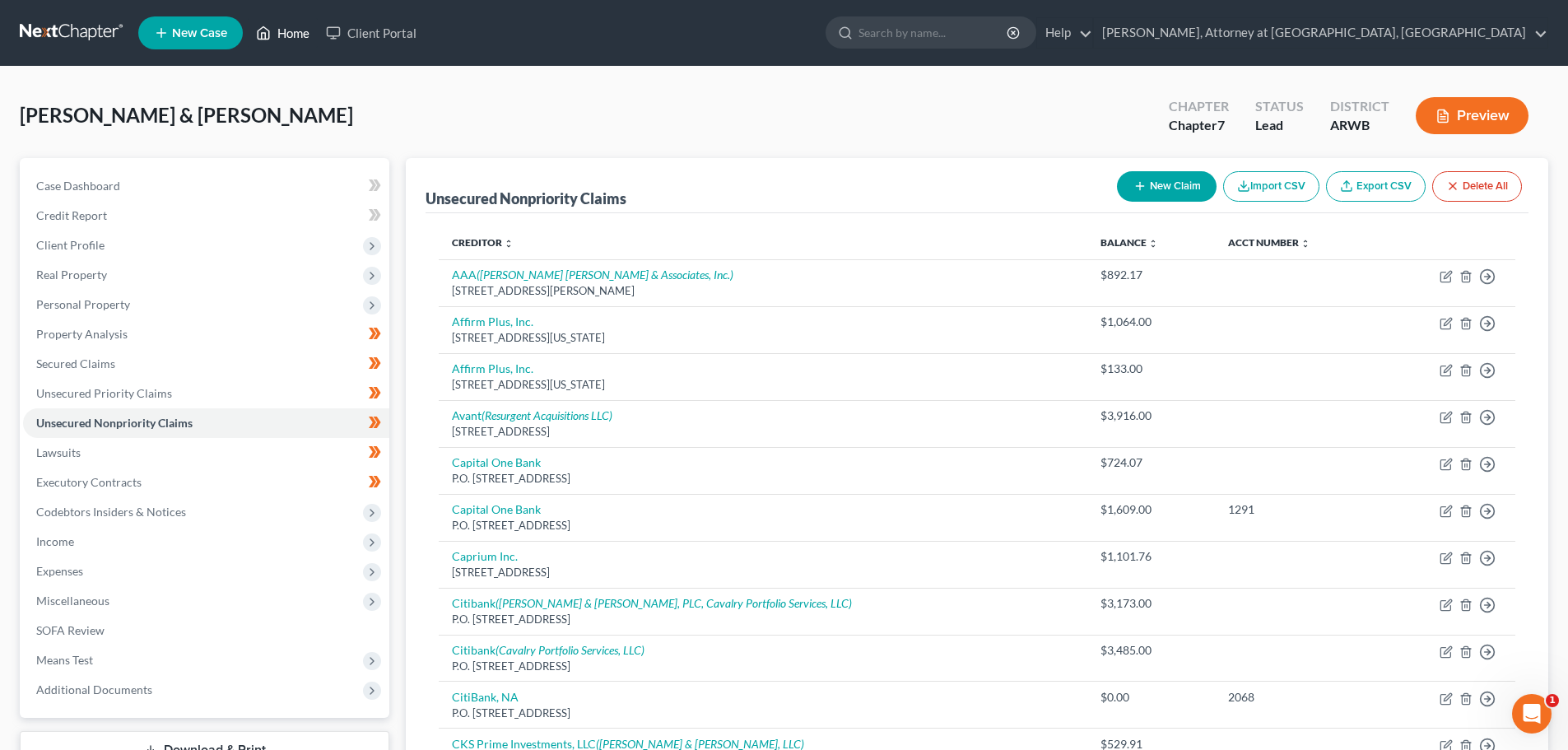
click at [295, 28] on link "Home" at bounding box center [282, 33] width 70 height 29
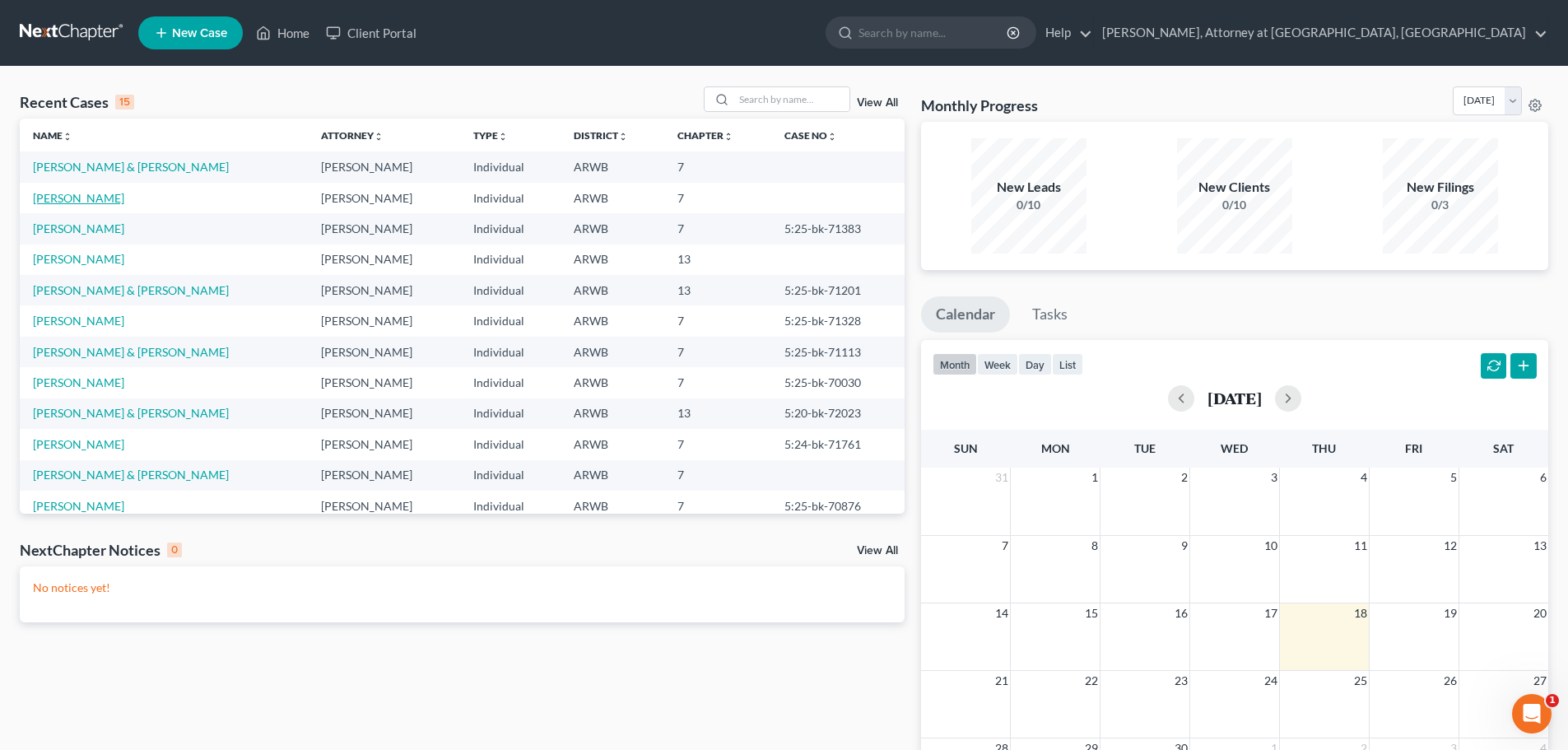
click at [73, 192] on link "[PERSON_NAME]" at bounding box center [79, 197] width 92 height 14
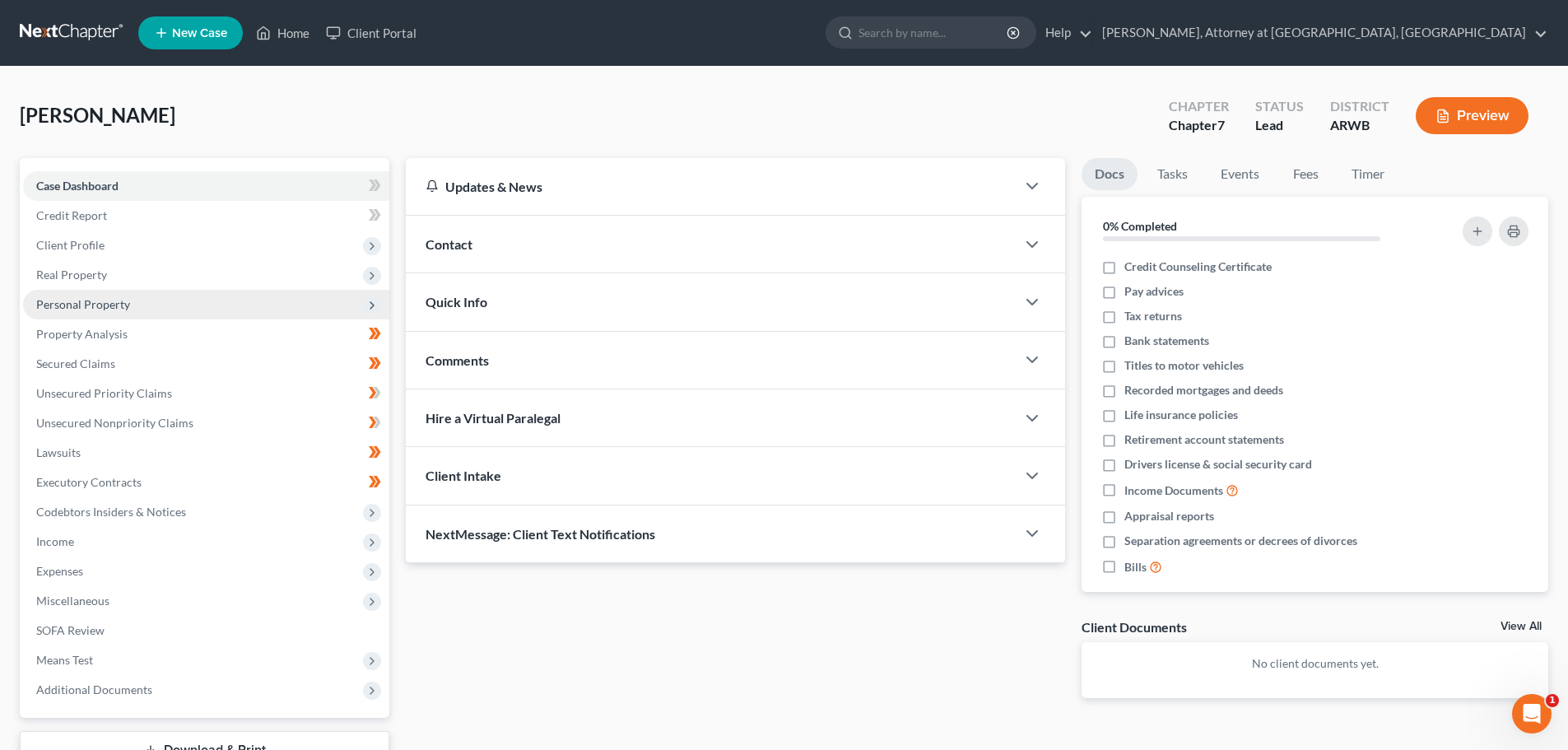
click at [88, 301] on span "Personal Property" at bounding box center [83, 303] width 93 height 14
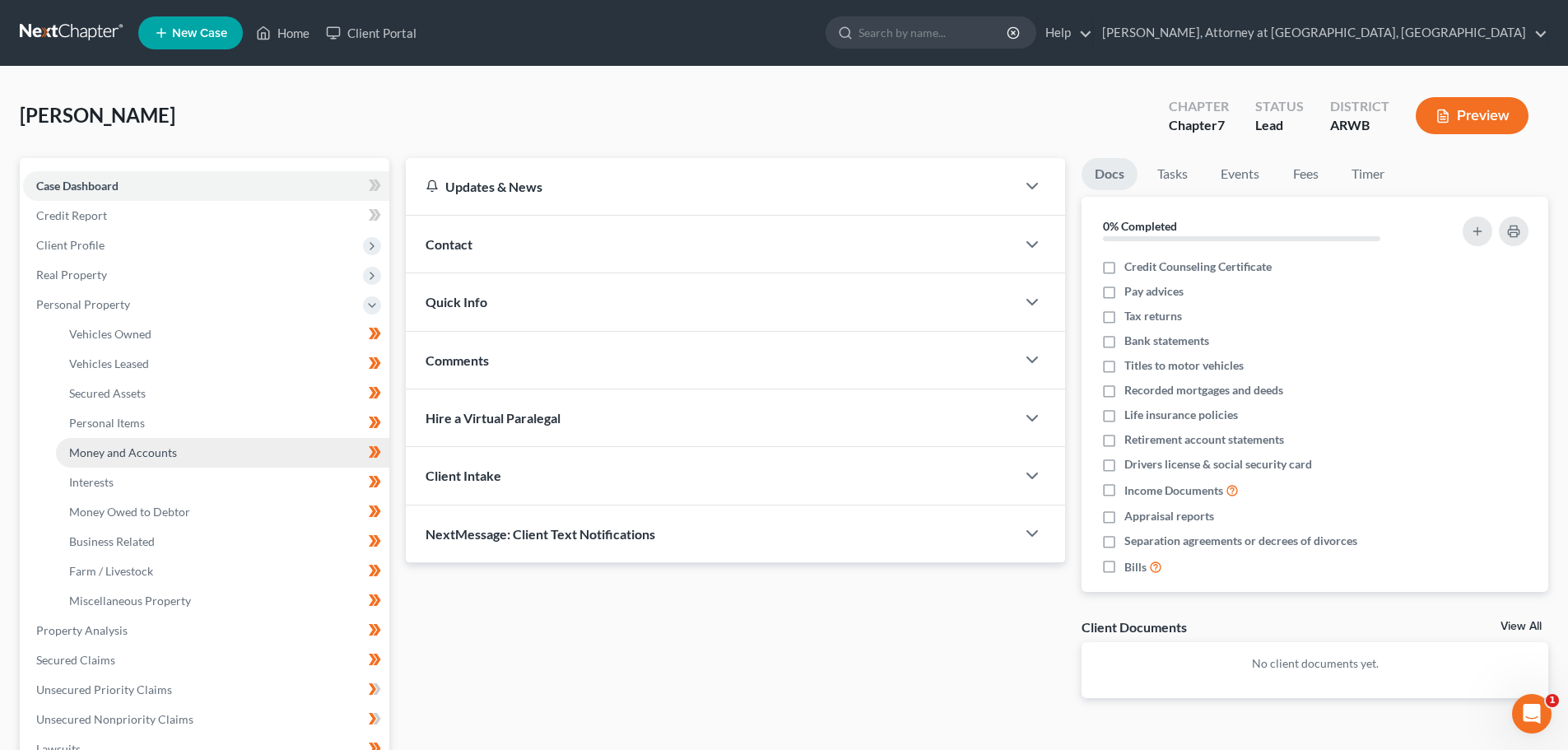
click at [119, 451] on span "Money and Accounts" at bounding box center [123, 451] width 108 height 14
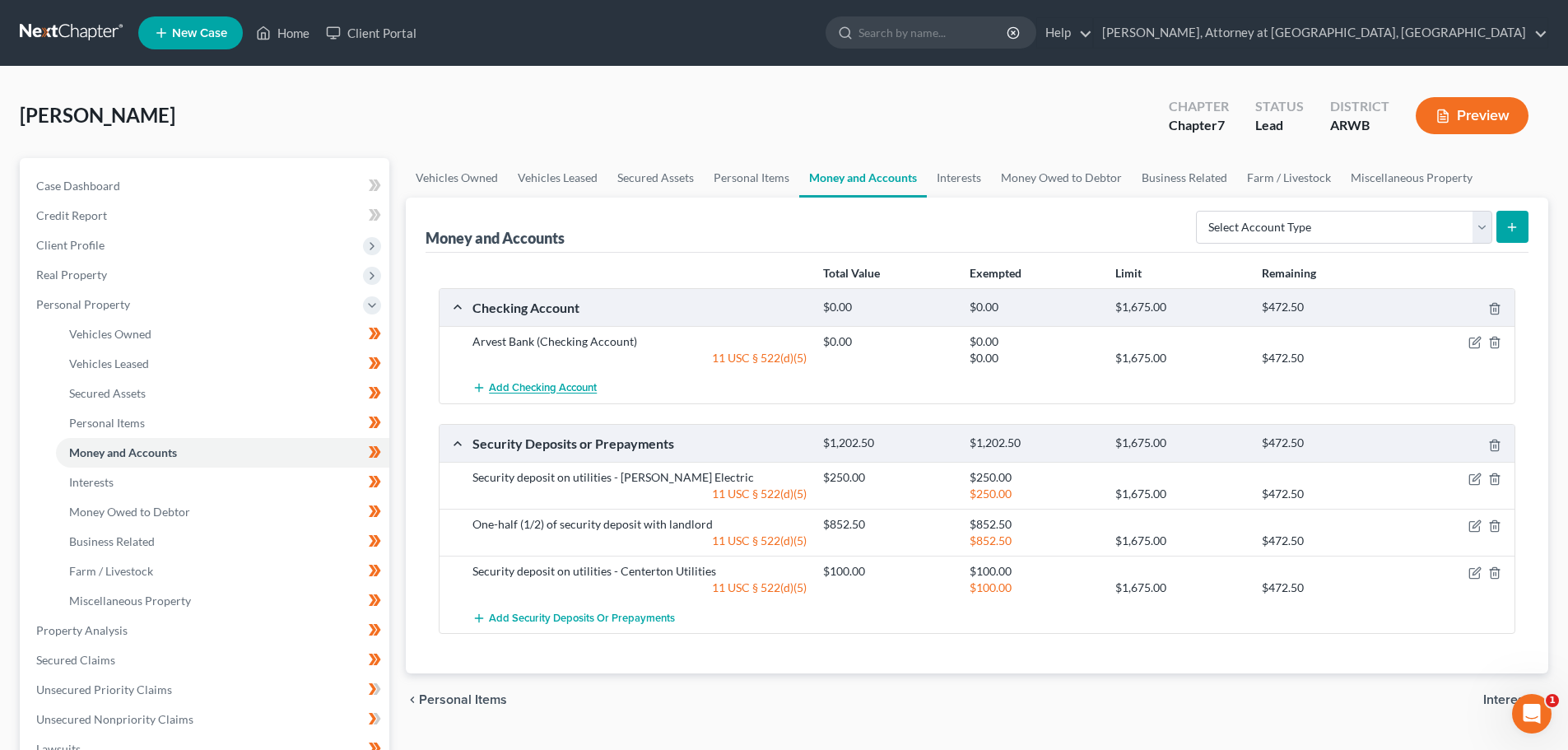
click at [537, 386] on span "Add Checking Account" at bounding box center [543, 388] width 108 height 13
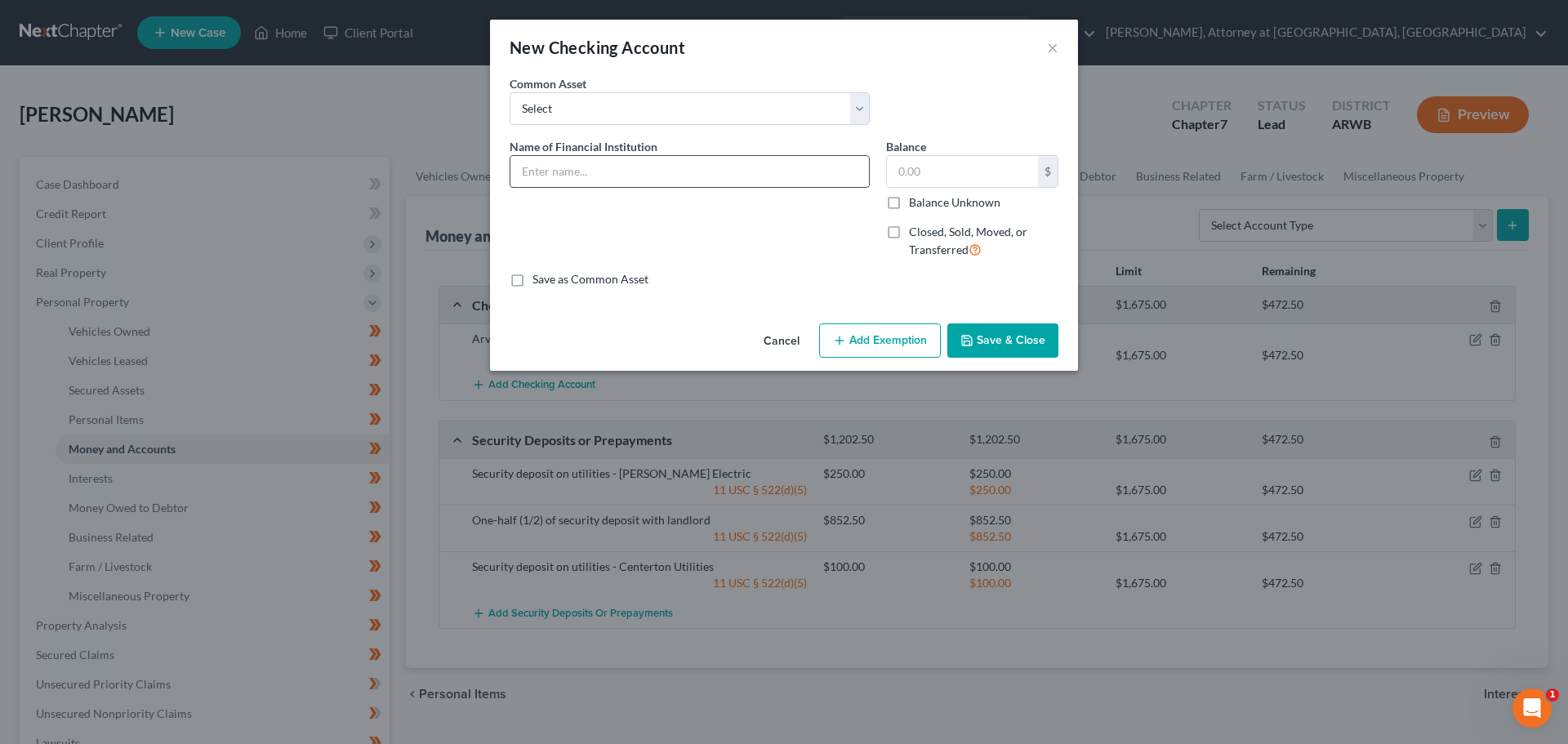
click at [579, 176] on input "text" at bounding box center [690, 172] width 358 height 31
click at [693, 168] on input "Arvest Bank Checking Acct 5639" at bounding box center [690, 172] width 358 height 31
click at [666, 170] on input "Arvest Bank Checking Acct #7219" at bounding box center [690, 172] width 358 height 31
type input "Arvest Bank Checking Acct #xxxx7219"
click at [934, 165] on input "text" at bounding box center [963, 172] width 151 height 31
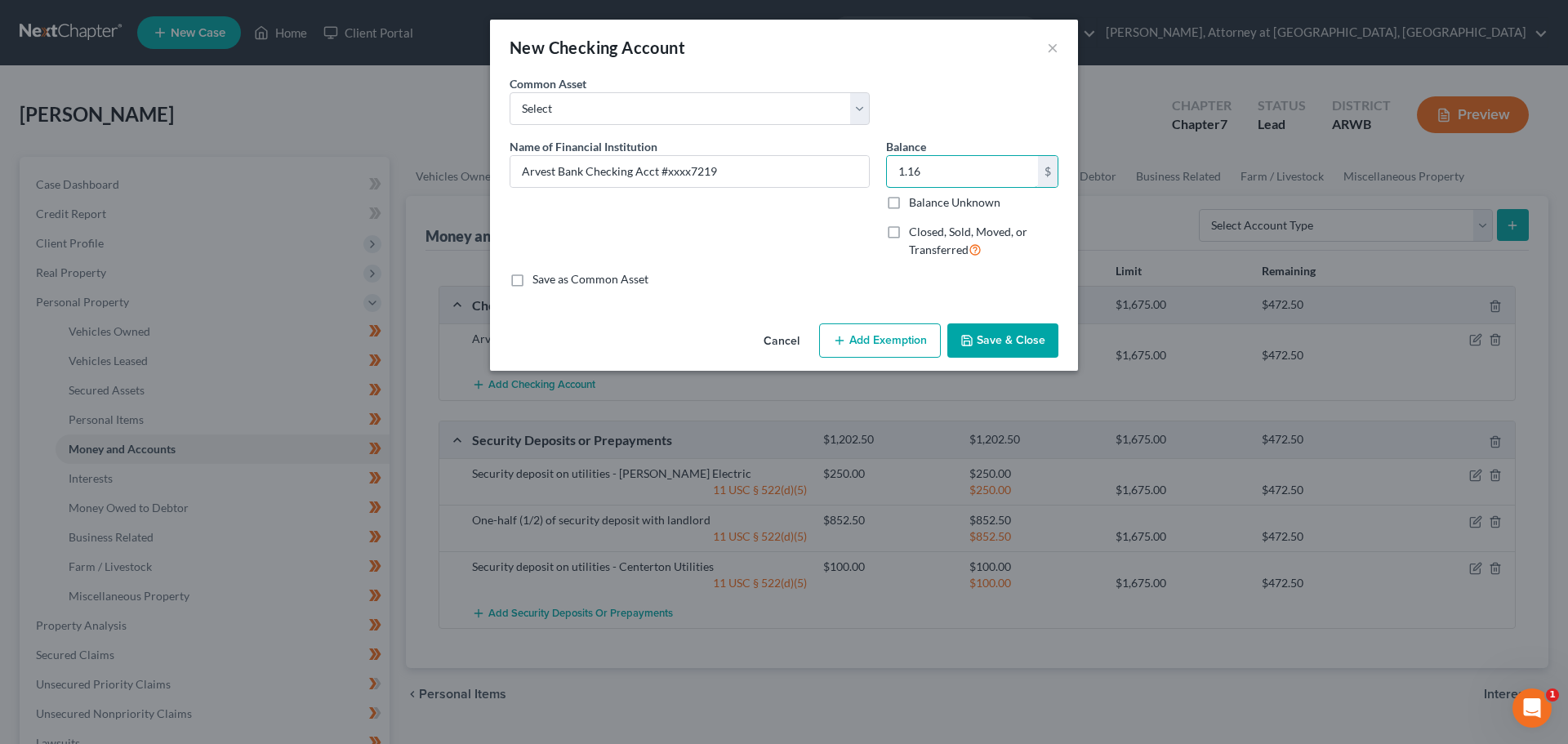
type input "1.16"
click at [884, 333] on button "Add Exemption" at bounding box center [880, 341] width 122 height 35
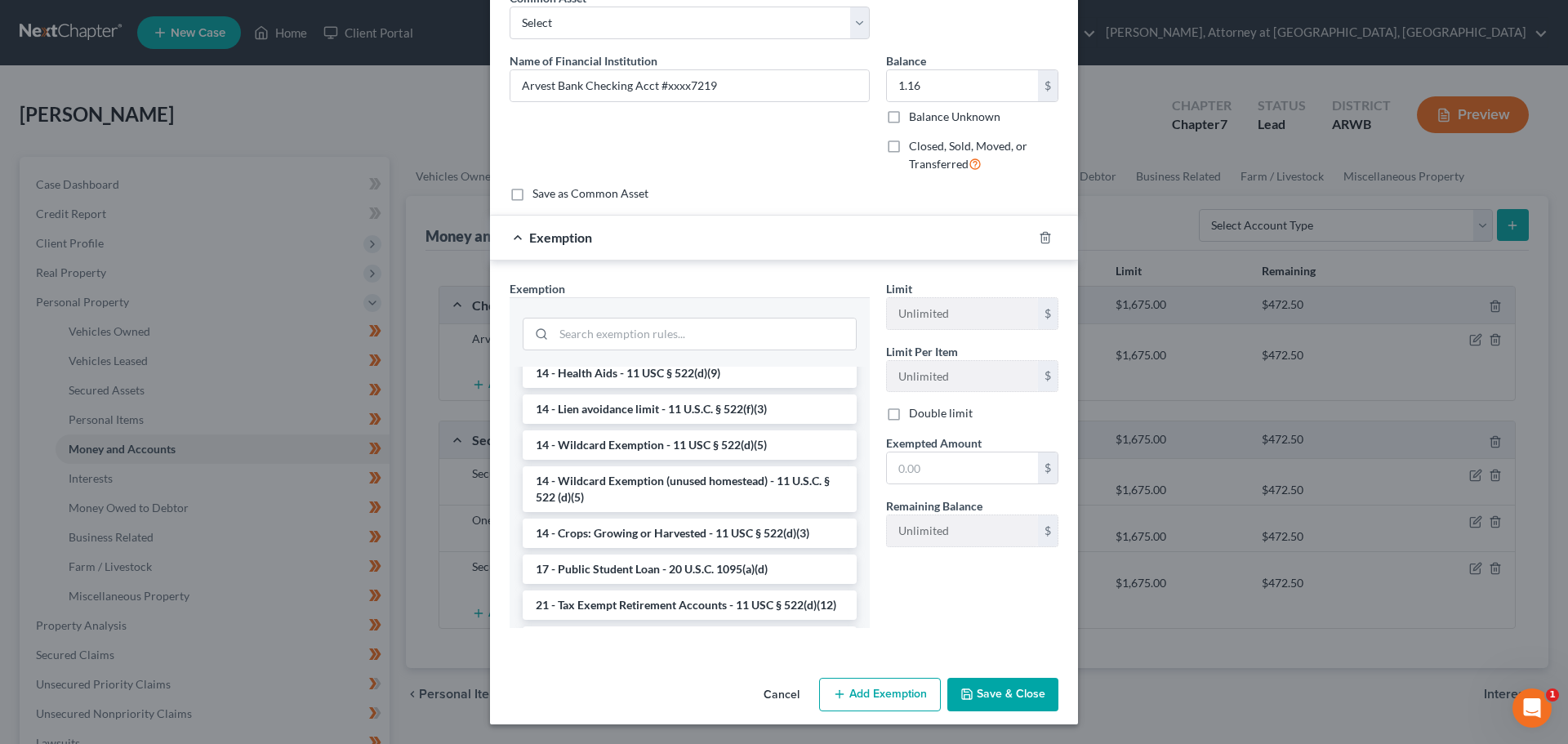
scroll to position [245, 0]
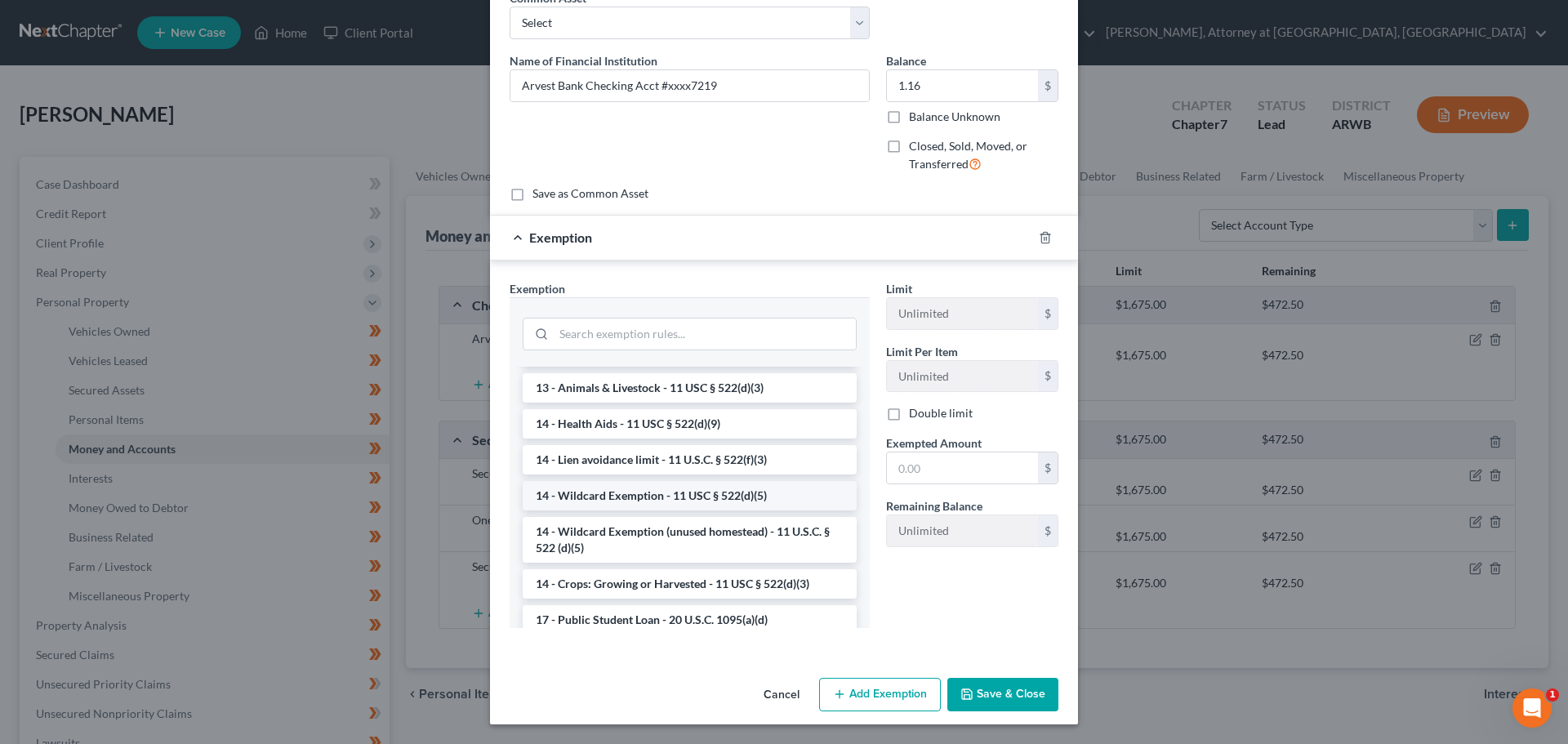
click at [629, 494] on li "14 - Wildcard Exemption - 11 USC § 522(d)(5)" at bounding box center [689, 495] width 334 height 29
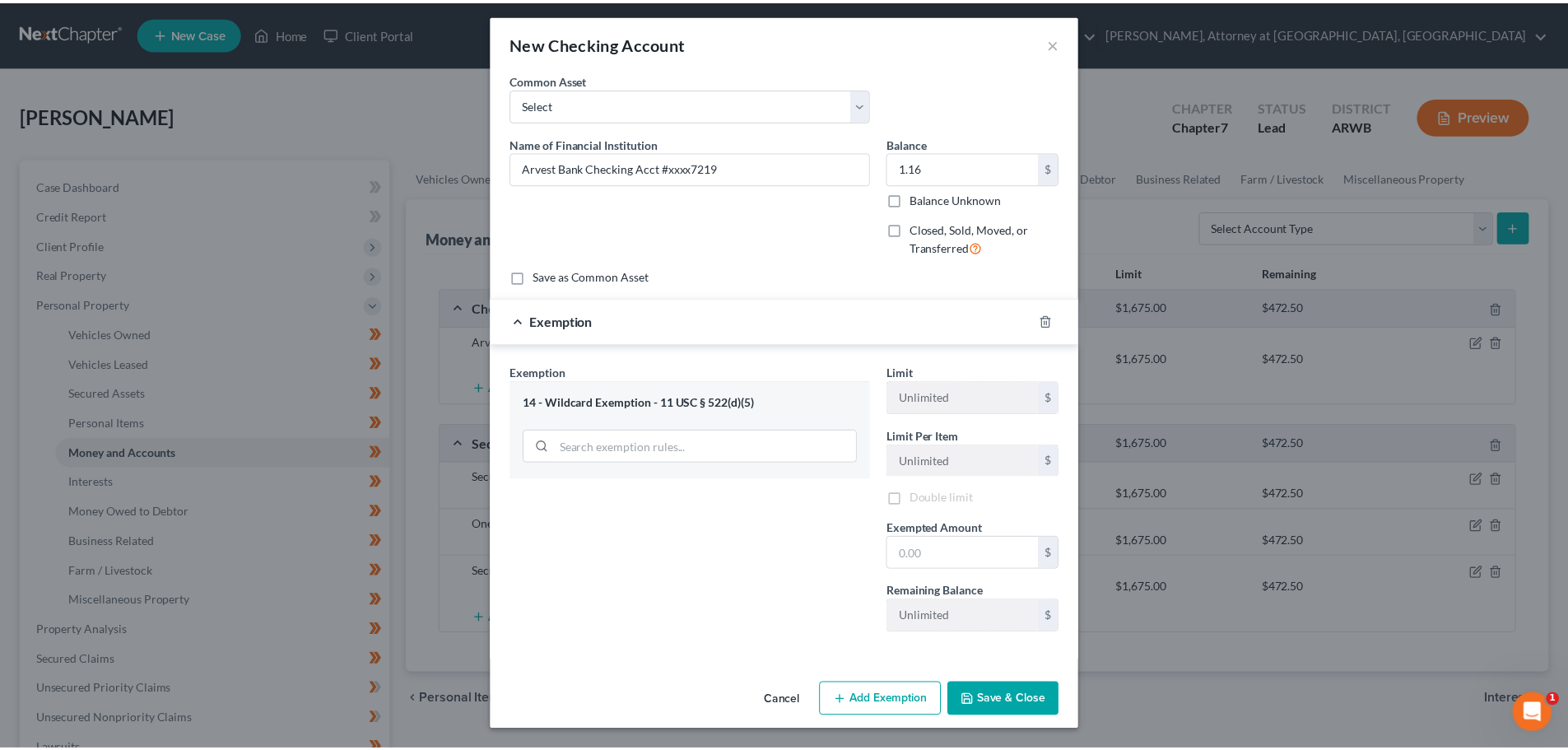
scroll to position [5, 0]
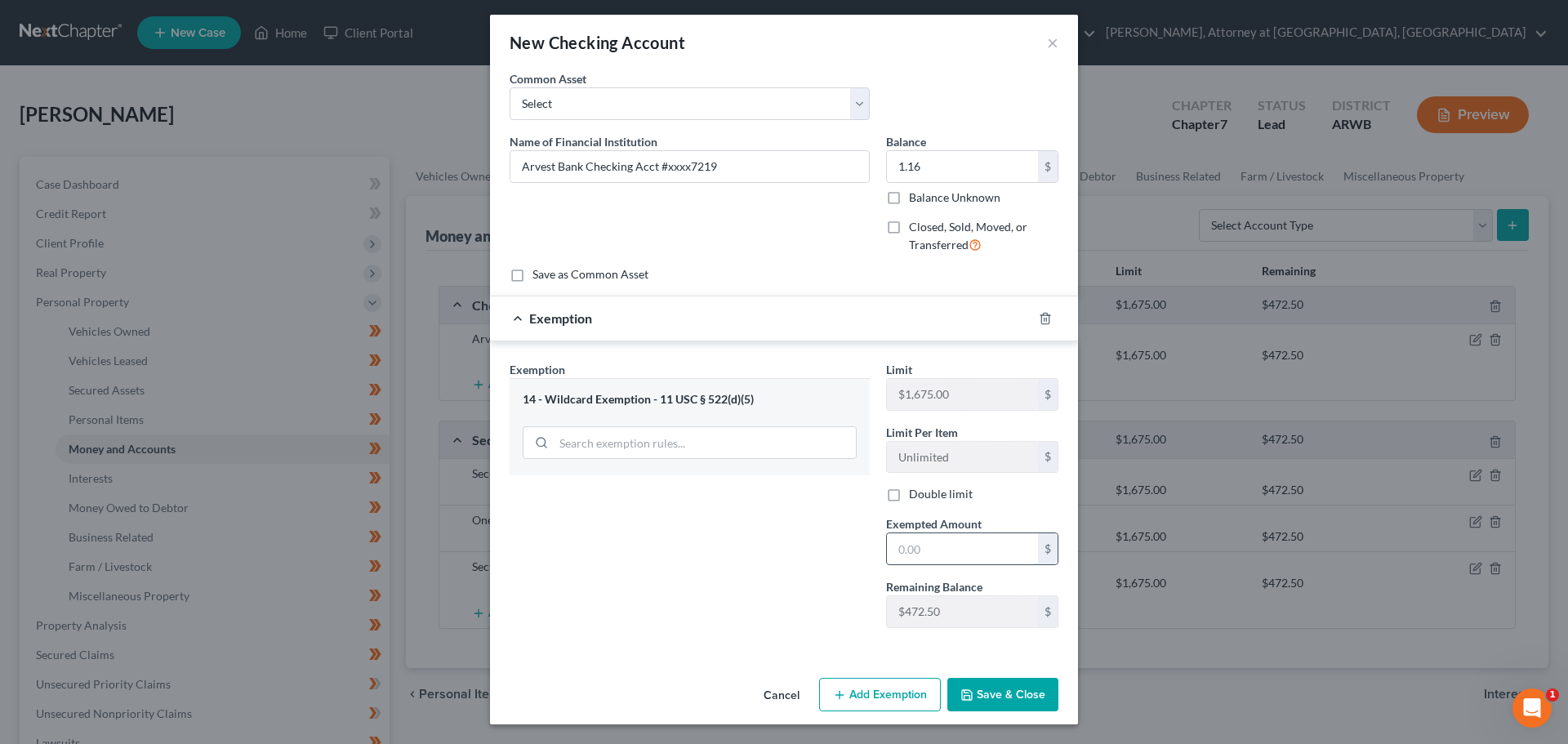
click at [940, 545] on input "text" at bounding box center [963, 549] width 151 height 31
type input "1.16"
click at [814, 553] on div "Exemption Set must be selected for CA. Exemption * 14 - Wildcard Exemption - 11…" at bounding box center [690, 501] width 376 height 280
click at [1002, 685] on button "Save & Close" at bounding box center [1003, 695] width 111 height 35
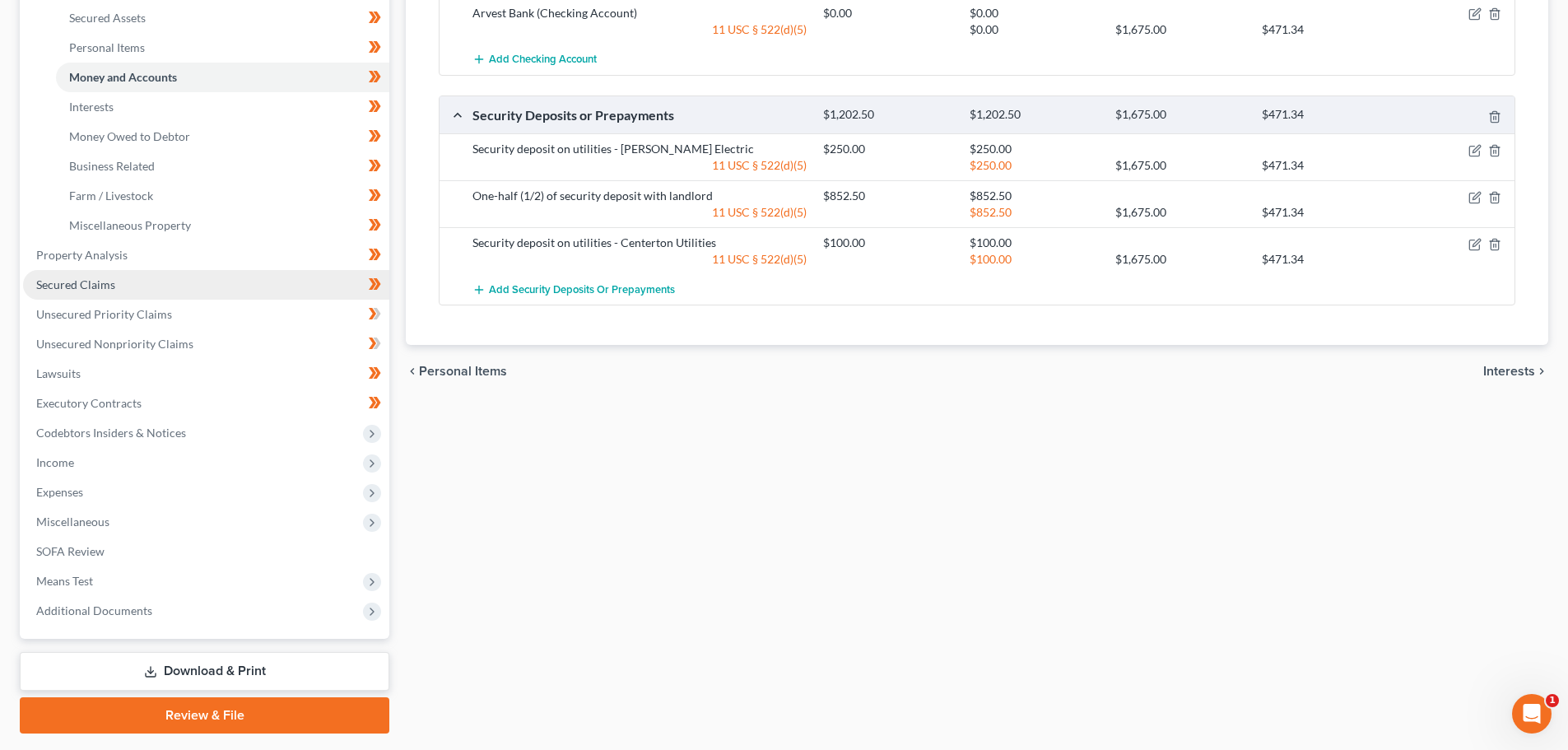
scroll to position [421, 0]
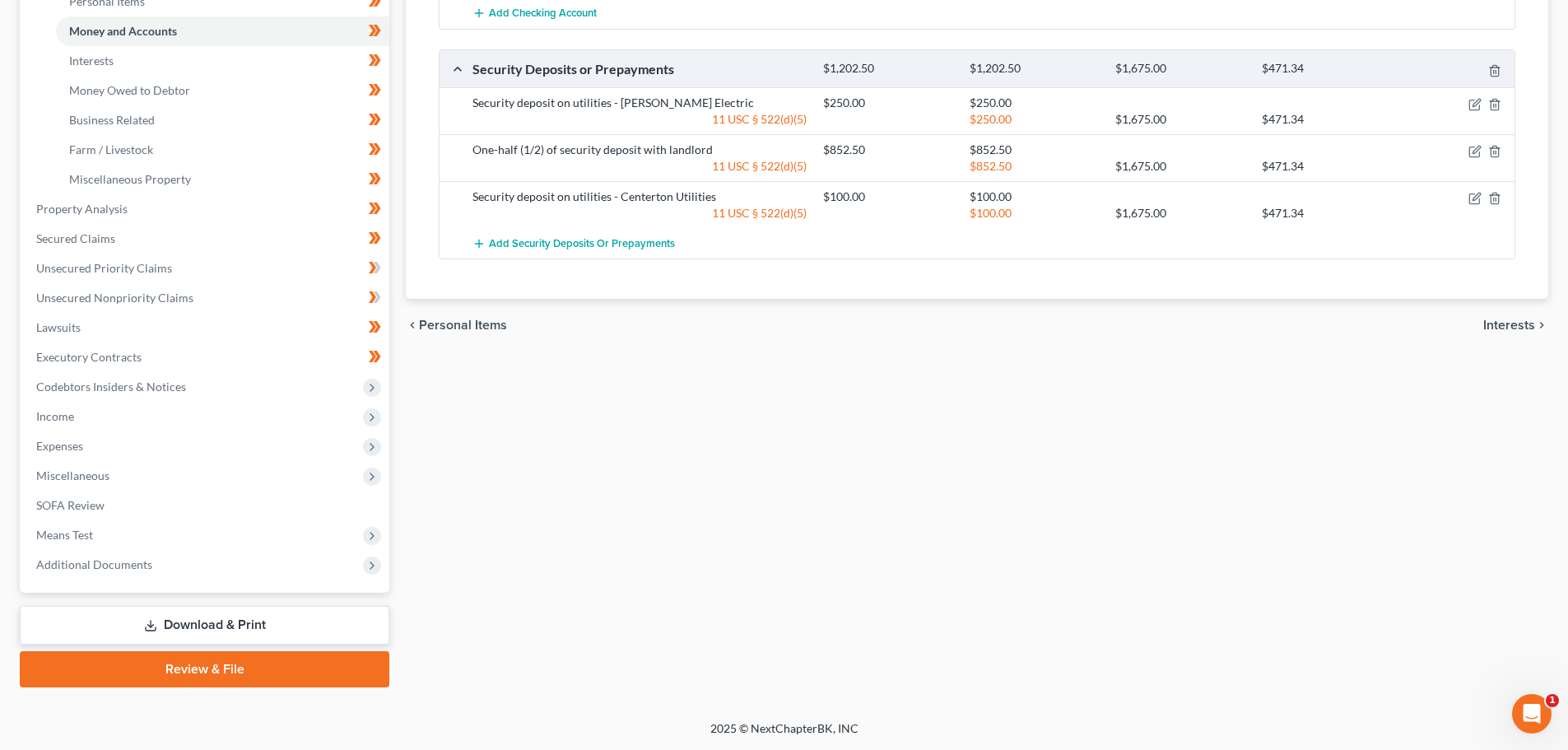
click at [177, 620] on link "Download & Print" at bounding box center [204, 625] width 369 height 38
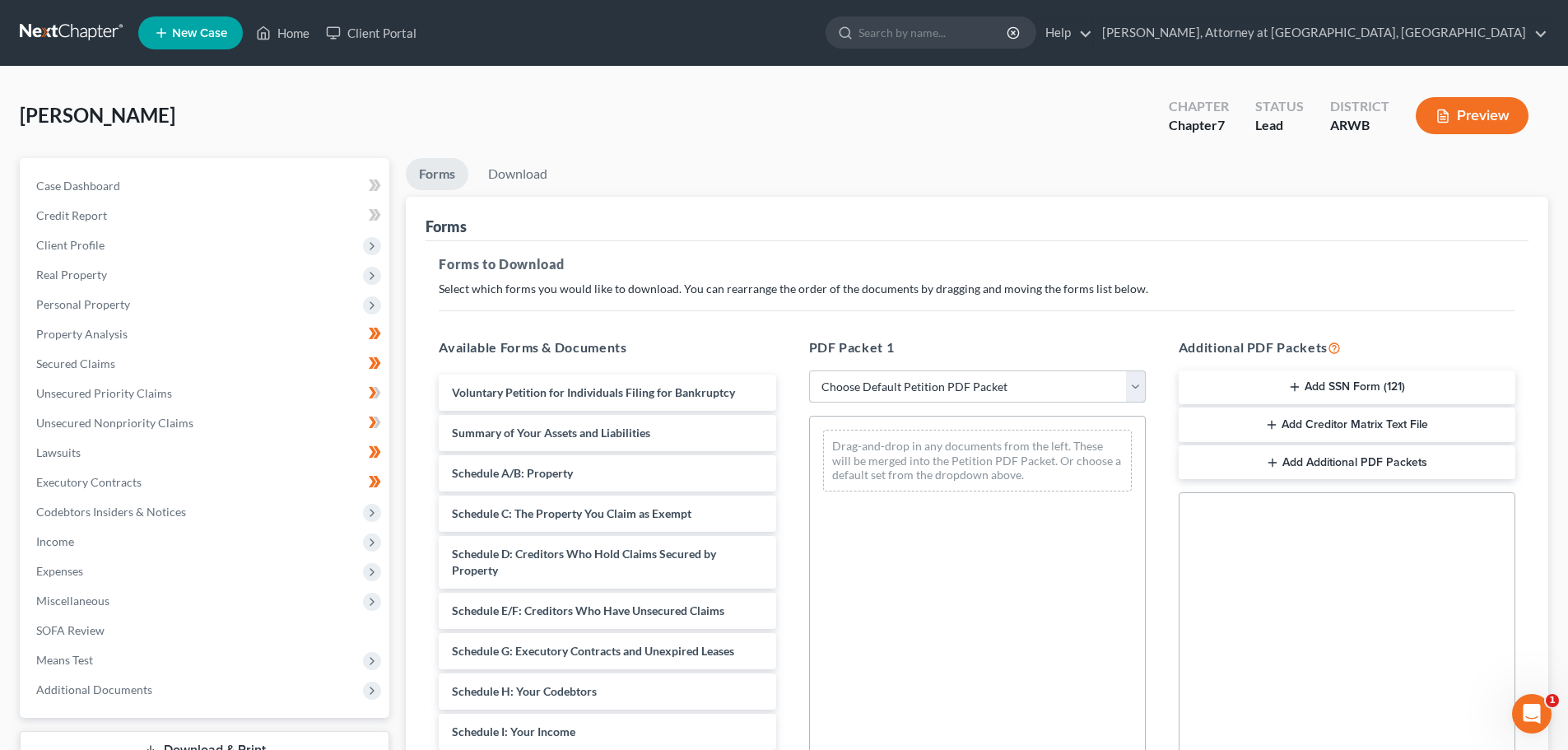
click at [1136, 384] on select "Choose Default Petition PDF Packet Complete Bankruptcy Petition (all forms and …" at bounding box center [976, 386] width 336 height 33
select select "0"
click at [809, 370] on select "Choose Default Petition PDF Packet Complete Bankruptcy Petition (all forms and …" at bounding box center [976, 386] width 336 height 33
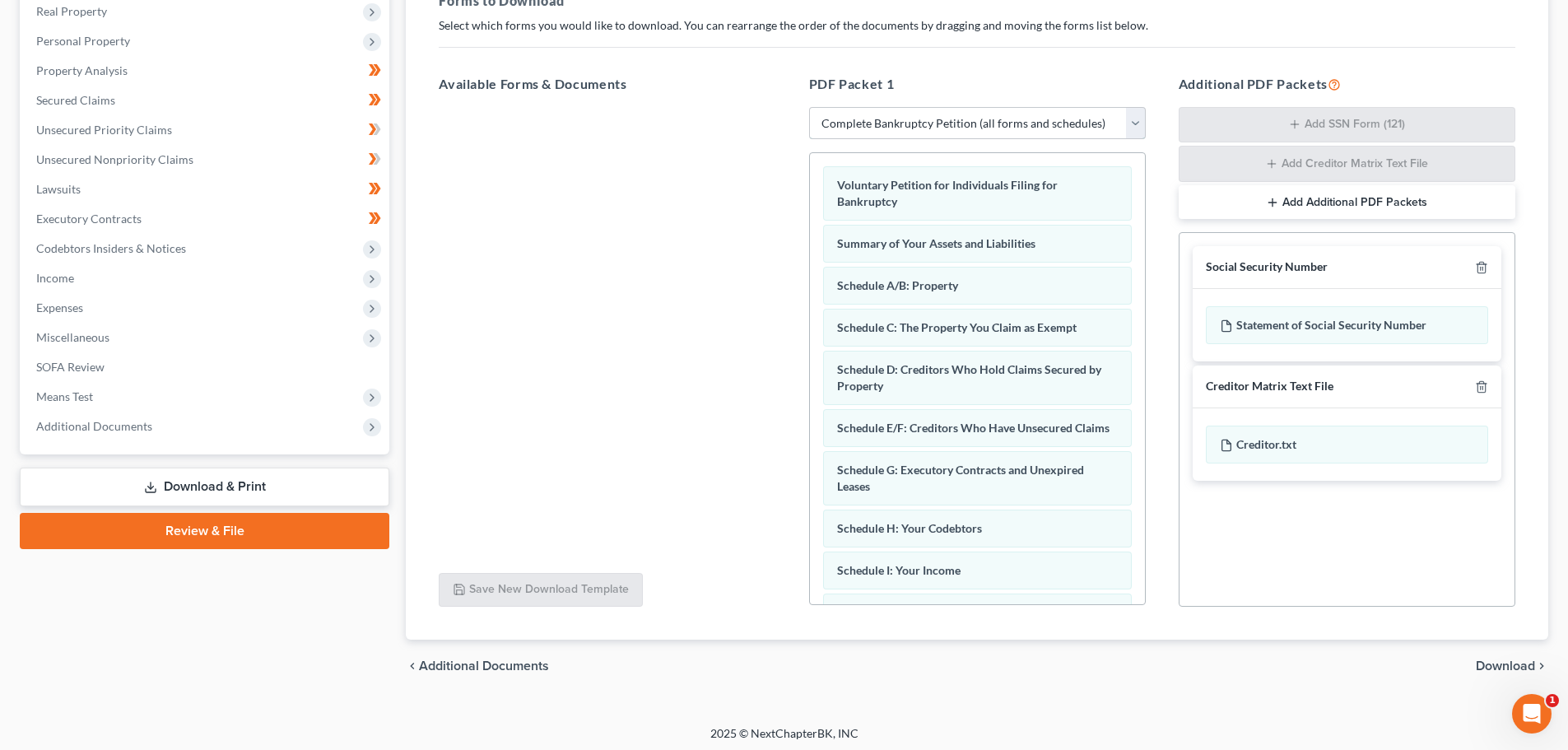
scroll to position [268, 0]
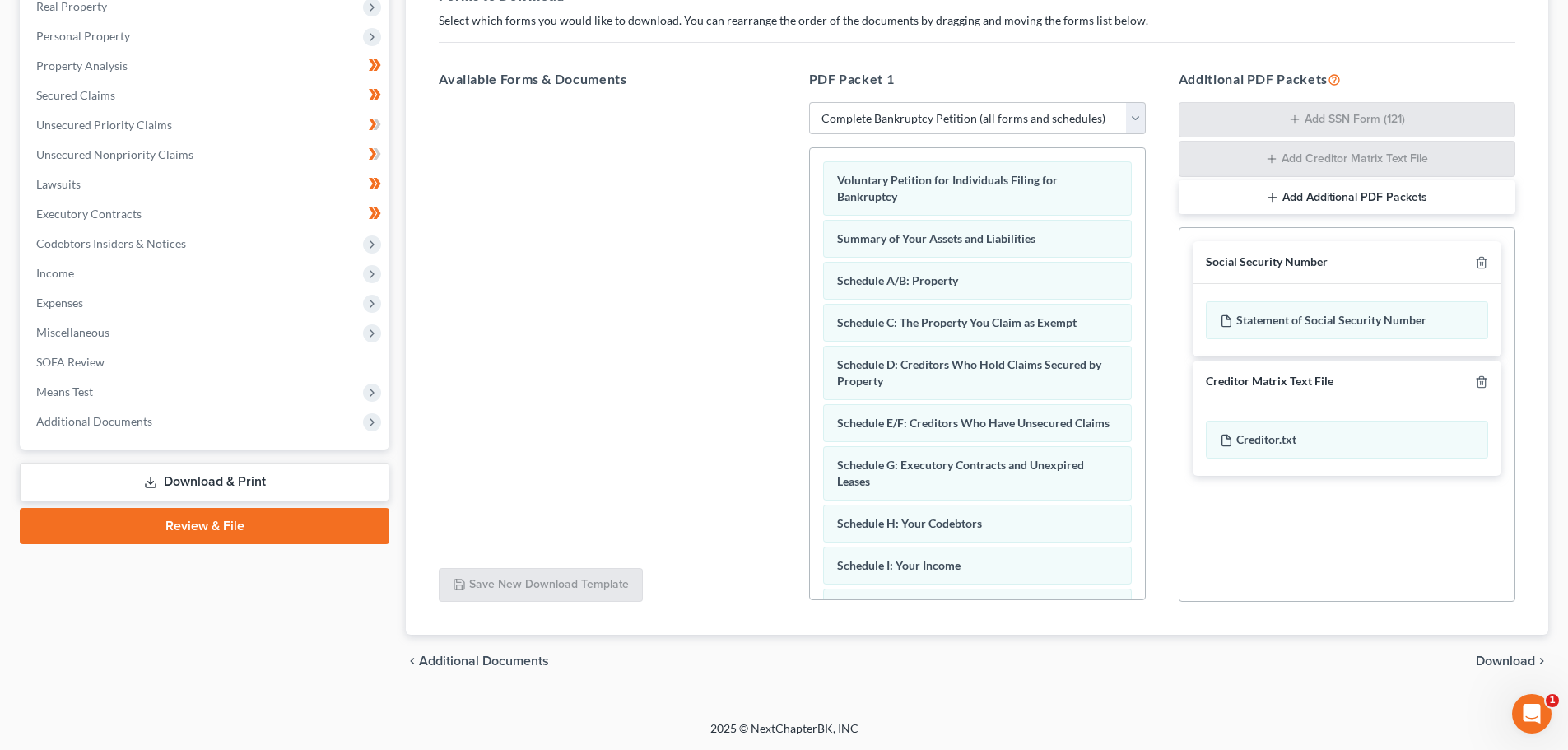
click at [1491, 655] on span "Download" at bounding box center [1505, 660] width 60 height 13
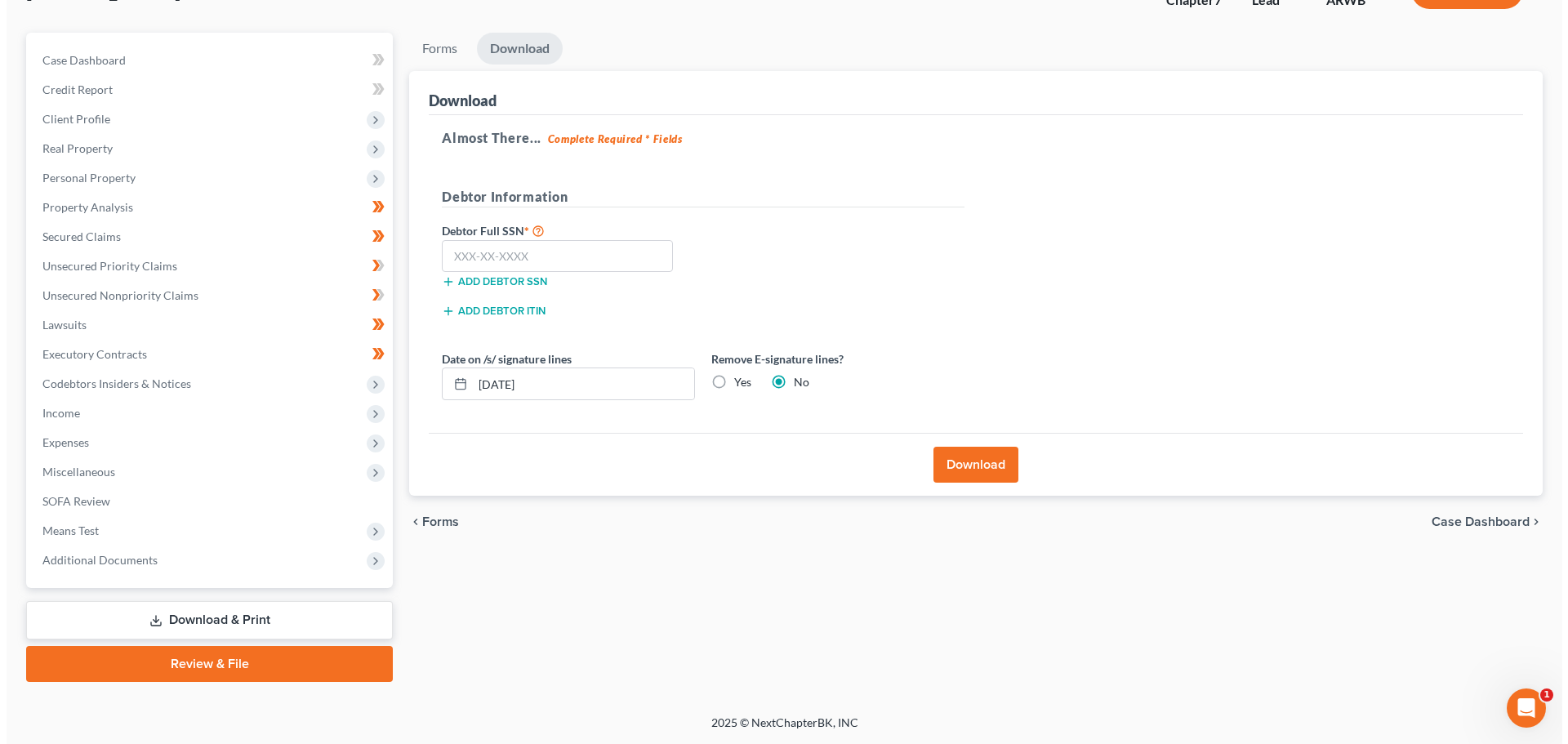
scroll to position [124, 0]
click at [530, 253] on input "text" at bounding box center [551, 256] width 231 height 33
type input "657-10-2290"
click at [728, 382] on label "Yes" at bounding box center [736, 382] width 17 height 16
click at [734, 382] on input "Yes" at bounding box center [740, 380] width 11 height 11
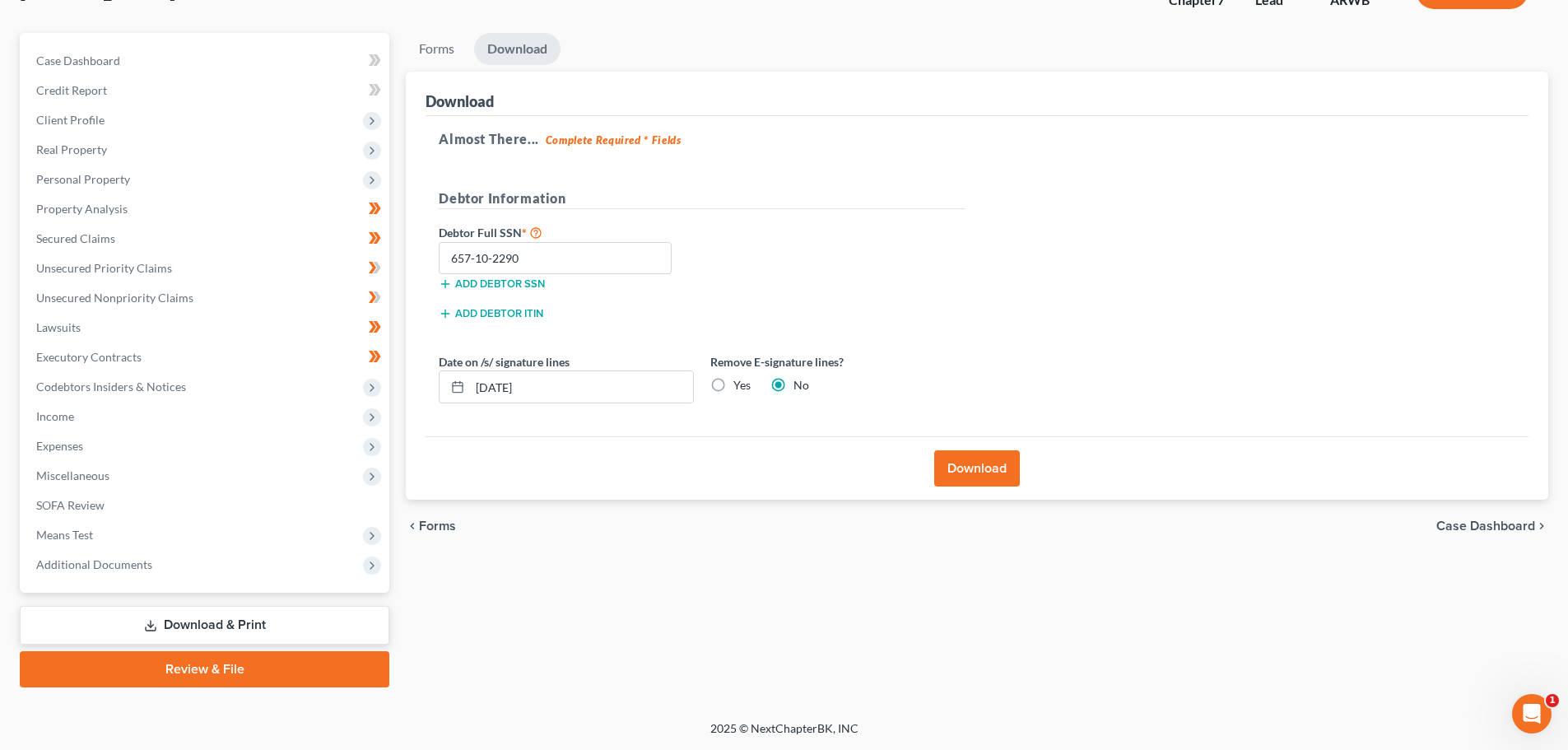
radio input "true"
radio input "false"
click at [979, 457] on button "Download" at bounding box center [976, 468] width 85 height 37
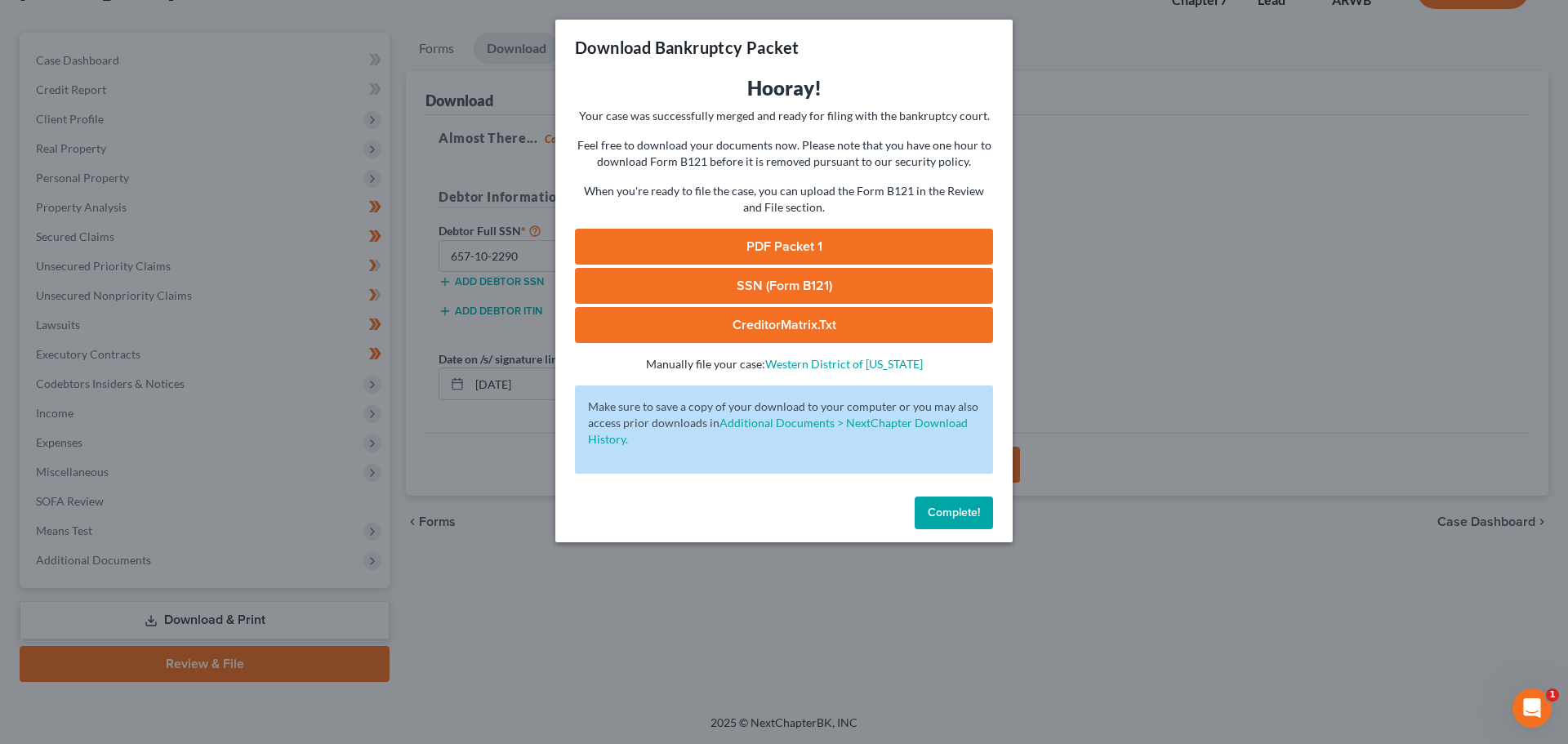
click at [780, 274] on link "SSN (Form B121)" at bounding box center [784, 286] width 418 height 36
click at [802, 320] on link "CreditorMatrix.txt" at bounding box center [784, 325] width 418 height 36
click at [795, 233] on link "PDF Packet 1" at bounding box center [784, 247] width 418 height 36
